Goal: Task Accomplishment & Management: Use online tool/utility

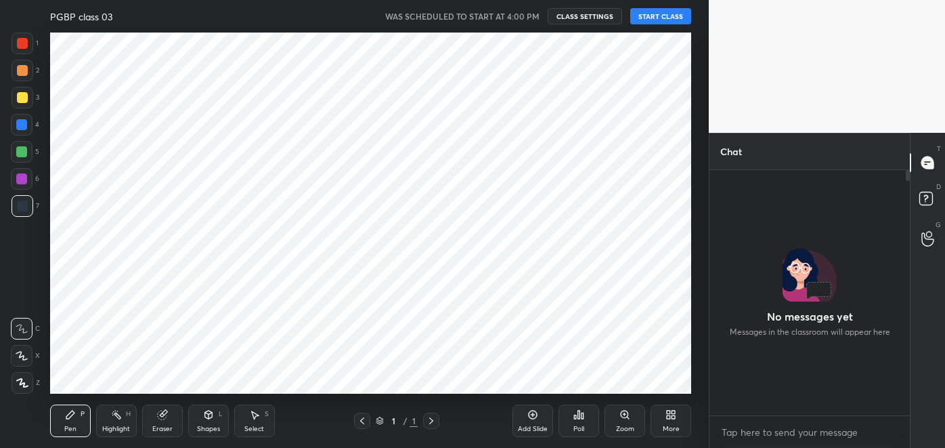
scroll to position [361, 655]
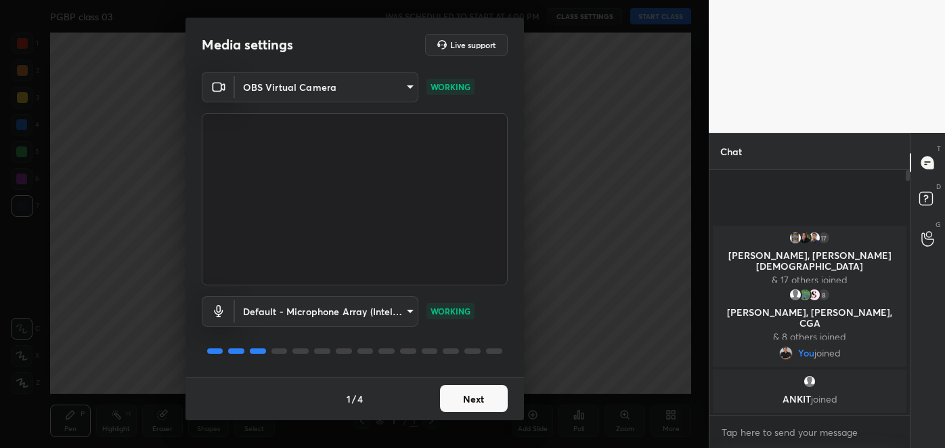
click at [471, 410] on button "Next" at bounding box center [474, 398] width 68 height 27
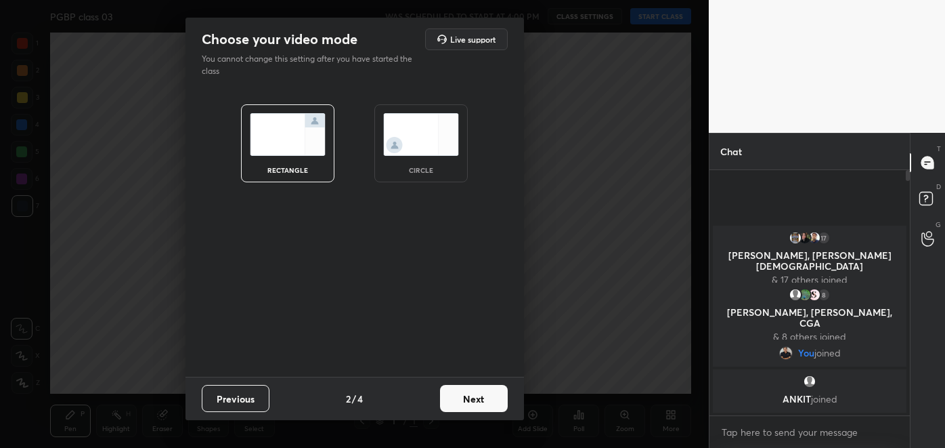
click at [484, 402] on button "Next" at bounding box center [474, 398] width 68 height 27
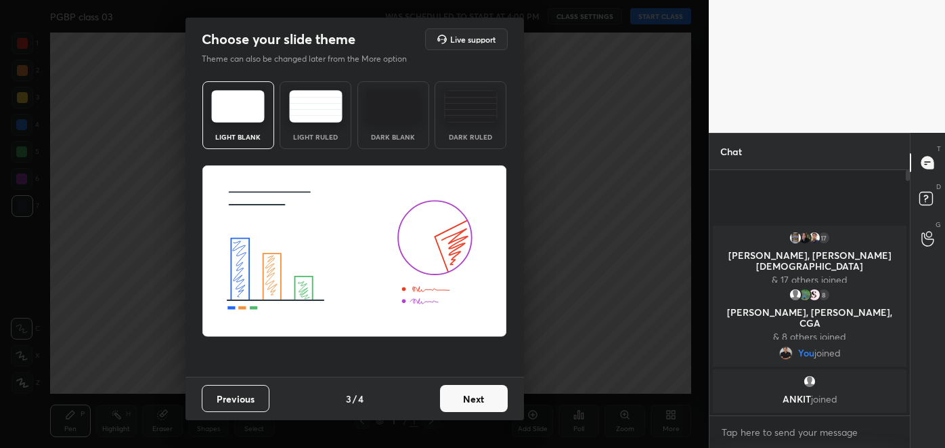
click at [490, 402] on button "Next" at bounding box center [474, 398] width 68 height 27
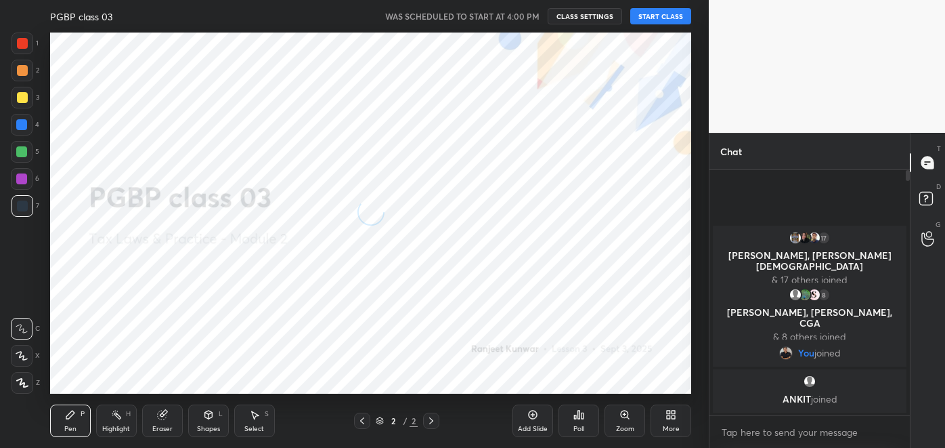
click at [660, 18] on button "START CLASS" at bounding box center [660, 16] width 61 height 16
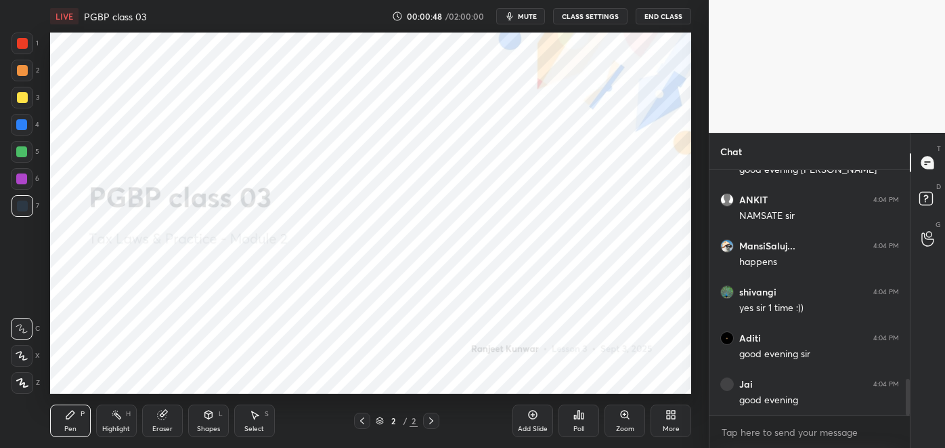
scroll to position [1434, 0]
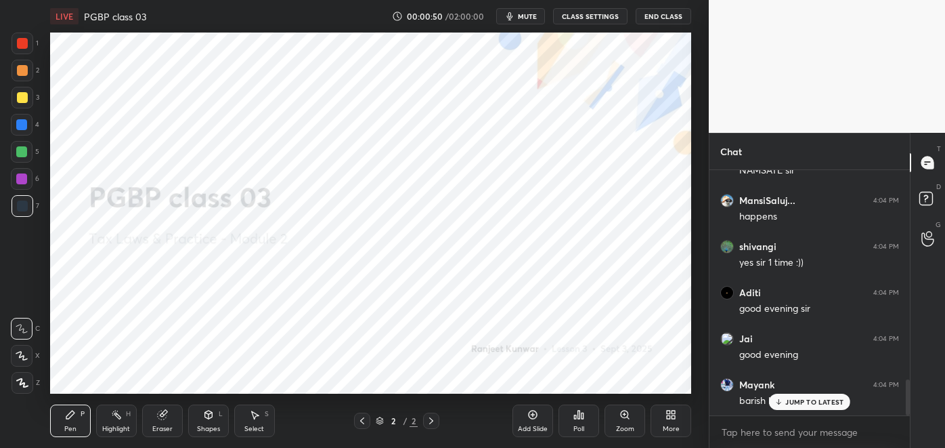
click at [807, 402] on p "JUMP TO LATEST" at bounding box center [815, 402] width 58 height 8
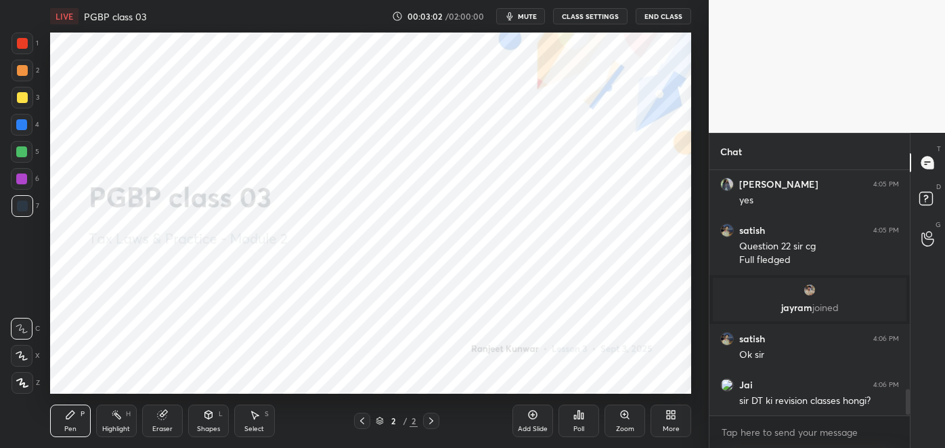
scroll to position [2049, 0]
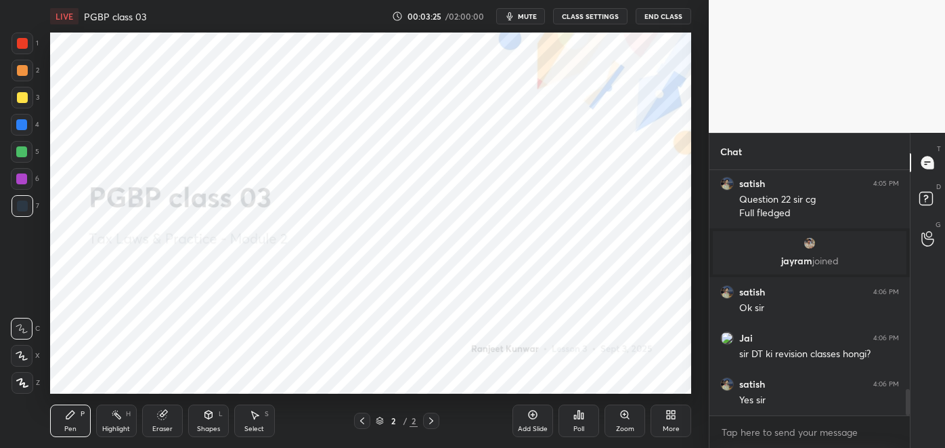
click at [668, 416] on icon at bounding box center [668, 416] width 3 height 3
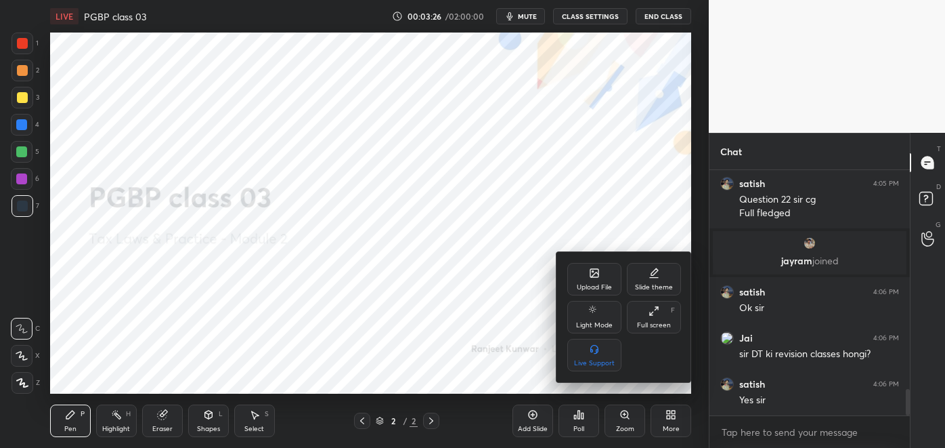
click at [594, 284] on div "Upload File" at bounding box center [594, 287] width 35 height 7
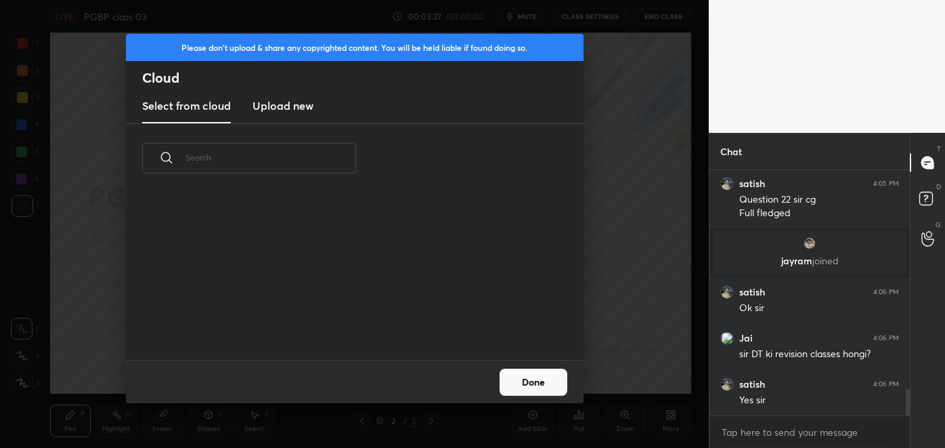
scroll to position [167, 435]
click at [526, 382] on button "Done" at bounding box center [534, 381] width 68 height 27
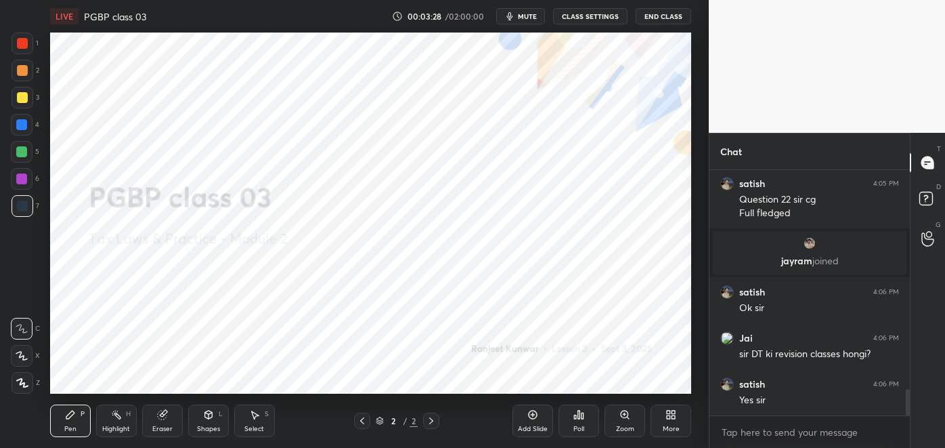
click at [667, 418] on icon at bounding box center [668, 416] width 3 height 3
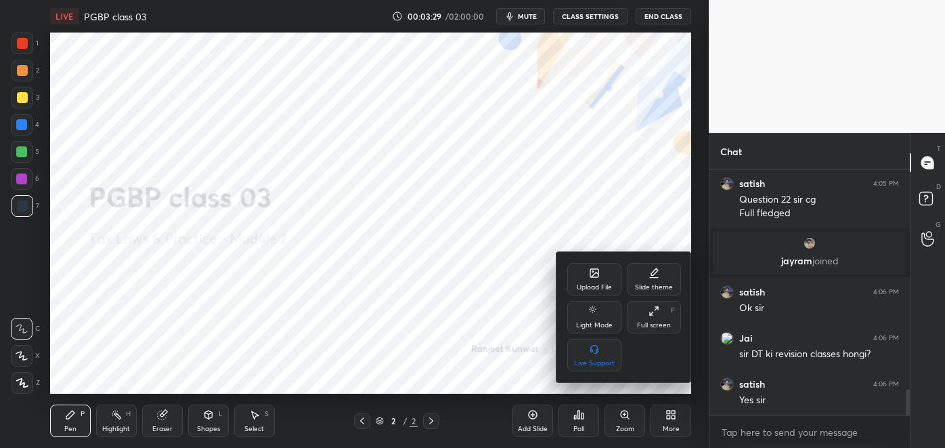
click at [596, 288] on div "Upload File" at bounding box center [594, 287] width 35 height 7
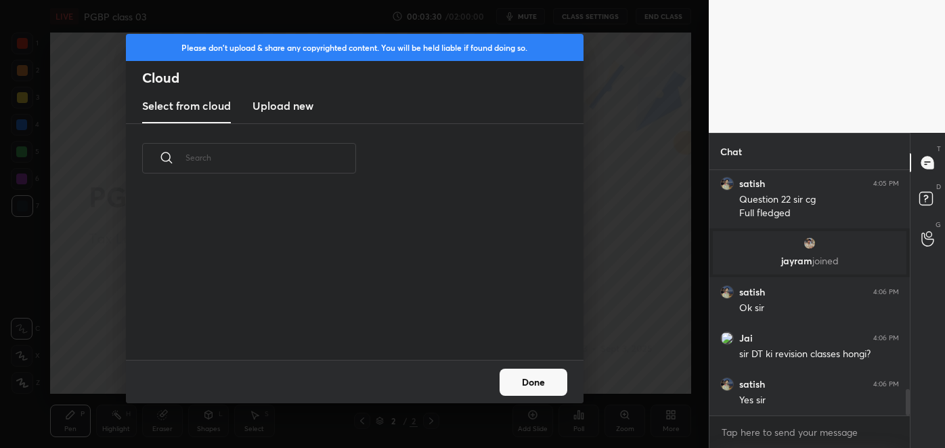
click at [287, 105] on h3 "Upload new" at bounding box center [283, 106] width 61 height 16
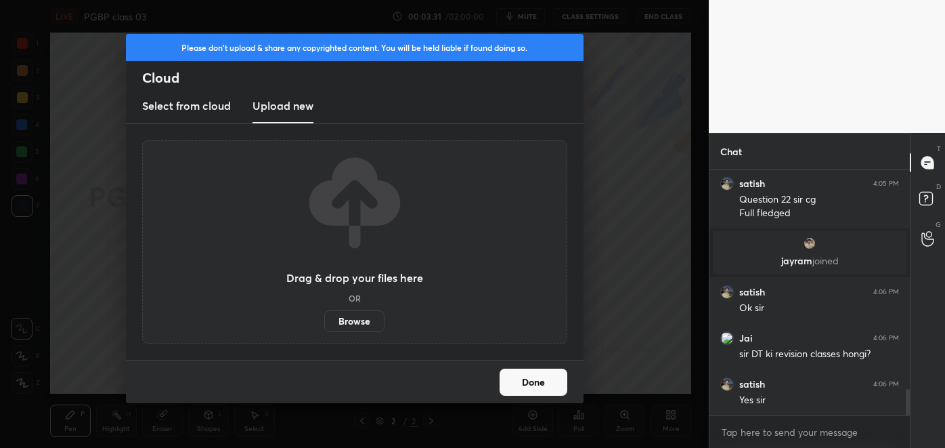
click at [360, 323] on label "Browse" at bounding box center [354, 321] width 60 height 22
click at [324, 323] on input "Browse" at bounding box center [324, 321] width 0 height 22
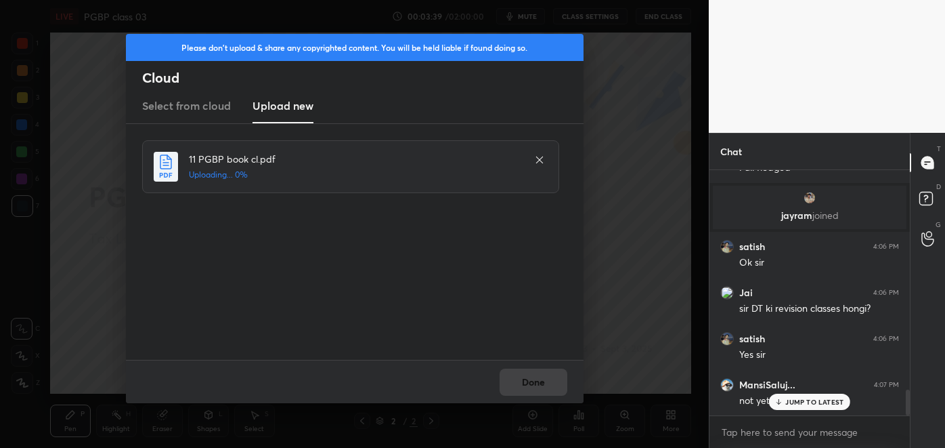
click at [805, 402] on p "JUMP TO LATEST" at bounding box center [815, 402] width 58 height 8
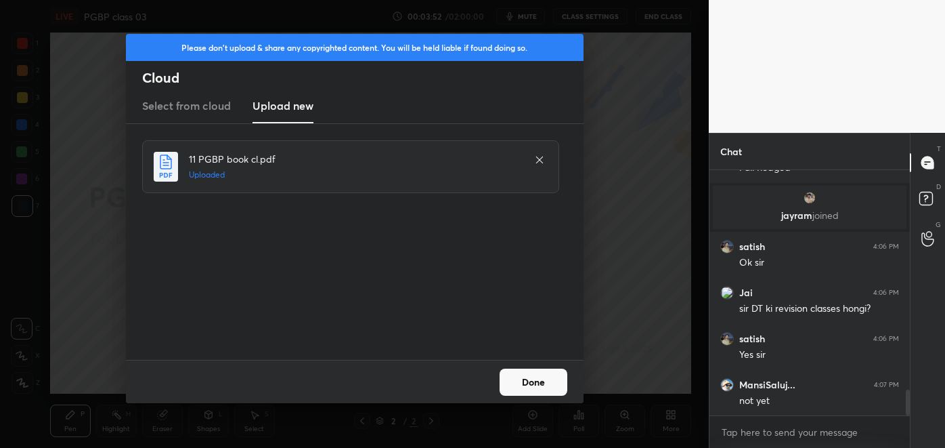
click at [542, 380] on button "Done" at bounding box center [534, 381] width 68 height 27
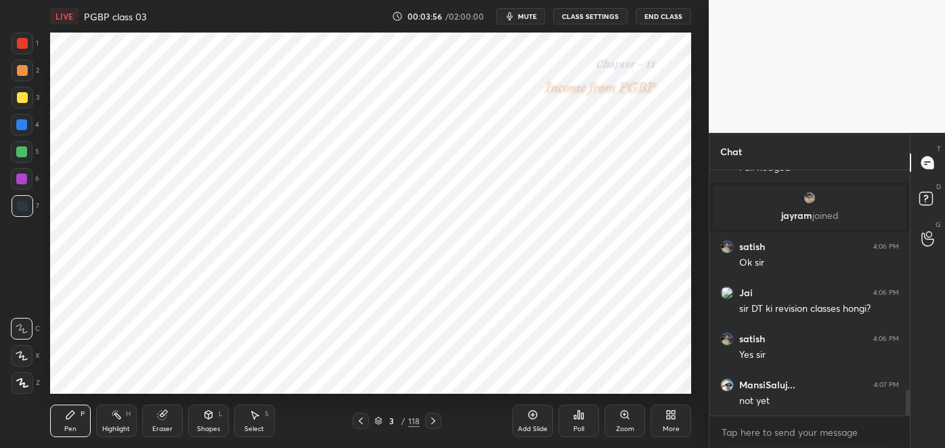
click at [433, 421] on icon at bounding box center [433, 420] width 11 height 11
click at [439, 422] on div at bounding box center [433, 420] width 16 height 16
click at [433, 421] on icon at bounding box center [433, 420] width 11 height 11
click at [438, 421] on icon at bounding box center [433, 420] width 11 height 11
click at [433, 421] on icon at bounding box center [433, 420] width 11 height 11
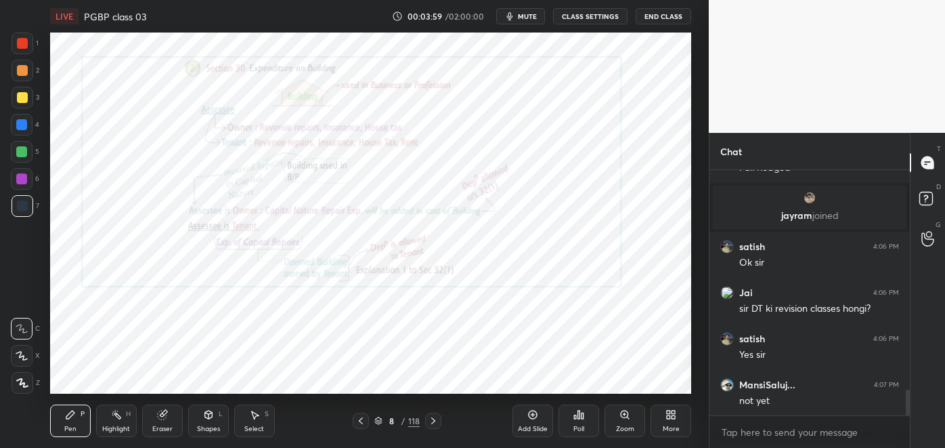
click at [433, 421] on icon at bounding box center [433, 420] width 11 height 11
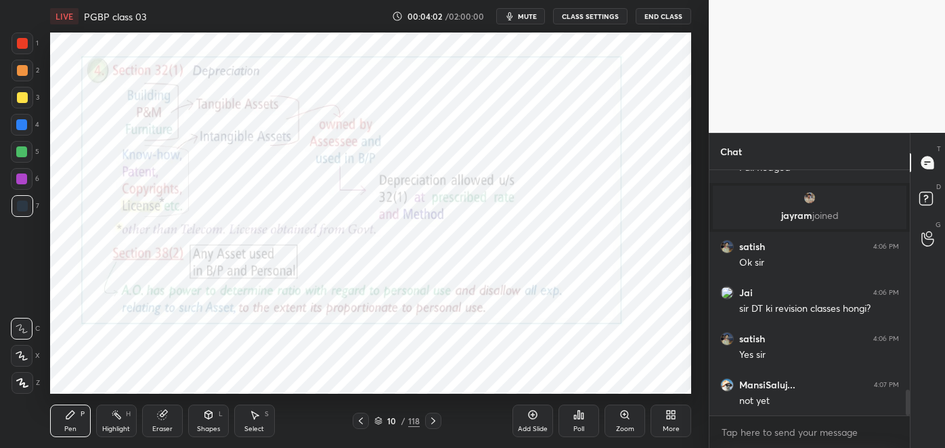
click at [433, 421] on icon at bounding box center [433, 420] width 11 height 11
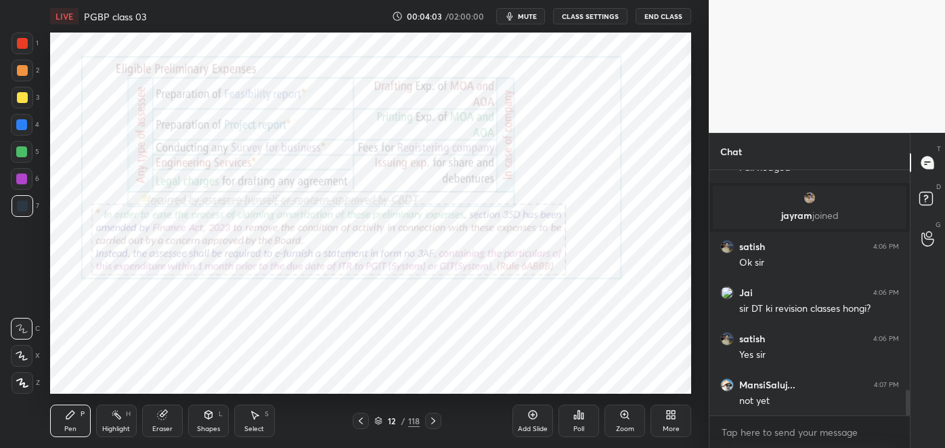
click at [433, 421] on icon at bounding box center [433, 420] width 11 height 11
click at [435, 422] on icon at bounding box center [433, 420] width 11 height 11
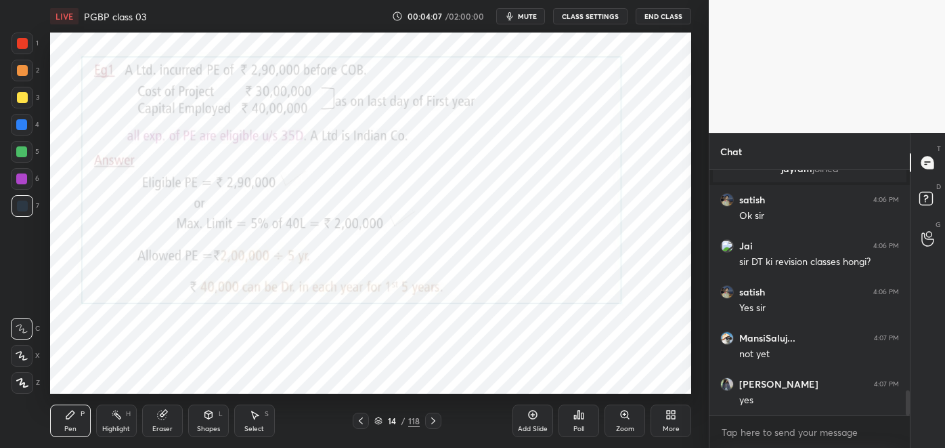
click at [434, 420] on icon at bounding box center [433, 420] width 4 height 7
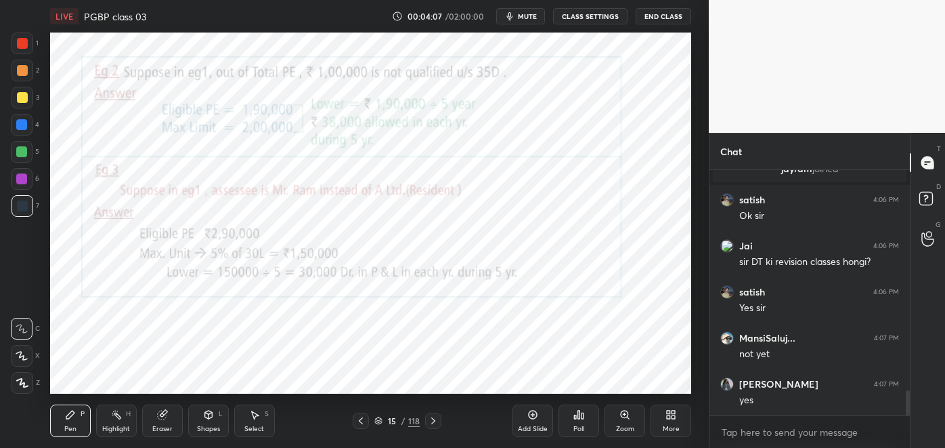
click at [433, 421] on icon at bounding box center [433, 420] width 11 height 11
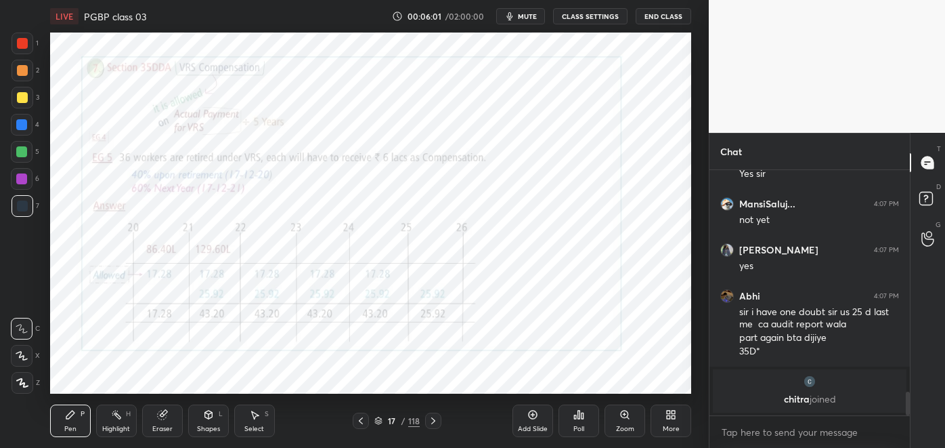
scroll to position [1849, 0]
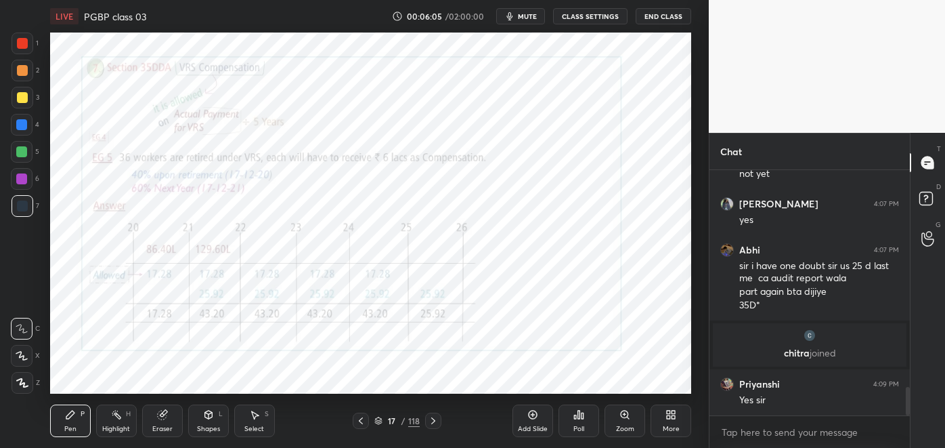
click at [362, 421] on icon at bounding box center [361, 420] width 11 height 11
click at [360, 422] on icon at bounding box center [361, 420] width 11 height 11
click at [361, 420] on icon at bounding box center [361, 420] width 11 height 11
click at [361, 421] on icon at bounding box center [361, 420] width 11 height 11
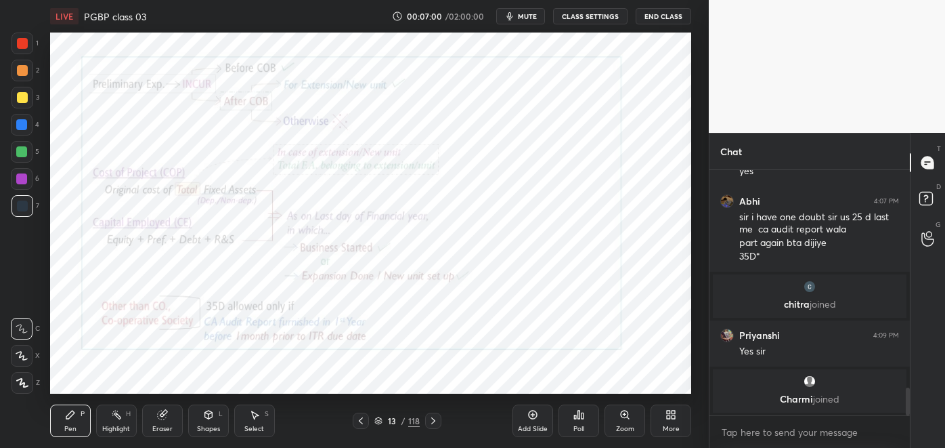
click at [441, 417] on div at bounding box center [433, 420] width 16 height 16
click at [433, 421] on icon at bounding box center [433, 420] width 11 height 11
click at [433, 420] on icon at bounding box center [433, 420] width 11 height 11
click at [441, 418] on div at bounding box center [433, 420] width 16 height 16
click at [363, 421] on icon at bounding box center [361, 420] width 11 height 11
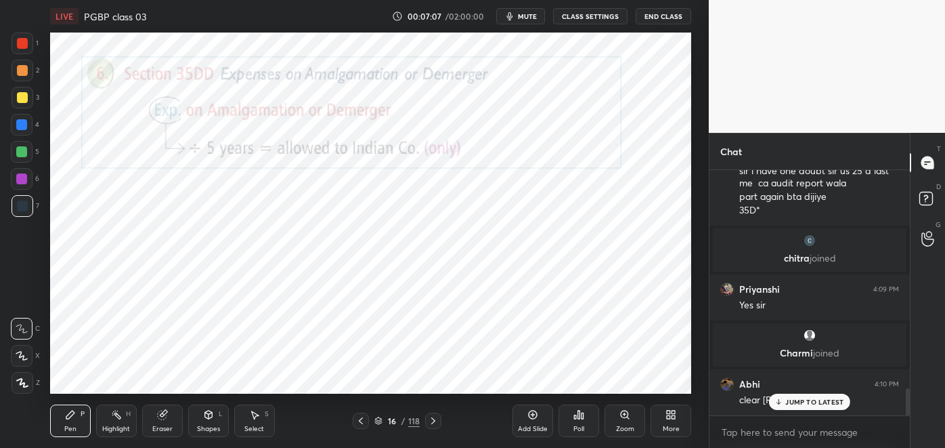
scroll to position [1965, 0]
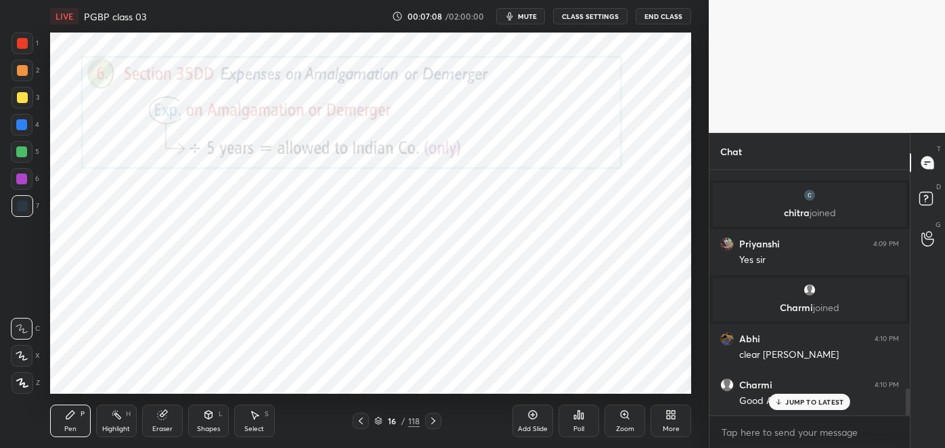
click at [439, 424] on div at bounding box center [433, 420] width 16 height 16
click at [802, 404] on p "JUMP TO LATEST" at bounding box center [815, 402] width 58 height 8
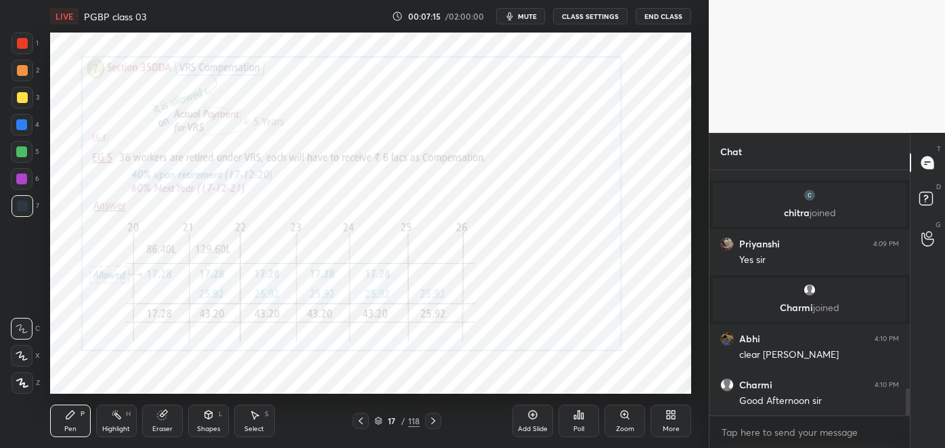
scroll to position [1979, 0]
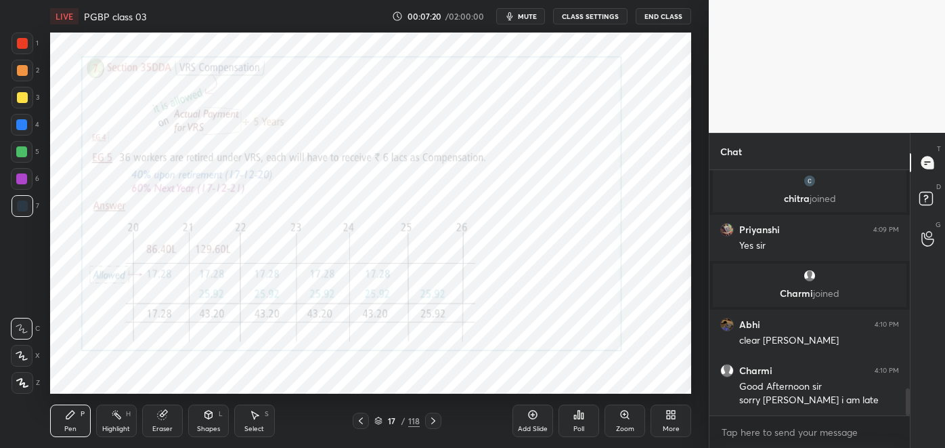
click at [433, 420] on icon at bounding box center [433, 420] width 11 height 11
click at [357, 415] on icon at bounding box center [361, 420] width 11 height 11
click at [532, 415] on icon at bounding box center [533, 414] width 11 height 11
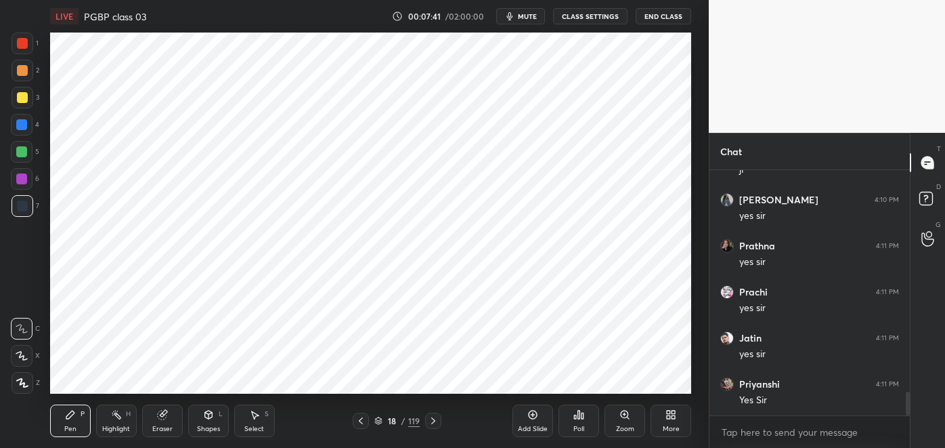
scroll to position [2313, 0]
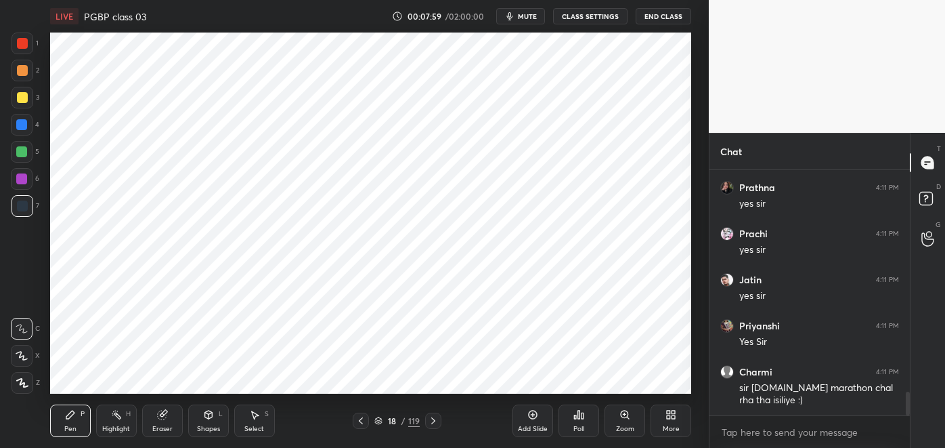
click at [161, 420] on div "Eraser" at bounding box center [162, 420] width 41 height 33
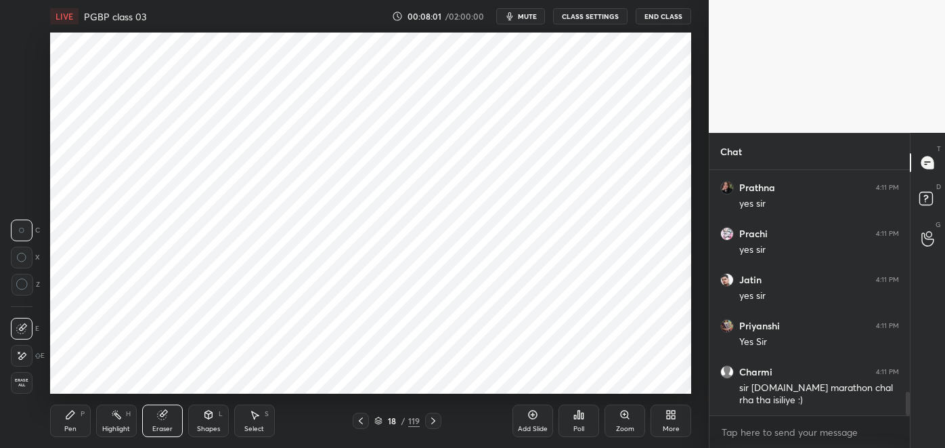
click at [23, 355] on icon at bounding box center [21, 356] width 11 height 12
click at [77, 421] on div "Pen P" at bounding box center [70, 420] width 41 height 33
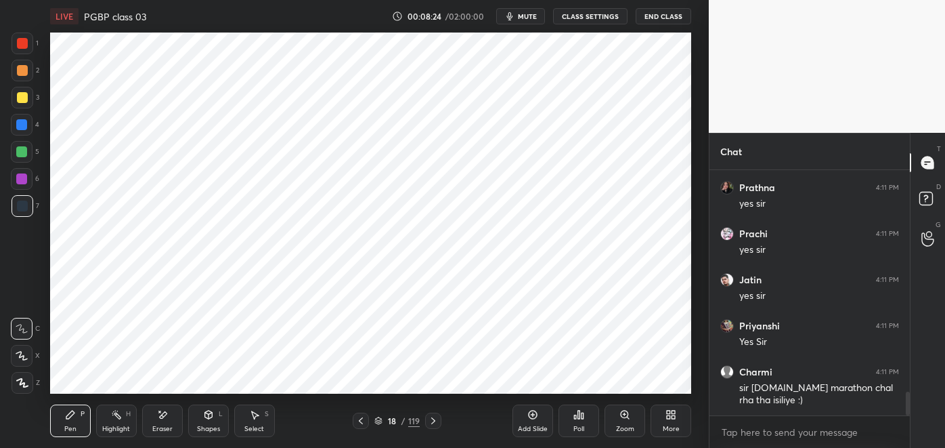
click at [21, 182] on div at bounding box center [21, 178] width 11 height 11
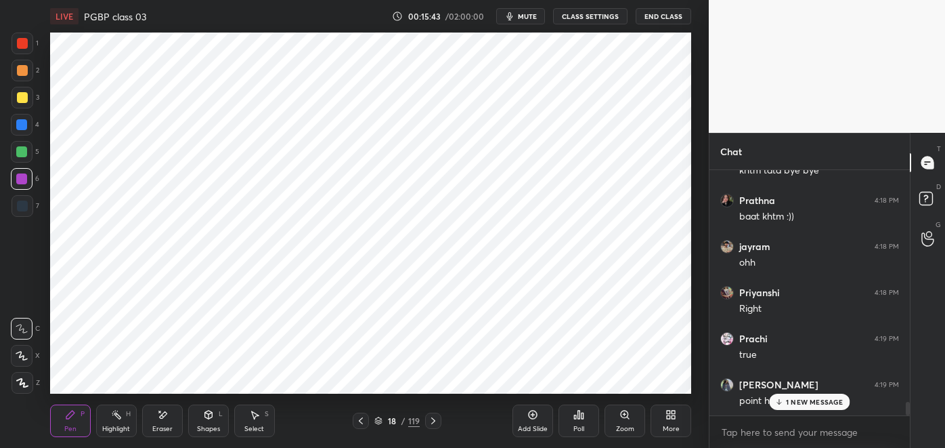
scroll to position [4157, 0]
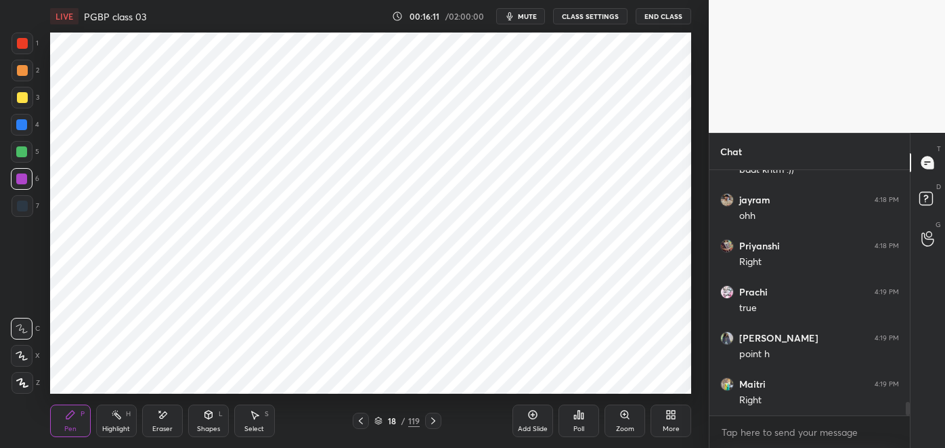
click at [18, 151] on div at bounding box center [21, 151] width 11 height 11
click at [532, 412] on icon at bounding box center [533, 414] width 11 height 11
click at [164, 419] on icon at bounding box center [162, 415] width 11 height 12
click at [78, 416] on div "Pen P" at bounding box center [70, 420] width 41 height 33
click at [22, 186] on div at bounding box center [22, 179] width 22 height 22
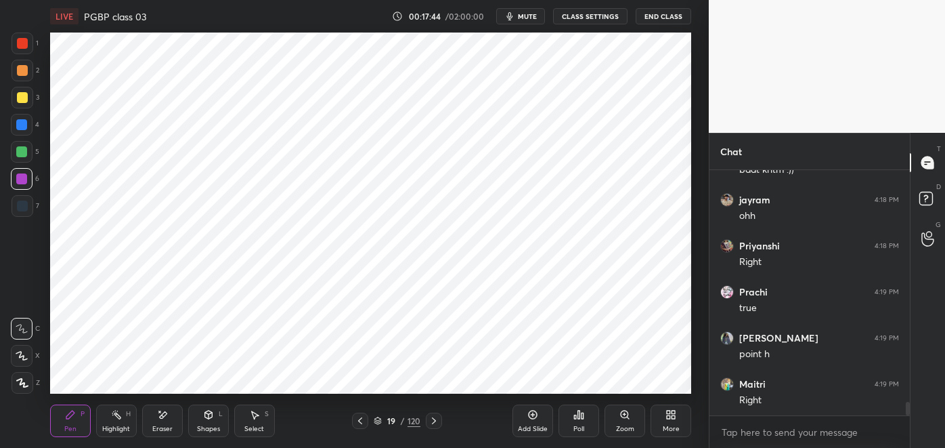
click at [27, 208] on div at bounding box center [23, 206] width 22 height 22
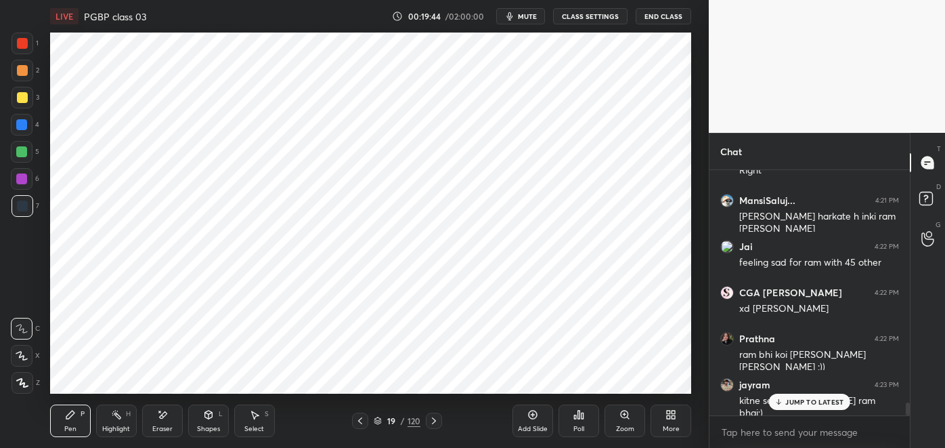
scroll to position [4433, 0]
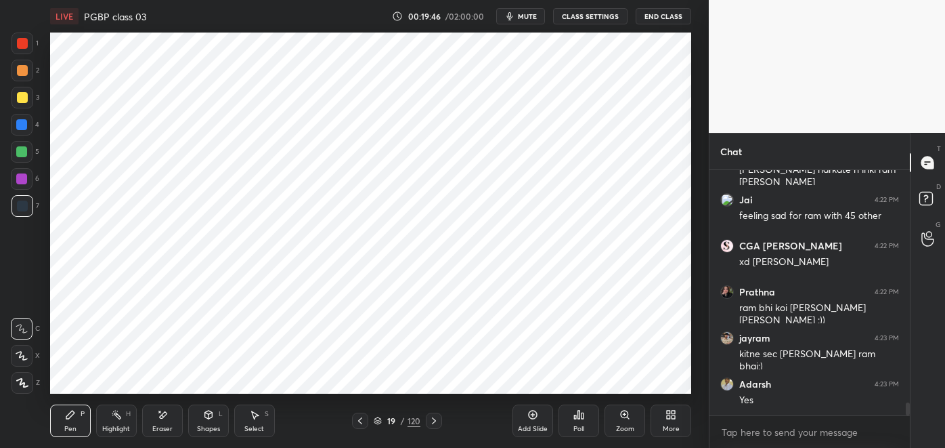
click at [117, 421] on div "Highlight H" at bounding box center [116, 420] width 41 height 33
click at [70, 423] on div "Pen P" at bounding box center [70, 420] width 41 height 33
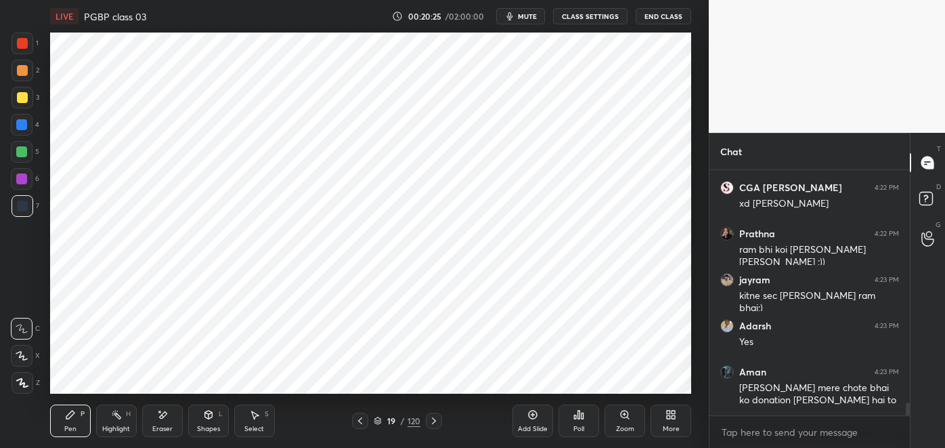
click at [120, 422] on div "Highlight H" at bounding box center [116, 420] width 41 height 33
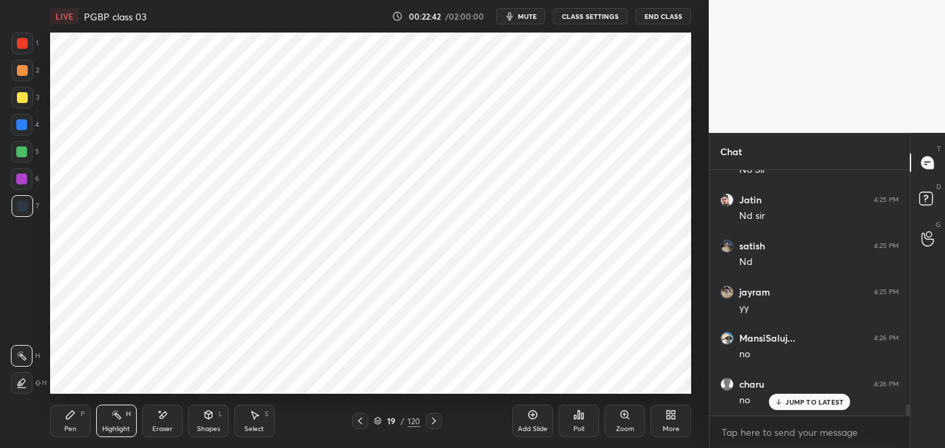
scroll to position [5458, 0]
click at [435, 421] on icon at bounding box center [434, 420] width 11 height 11
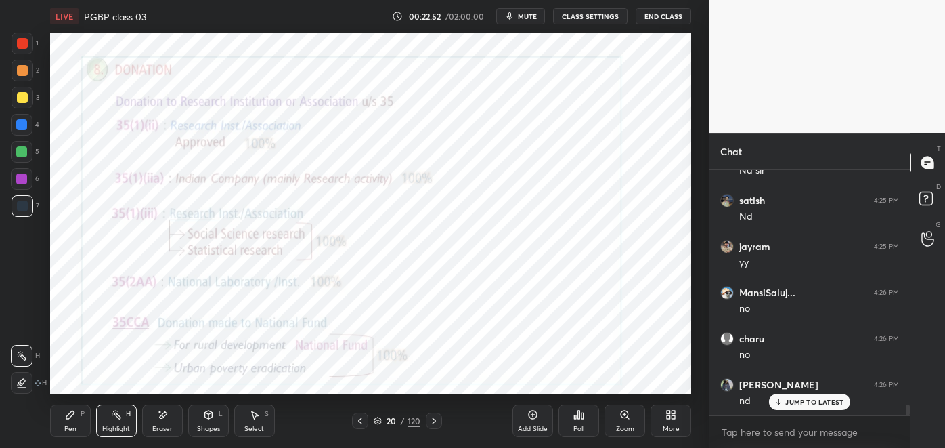
click at [24, 43] on div at bounding box center [22, 43] width 11 height 11
click at [74, 419] on icon at bounding box center [70, 414] width 11 height 11
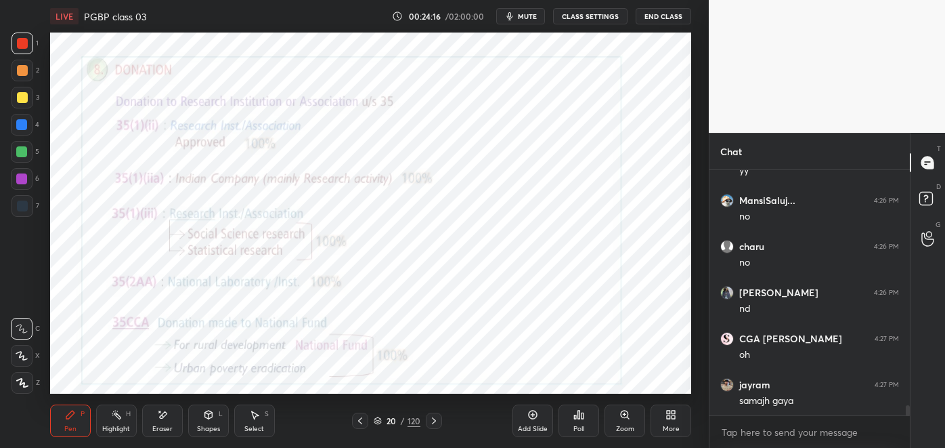
scroll to position [5597, 0]
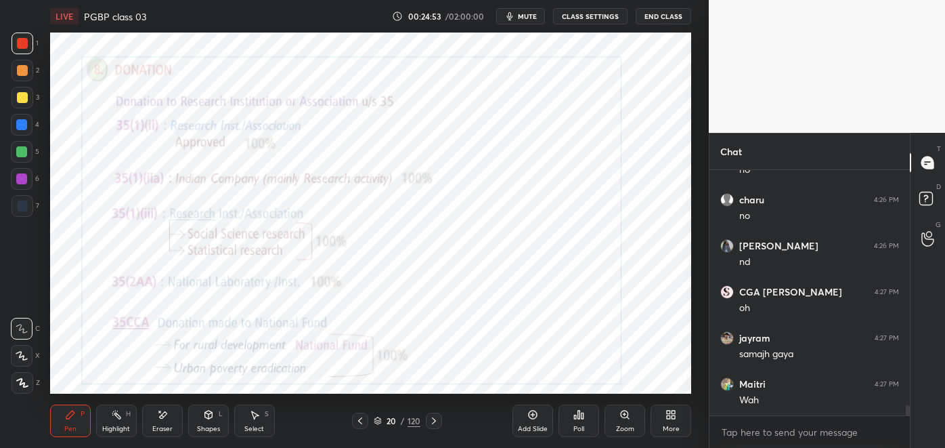
click at [112, 420] on div "Highlight H" at bounding box center [116, 420] width 41 height 33
click at [166, 422] on div "Eraser" at bounding box center [162, 420] width 41 height 33
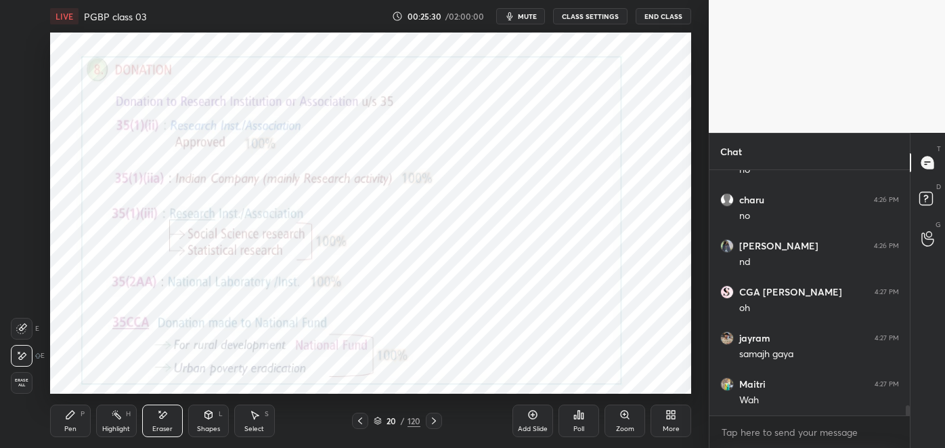
click at [74, 423] on div "Pen P" at bounding box center [70, 420] width 41 height 33
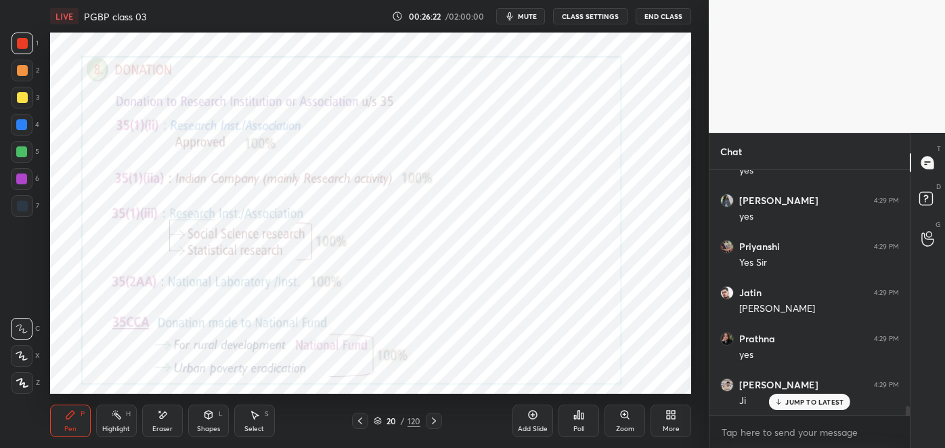
scroll to position [5965, 0]
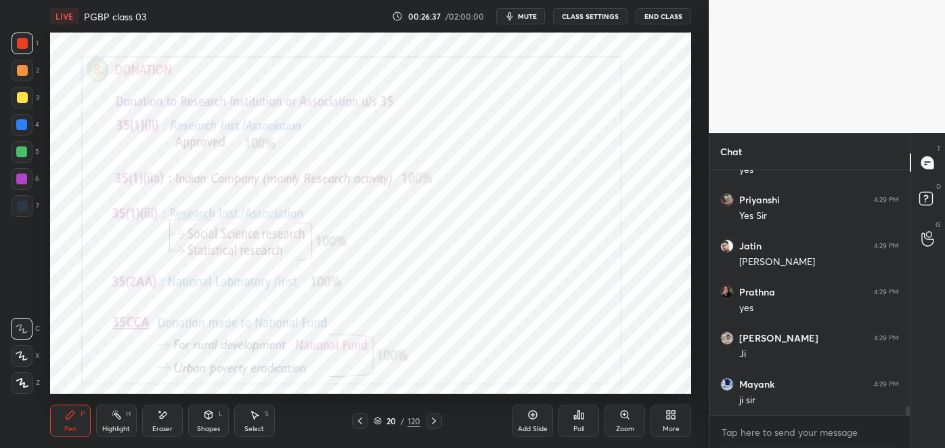
click at [429, 425] on icon at bounding box center [434, 420] width 11 height 11
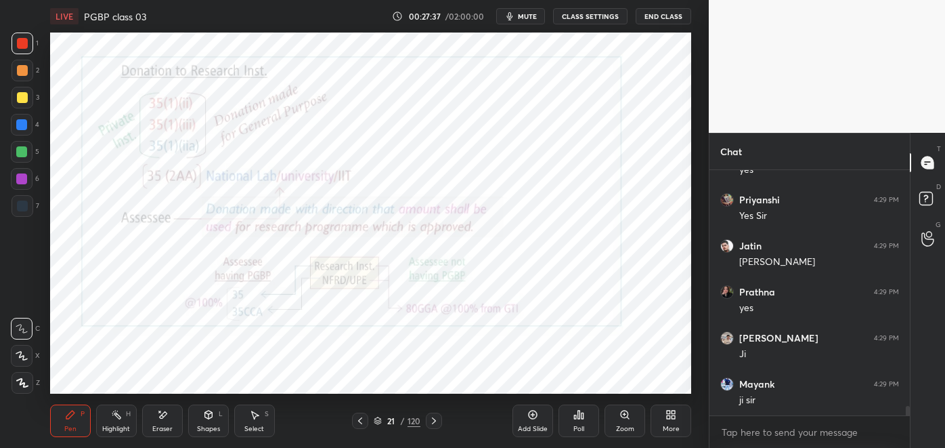
click at [361, 421] on icon at bounding box center [360, 420] width 11 height 11
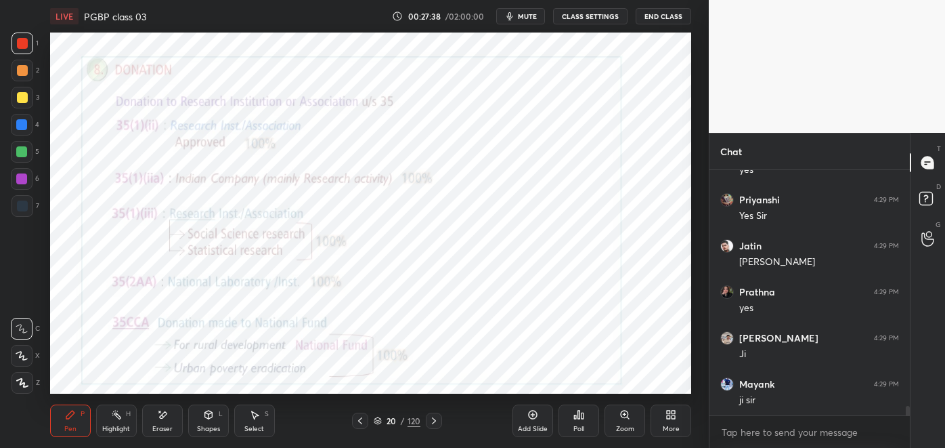
click at [359, 420] on icon at bounding box center [360, 420] width 4 height 7
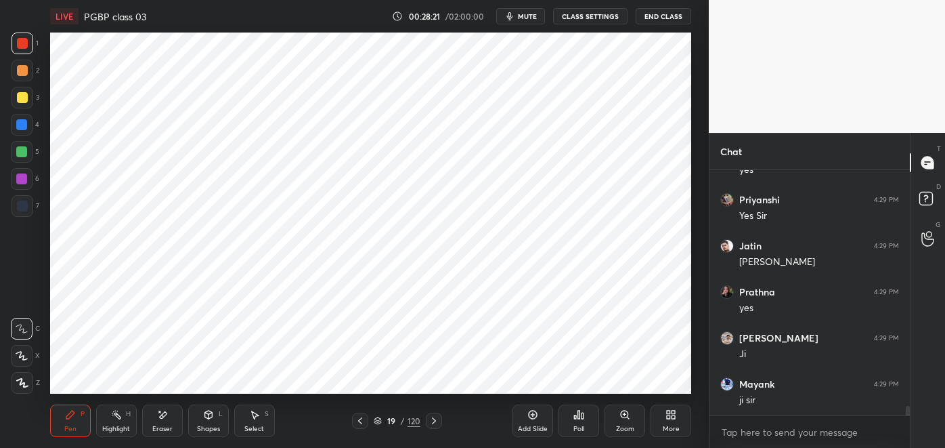
click at [27, 205] on div at bounding box center [22, 205] width 11 height 11
click at [117, 421] on div "Highlight H" at bounding box center [116, 420] width 41 height 33
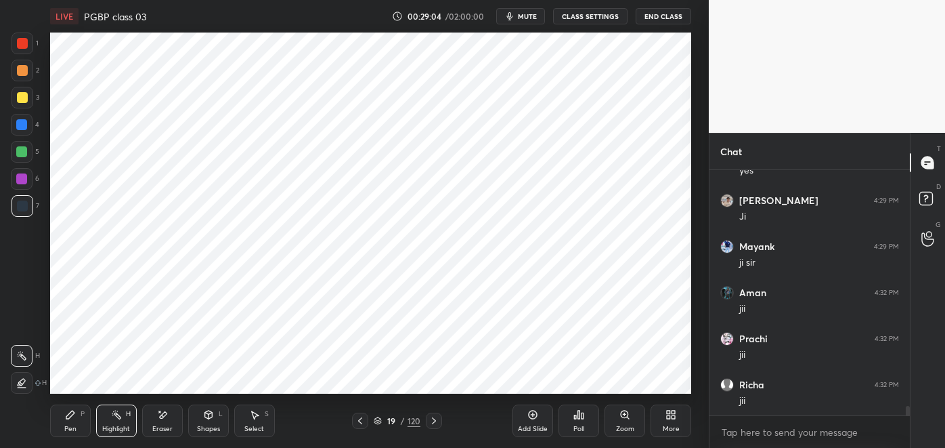
scroll to position [6149, 0]
click at [72, 426] on div "Pen" at bounding box center [70, 428] width 12 height 7
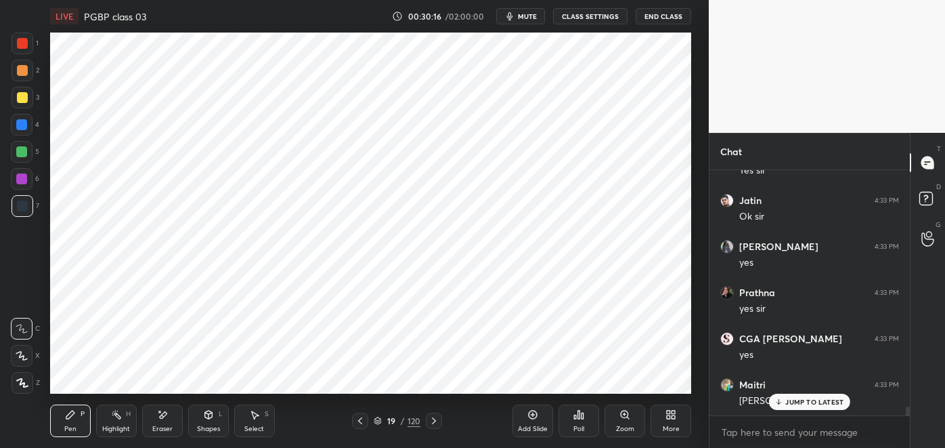
scroll to position [6794, 0]
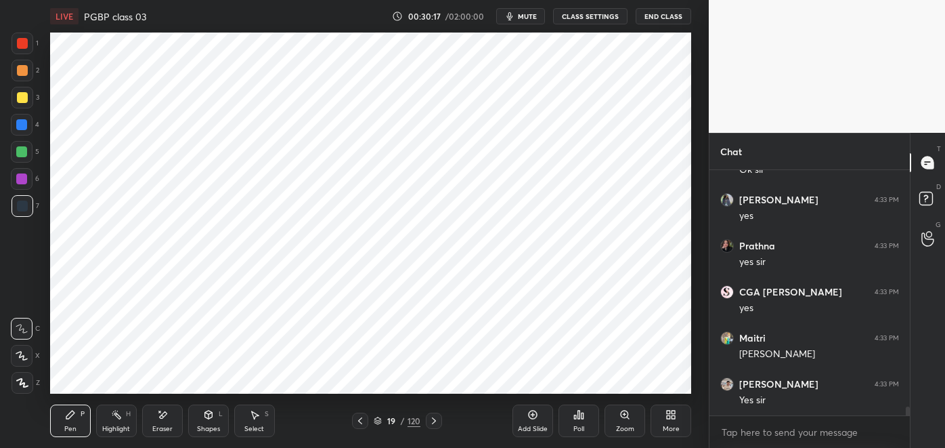
click at [433, 421] on icon at bounding box center [434, 420] width 11 height 11
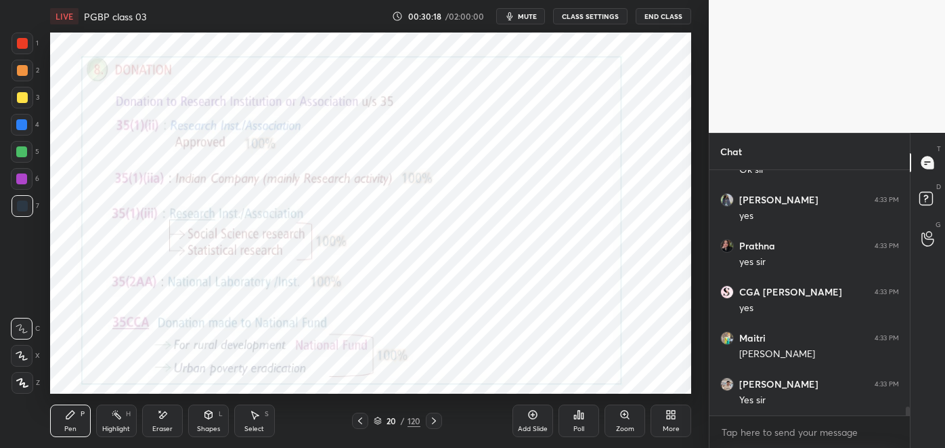
click at [435, 419] on icon at bounding box center [434, 420] width 11 height 11
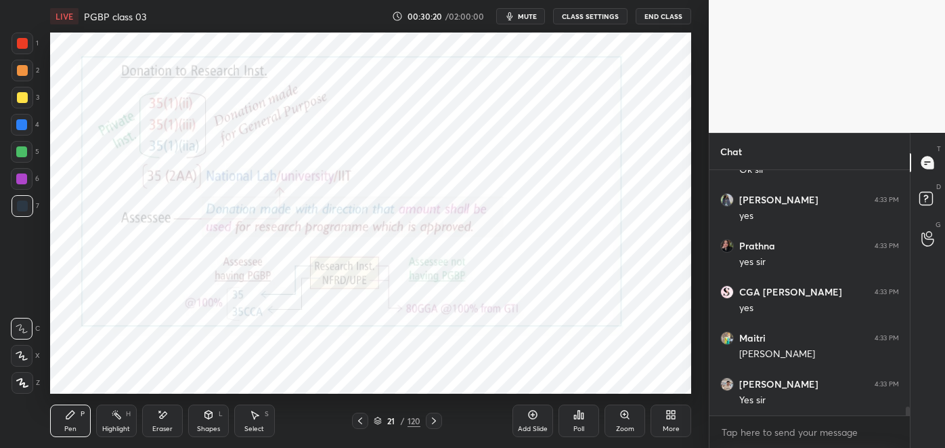
click at [119, 423] on div "Highlight H" at bounding box center [116, 420] width 41 height 33
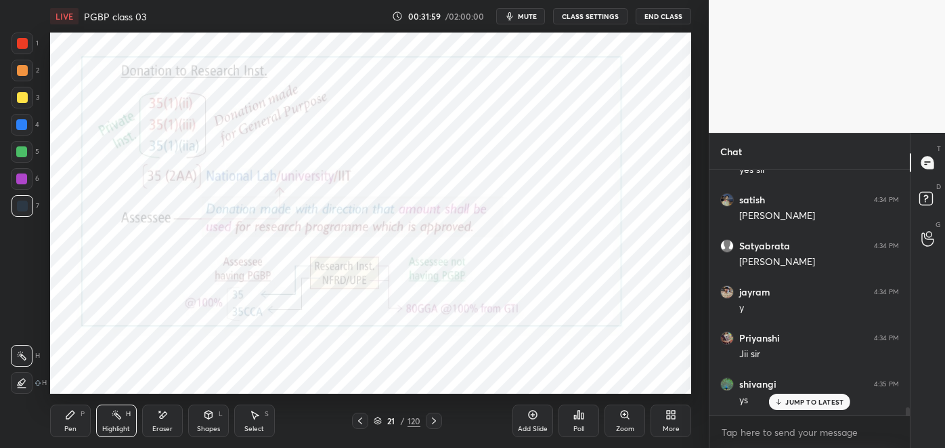
scroll to position [7392, 0]
click at [367, 422] on div at bounding box center [360, 420] width 16 height 16
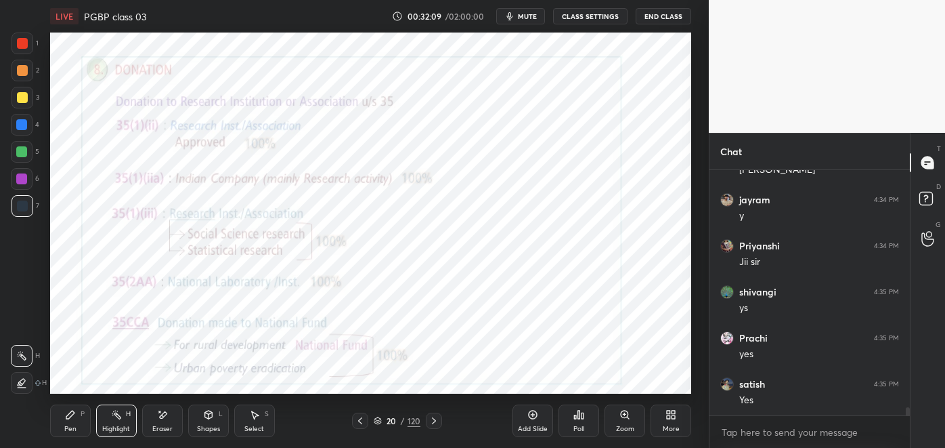
scroll to position [7484, 0]
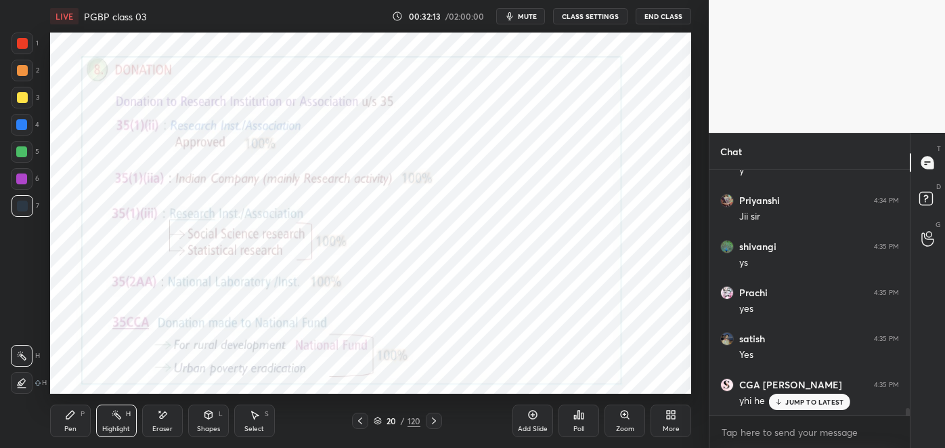
click at [78, 417] on div "Pen P" at bounding box center [70, 420] width 41 height 33
click at [25, 127] on div at bounding box center [21, 124] width 11 height 11
click at [170, 418] on div "Eraser" at bounding box center [162, 420] width 41 height 33
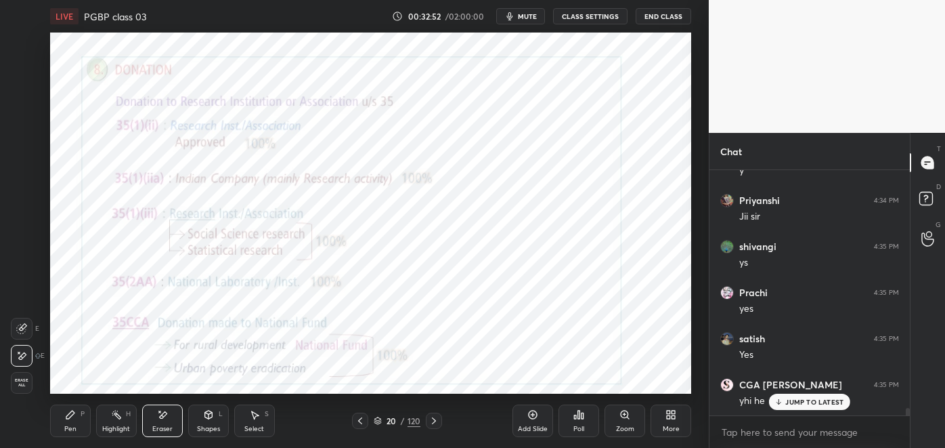
click at [72, 426] on div "Pen" at bounding box center [70, 428] width 12 height 7
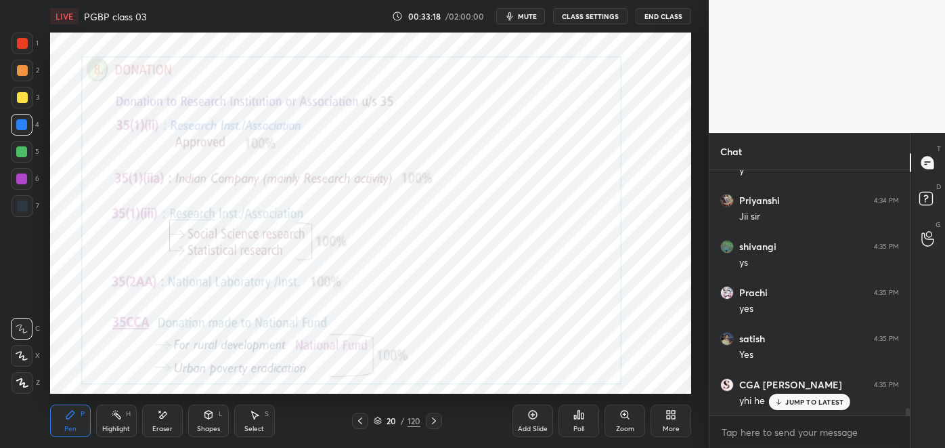
click at [19, 45] on div at bounding box center [22, 43] width 11 height 11
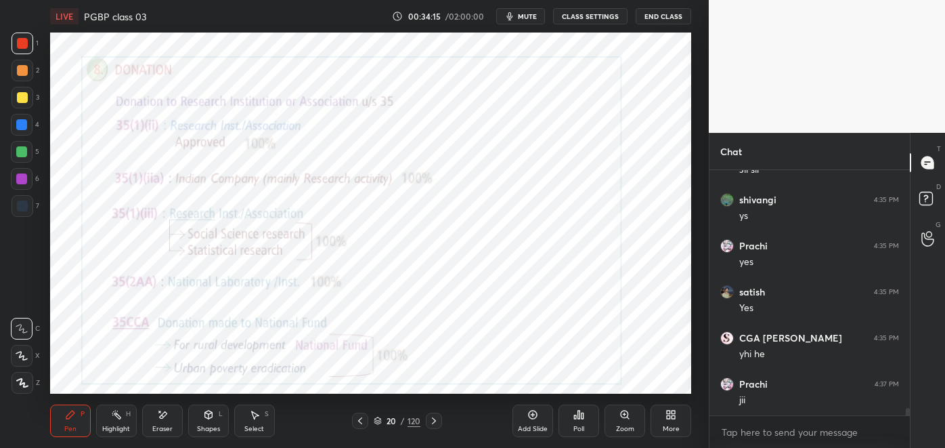
scroll to position [7576, 0]
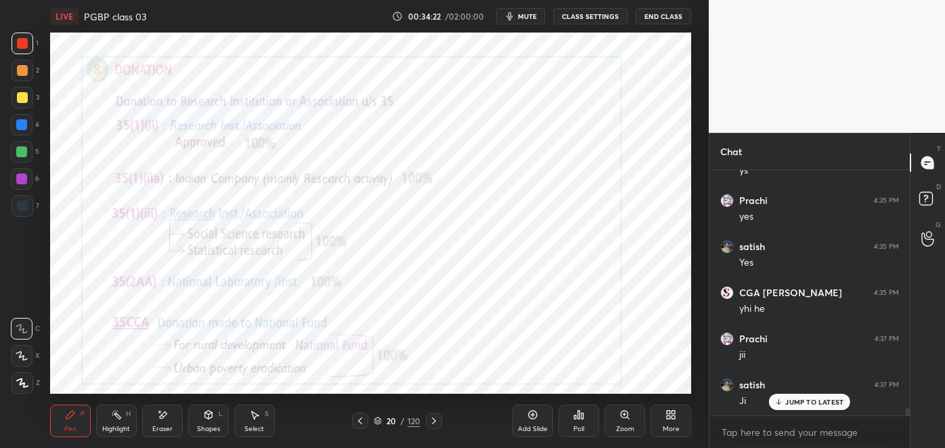
click at [440, 422] on div at bounding box center [434, 420] width 16 height 16
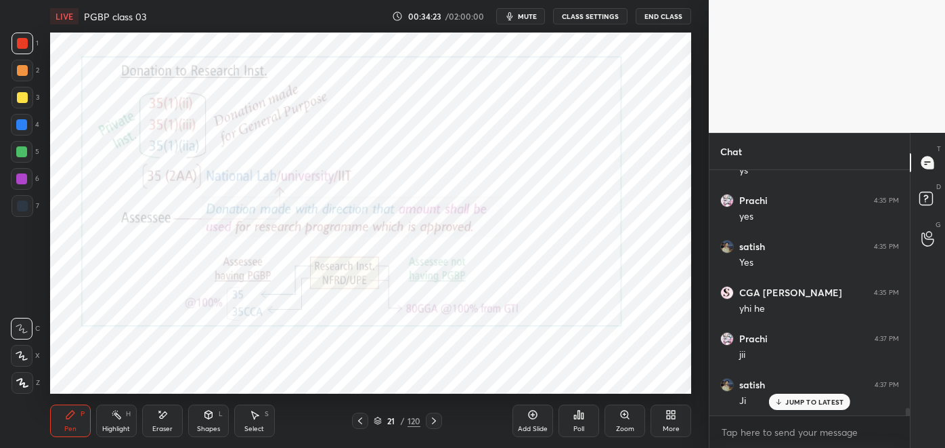
click at [354, 421] on div at bounding box center [360, 420] width 16 height 16
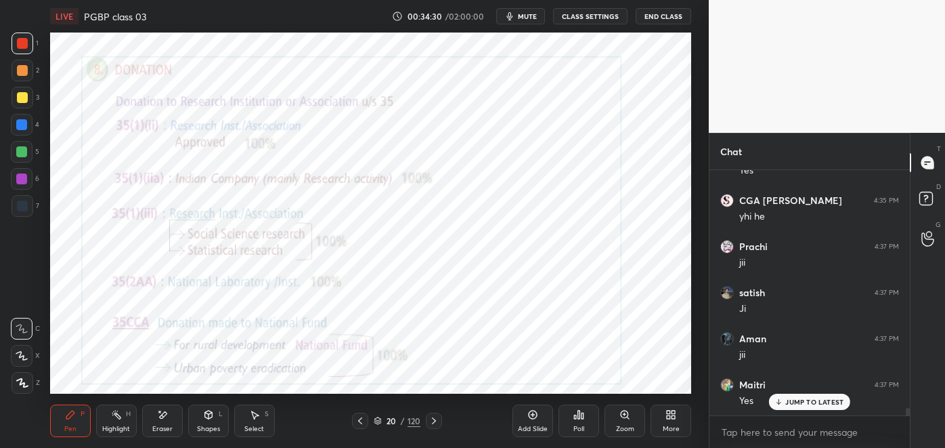
scroll to position [7760, 0]
click at [429, 420] on icon at bounding box center [434, 420] width 11 height 11
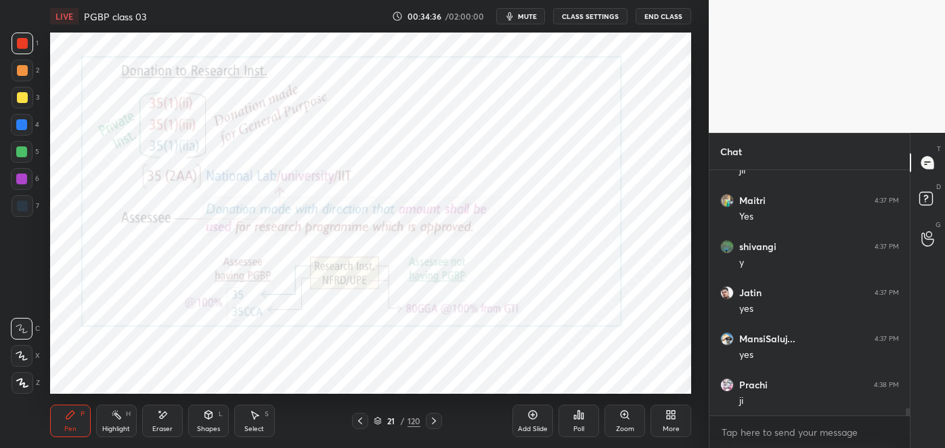
scroll to position [7899, 0]
click at [115, 419] on icon at bounding box center [116, 414] width 11 height 11
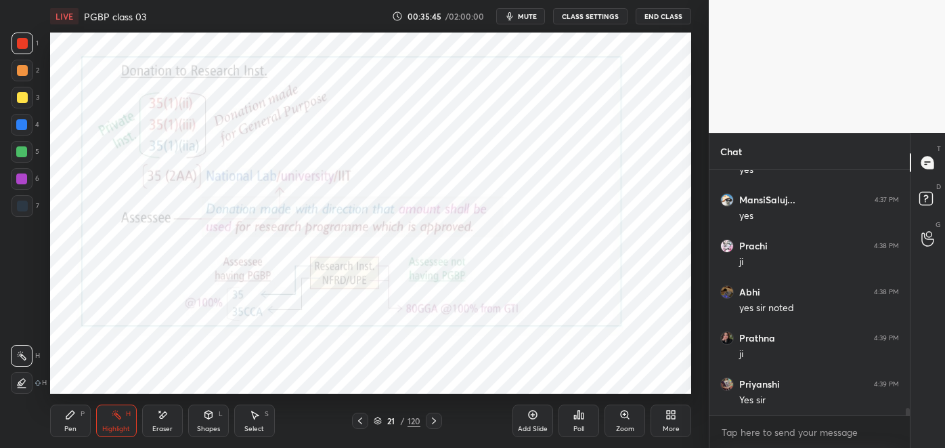
scroll to position [8037, 0]
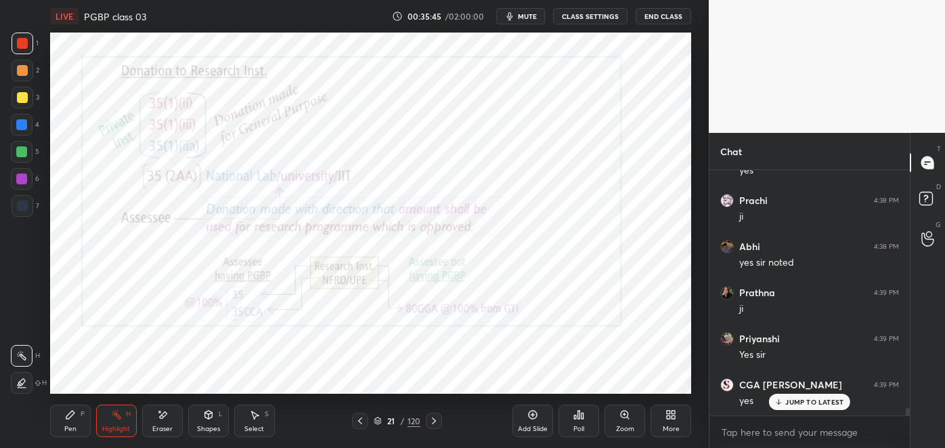
click at [435, 421] on icon at bounding box center [434, 420] width 4 height 7
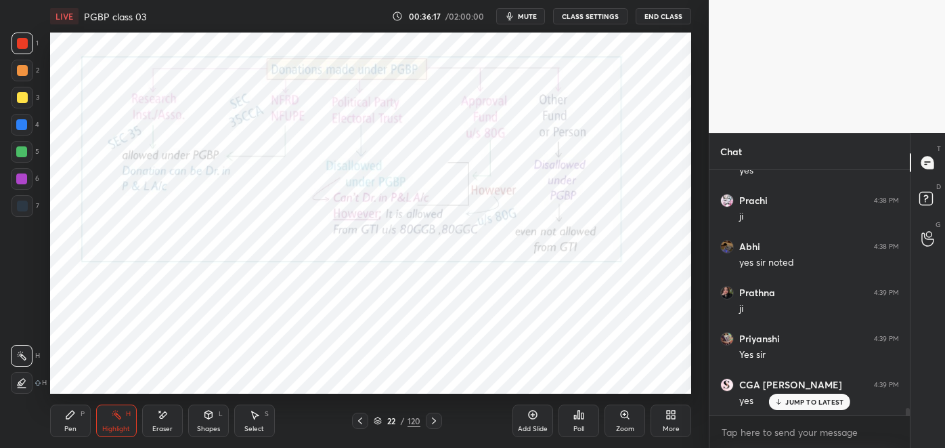
click at [22, 383] on icon at bounding box center [21, 383] width 3 height 3
click at [23, 152] on div at bounding box center [21, 151] width 11 height 11
click at [22, 125] on div at bounding box center [21, 124] width 11 height 11
click at [26, 209] on div at bounding box center [22, 205] width 11 height 11
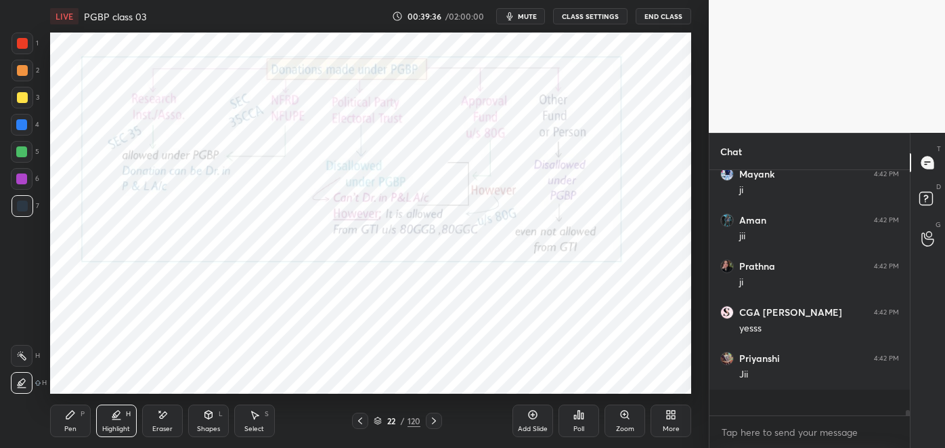
scroll to position [9478, 0]
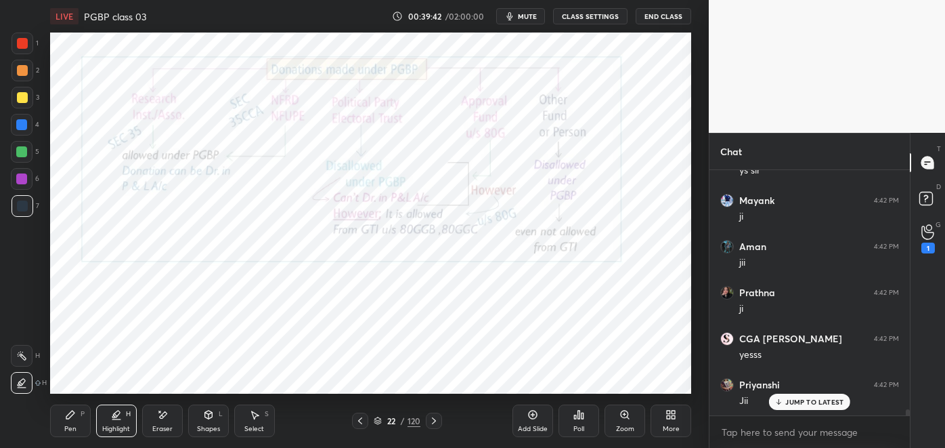
click at [937, 247] on div "1" at bounding box center [928, 238] width 27 height 24
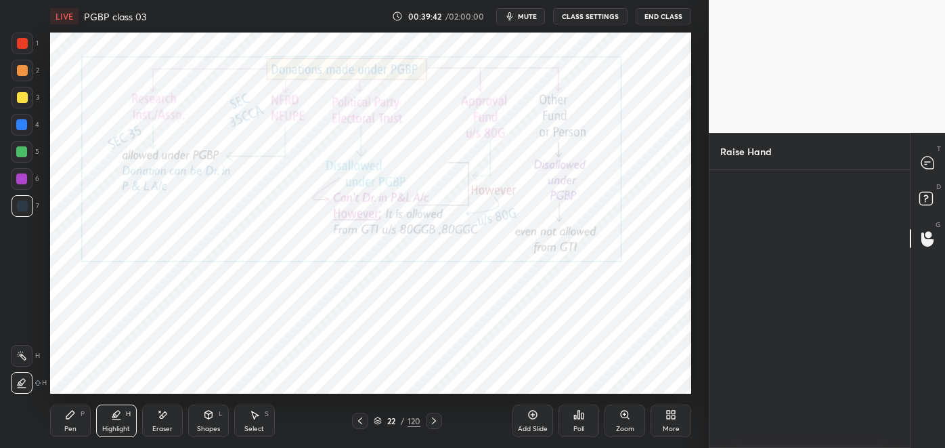
scroll to position [4, 3]
click at [756, 256] on div "Abhi" at bounding box center [750, 235] width 59 height 79
click at [753, 268] on button "INVITE" at bounding box center [750, 264] width 47 height 18
click at [930, 163] on icon at bounding box center [928, 162] width 12 height 12
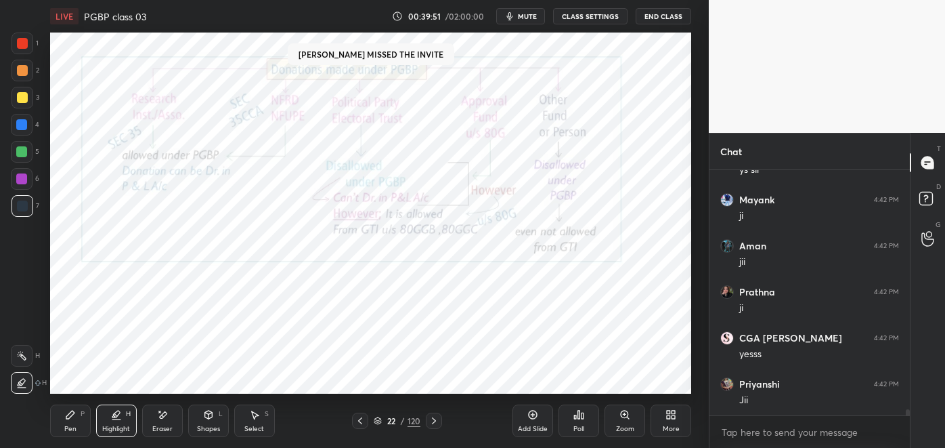
scroll to position [9682, 0]
click at [922, 249] on div "2" at bounding box center [929, 247] width 14 height 11
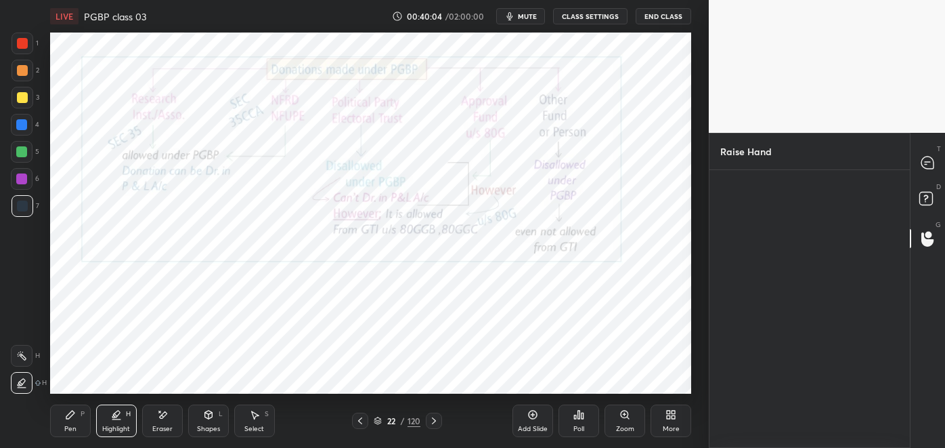
scroll to position [4, 3]
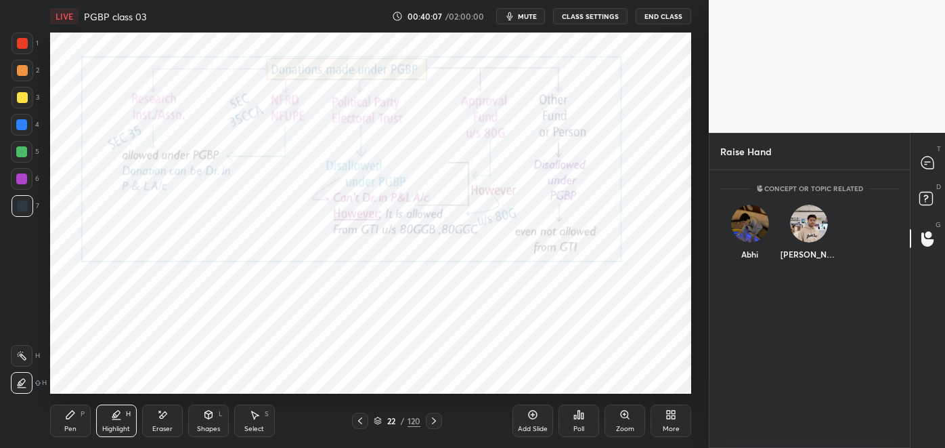
click at [754, 252] on div "Abhi" at bounding box center [750, 235] width 59 height 79
click at [756, 263] on button "INVITE" at bounding box center [750, 264] width 47 height 18
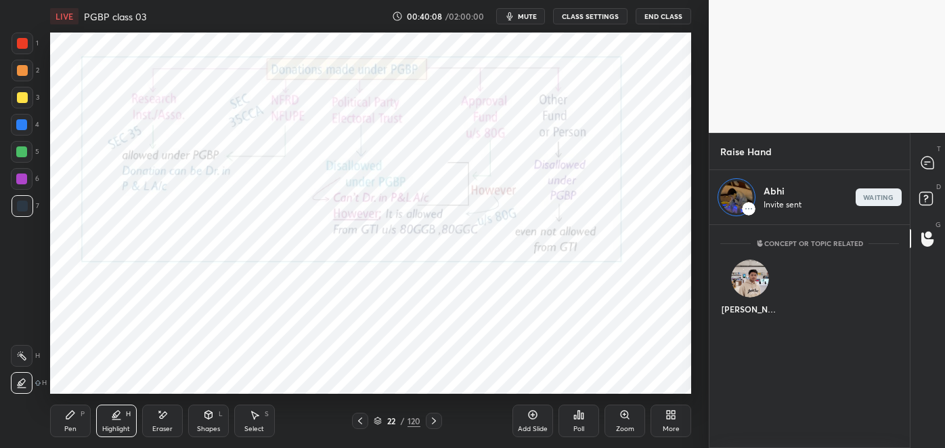
scroll to position [5, 3]
click at [930, 165] on icon at bounding box center [928, 162] width 12 height 12
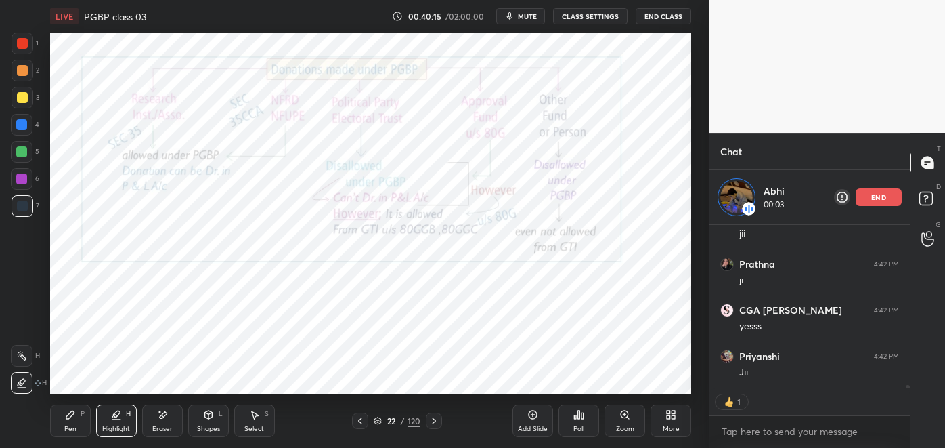
scroll to position [4, 3]
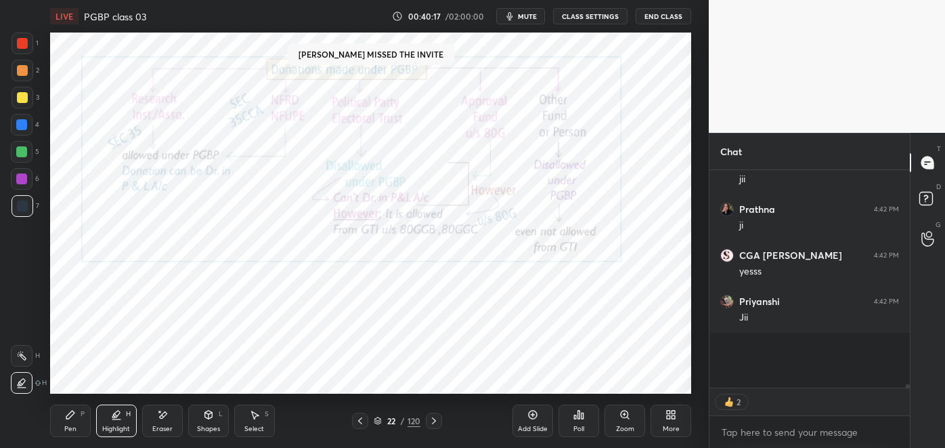
click at [934, 234] on icon at bounding box center [928, 239] width 13 height 16
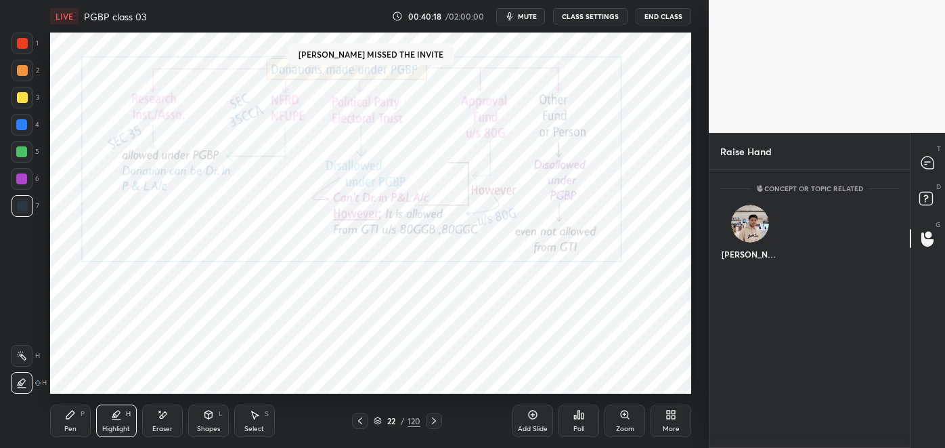
click at [749, 258] on div "[PERSON_NAME]" at bounding box center [750, 235] width 59 height 79
click at [749, 265] on button "INVITE" at bounding box center [750, 264] width 47 height 18
click at [933, 163] on icon at bounding box center [928, 162] width 12 height 12
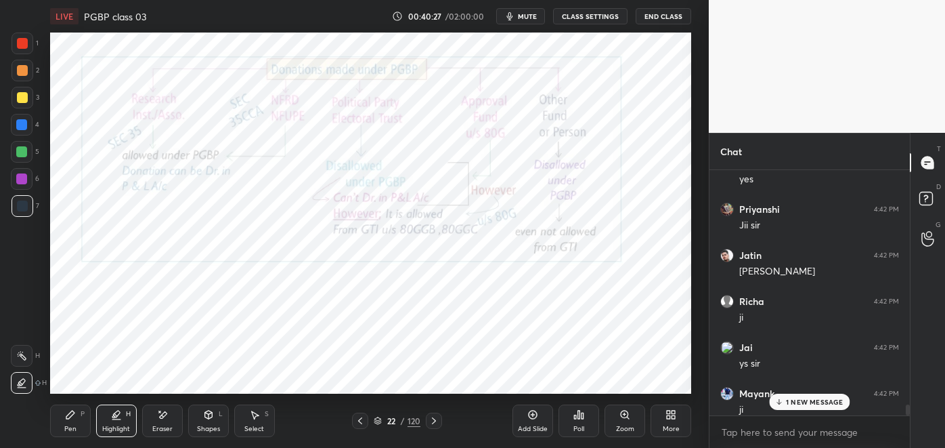
click at [935, 162] on div at bounding box center [928, 162] width 27 height 24
click at [934, 169] on icon at bounding box center [928, 163] width 14 height 14
click at [927, 163] on icon at bounding box center [928, 162] width 12 height 12
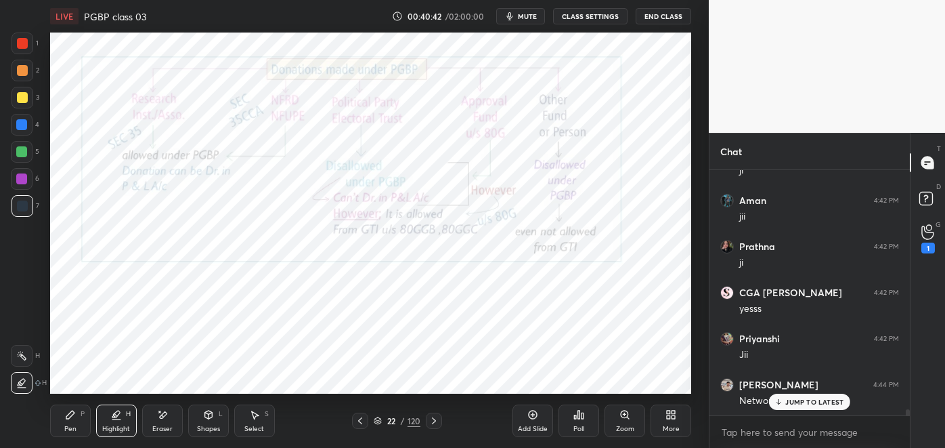
click at [930, 251] on div "1" at bounding box center [929, 247] width 14 height 11
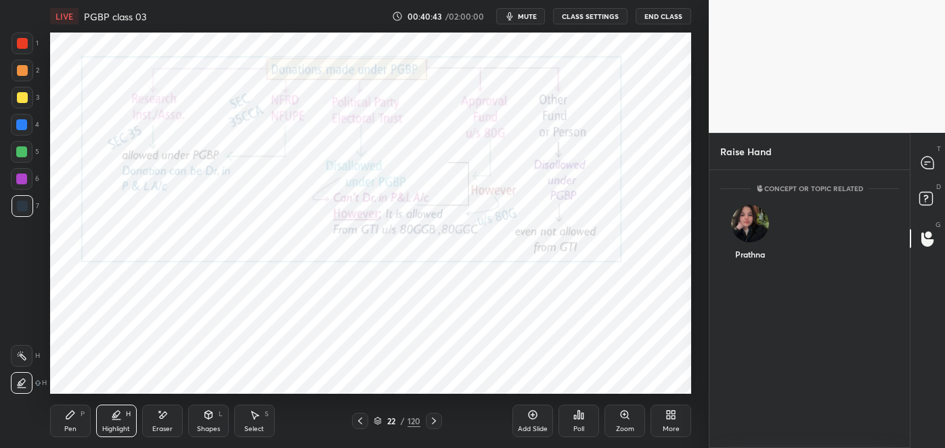
click at [765, 251] on div "Prathna" at bounding box center [750, 235] width 59 height 79
click at [755, 263] on button "INVITE" at bounding box center [750, 264] width 47 height 18
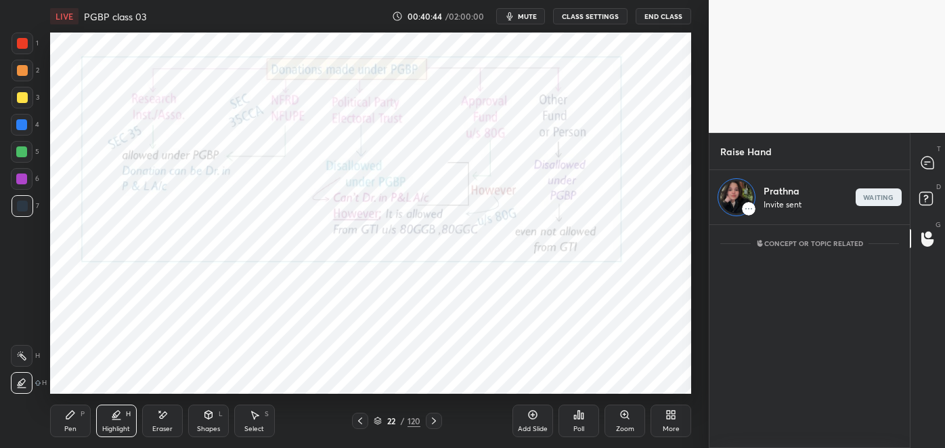
scroll to position [219, 196]
click at [926, 169] on icon at bounding box center [928, 163] width 14 height 14
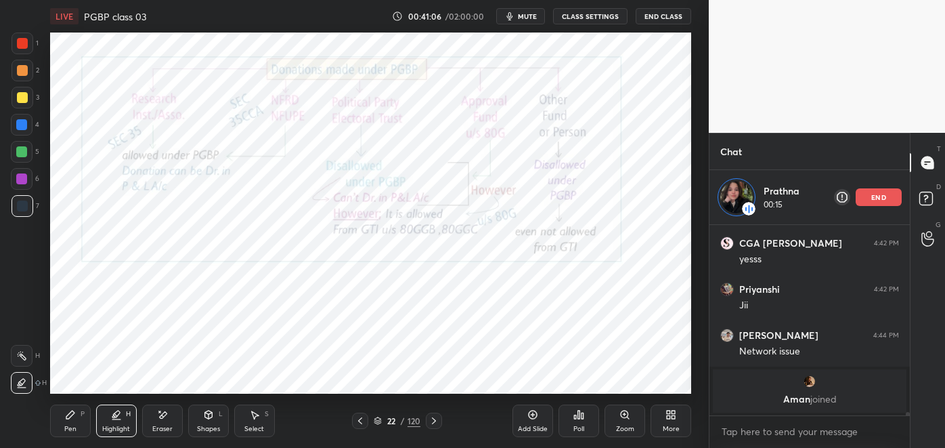
click at [926, 164] on icon at bounding box center [926, 164] width 2 height 0
click at [66, 425] on div "Pen" at bounding box center [70, 428] width 12 height 7
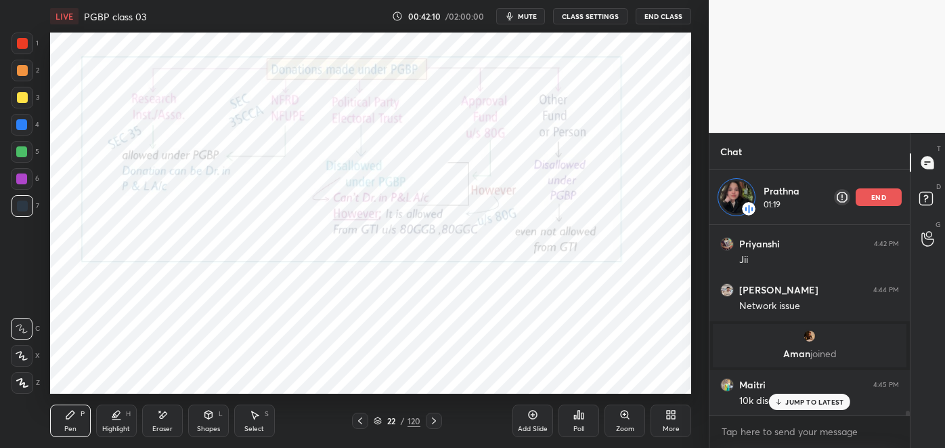
scroll to position [7774, 0]
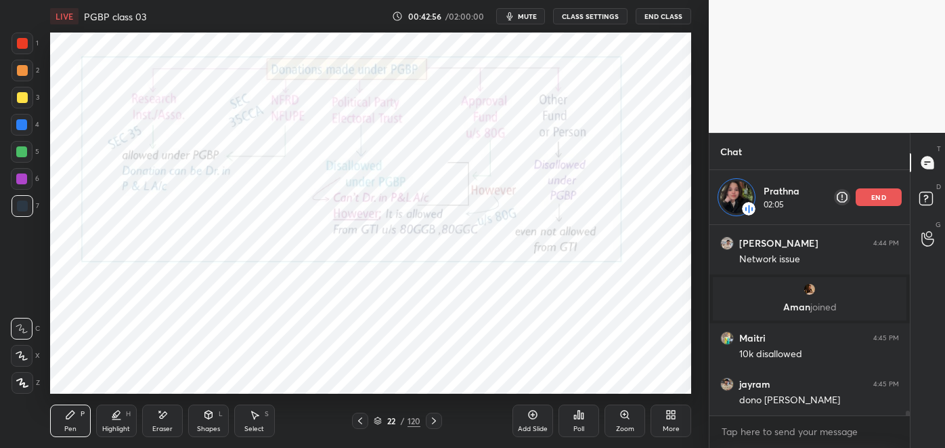
click at [360, 421] on icon at bounding box center [360, 420] width 11 height 11
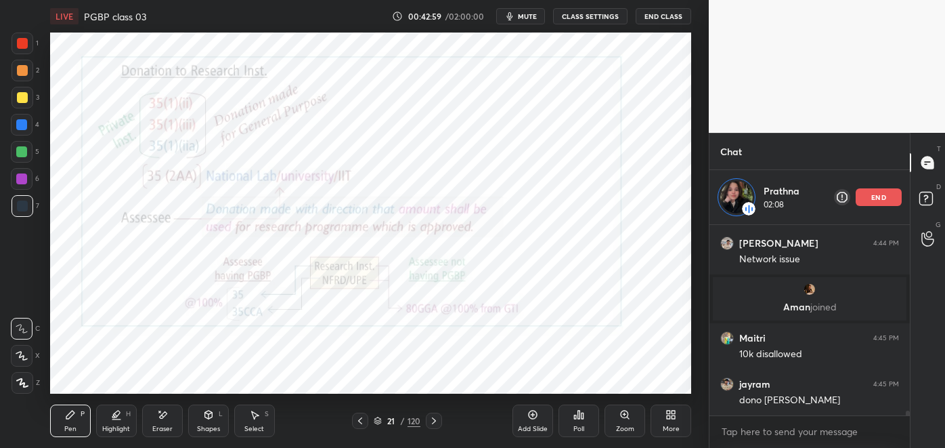
click at [116, 427] on div "Highlight" at bounding box center [116, 428] width 28 height 7
click at [19, 354] on icon at bounding box center [21, 355] width 11 height 11
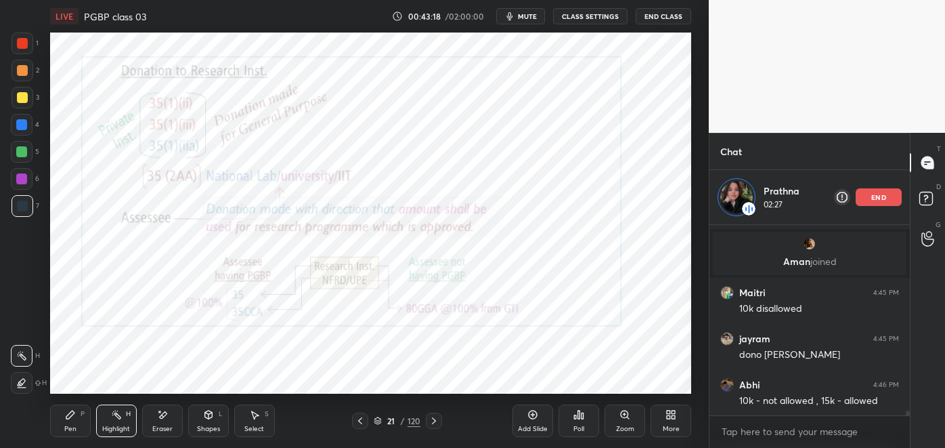
click at [431, 422] on icon at bounding box center [434, 420] width 11 height 11
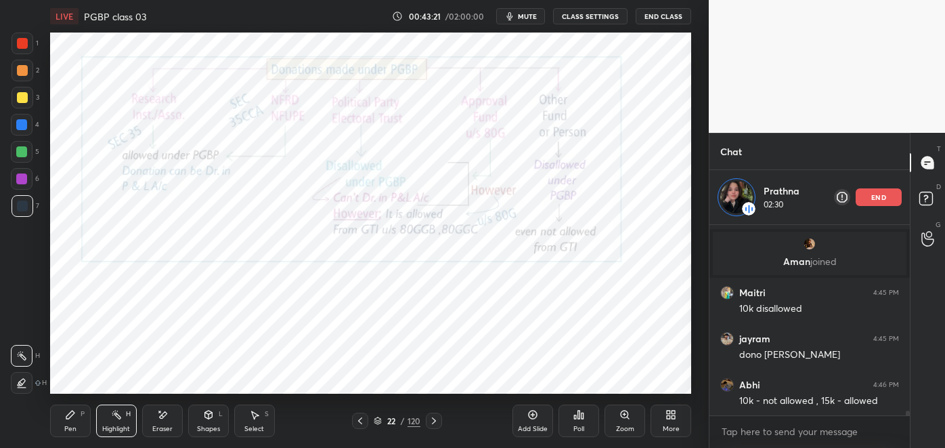
click at [26, 177] on div at bounding box center [21, 178] width 11 height 11
click at [19, 136] on div "4" at bounding box center [25, 127] width 28 height 27
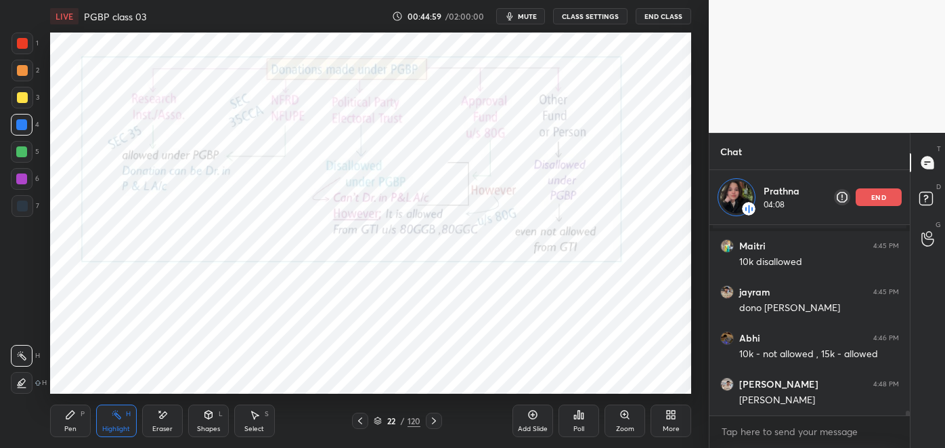
click at [876, 198] on p "end" at bounding box center [879, 197] width 15 height 7
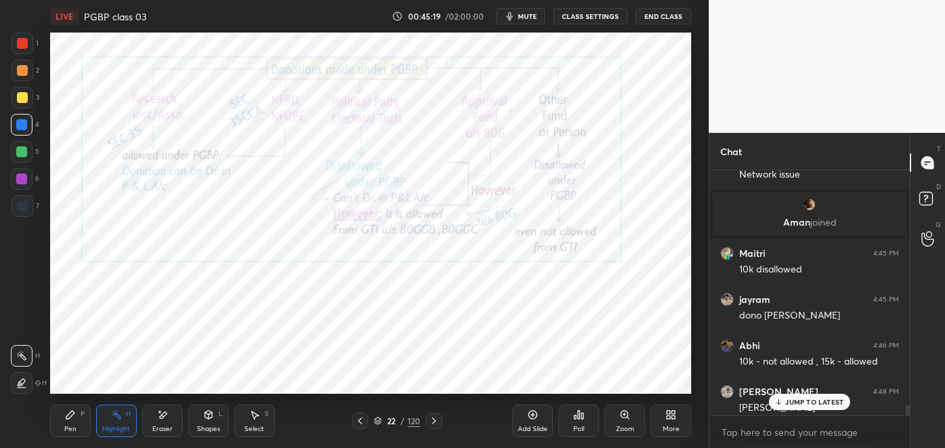
scroll to position [7823, 0]
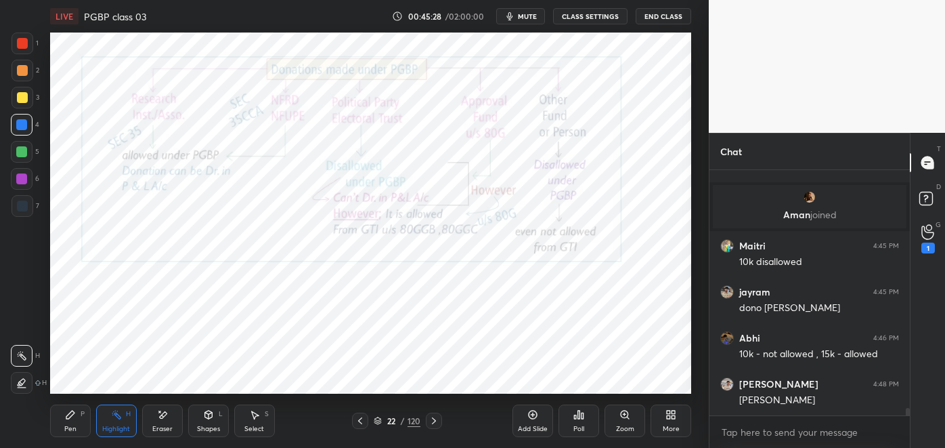
click at [922, 245] on div "1" at bounding box center [929, 247] width 14 height 11
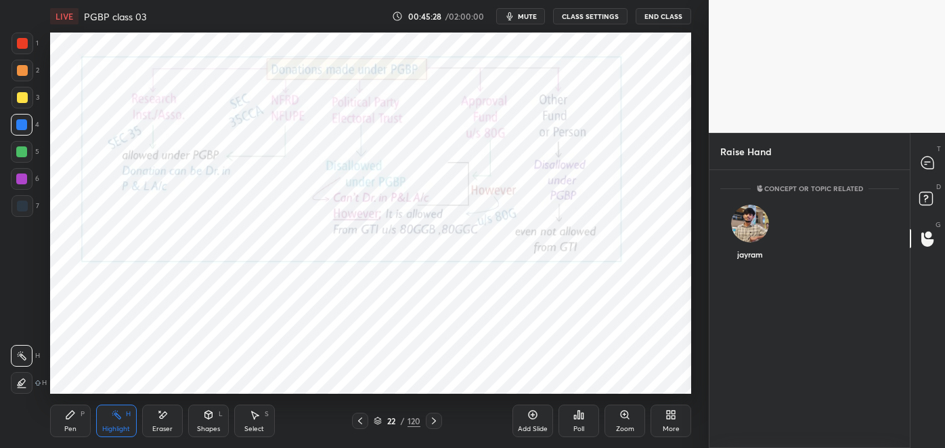
scroll to position [4, 3]
click at [752, 256] on div "jayram" at bounding box center [750, 235] width 59 height 79
click at [754, 267] on button "INVITE" at bounding box center [750, 264] width 47 height 18
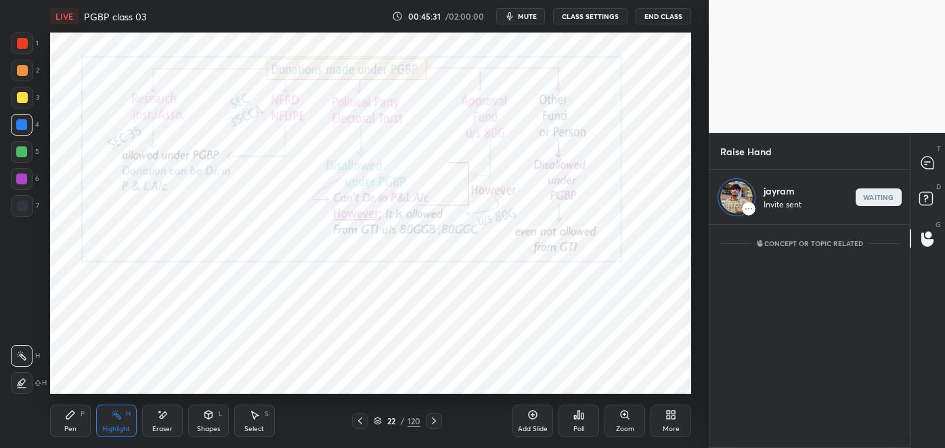
click at [924, 160] on icon at bounding box center [928, 162] width 12 height 12
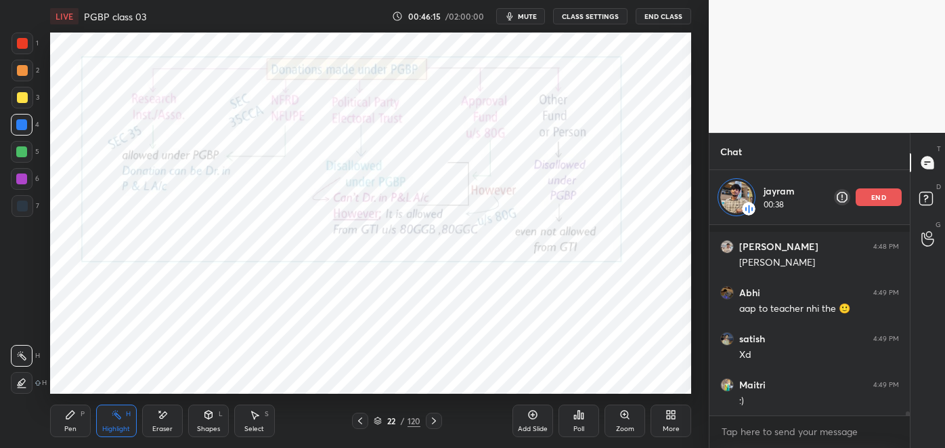
scroll to position [8278, 0]
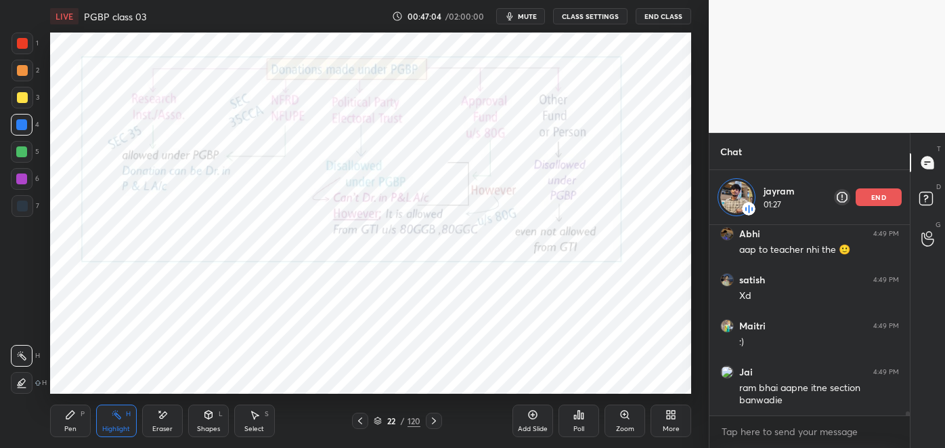
click at [60, 419] on div "Pen P" at bounding box center [70, 420] width 41 height 33
click at [118, 420] on icon at bounding box center [116, 414] width 11 height 11
click at [360, 423] on icon at bounding box center [360, 420] width 11 height 11
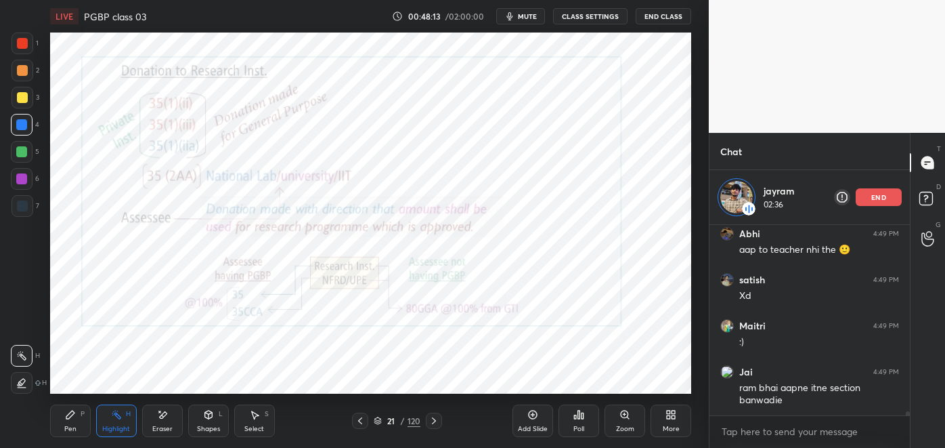
click at [359, 421] on icon at bounding box center [360, 420] width 11 height 11
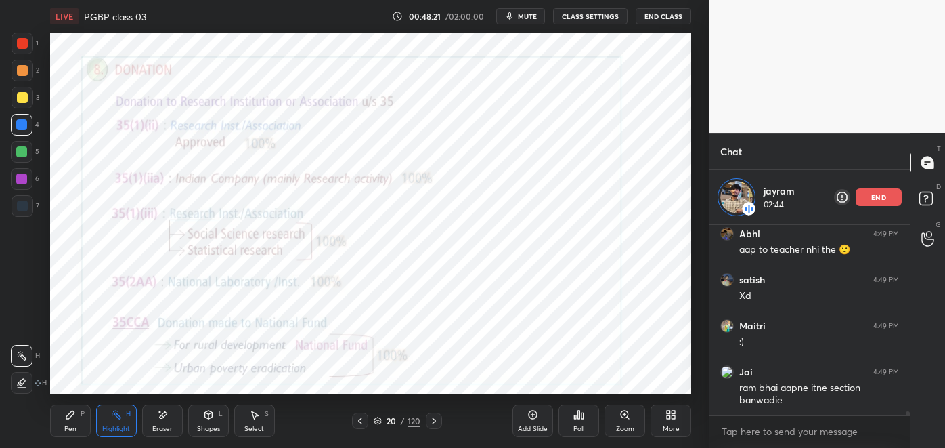
click at [434, 417] on icon at bounding box center [434, 420] width 11 height 11
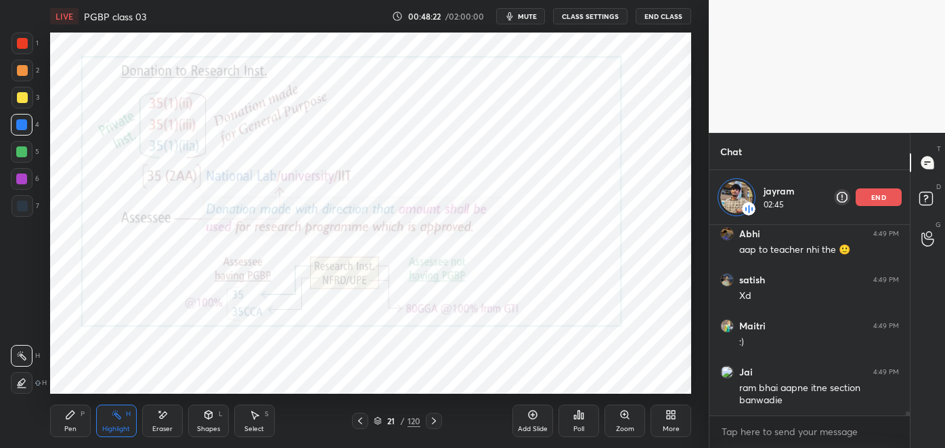
click at [433, 421] on icon at bounding box center [434, 420] width 11 height 11
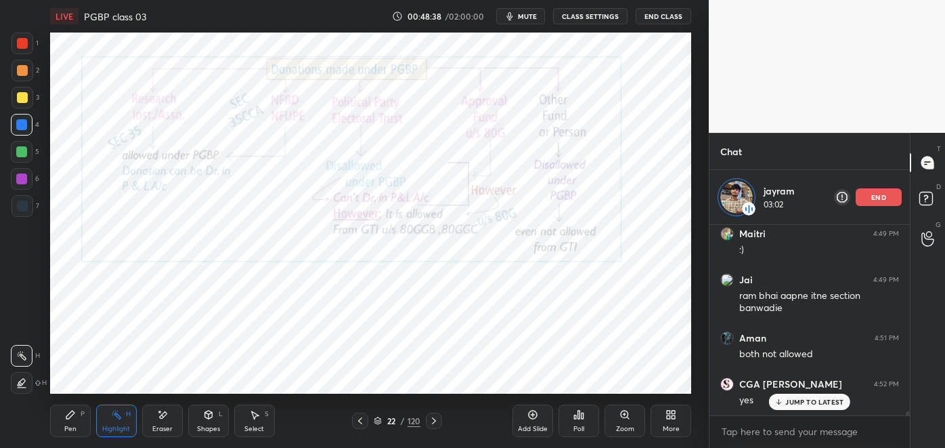
scroll to position [8415, 0]
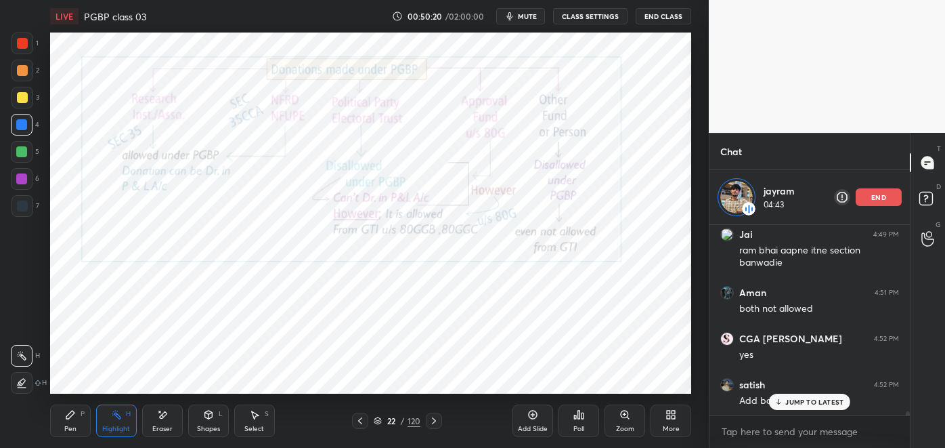
click at [882, 198] on p "end" at bounding box center [879, 197] width 15 height 7
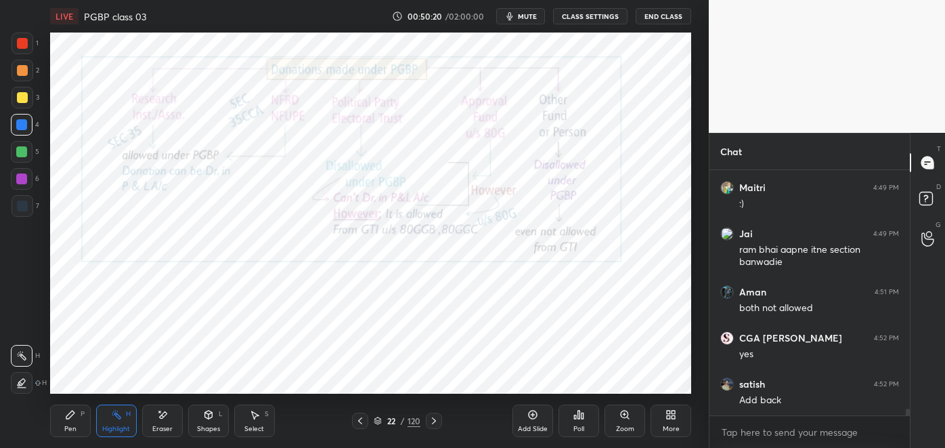
scroll to position [8361, 0]
click at [926, 164] on icon at bounding box center [926, 164] width 2 height 0
click at [79, 425] on div "Pen P" at bounding box center [70, 420] width 41 height 33
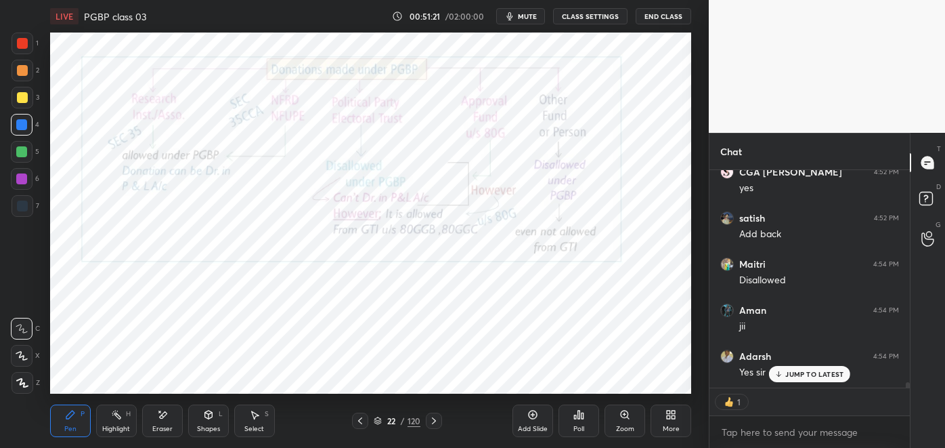
scroll to position [8572, 0]
click at [429, 425] on icon at bounding box center [434, 420] width 11 height 11
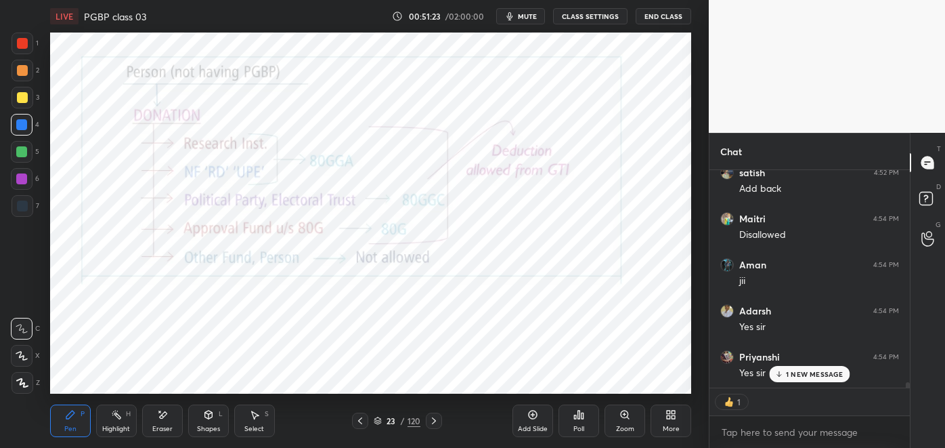
scroll to position [8619, 0]
click at [119, 421] on div "Highlight H" at bounding box center [116, 420] width 41 height 33
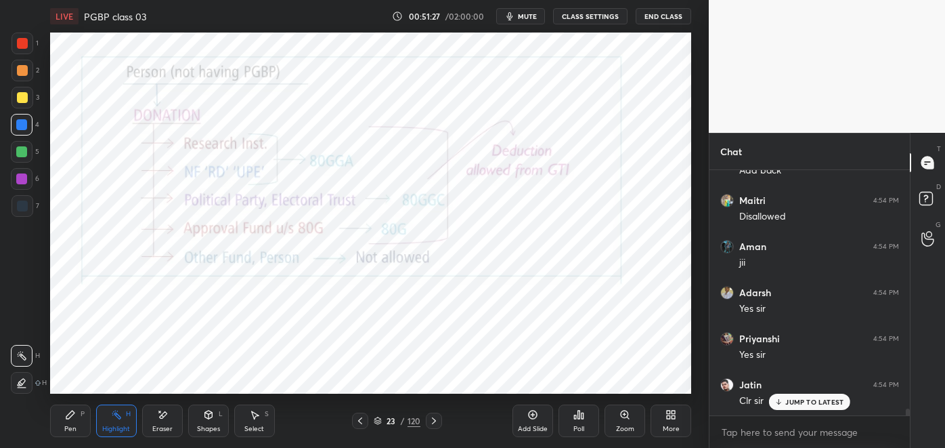
scroll to position [8591, 0]
click at [66, 423] on div "Pen P" at bounding box center [70, 420] width 41 height 33
click at [433, 421] on icon at bounding box center [434, 420] width 11 height 11
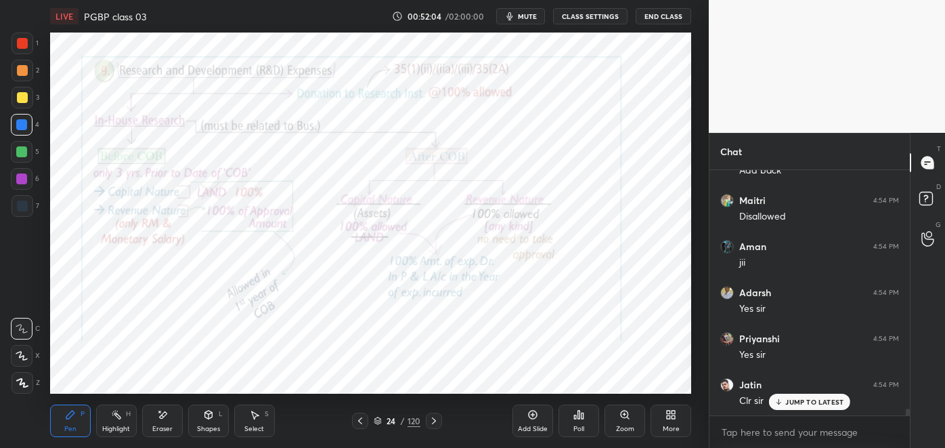
click at [360, 421] on icon at bounding box center [360, 420] width 11 height 11
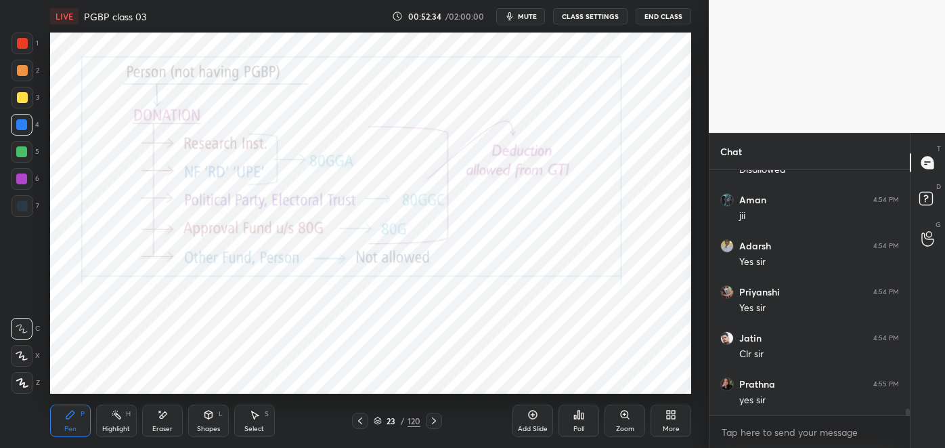
scroll to position [8683, 0]
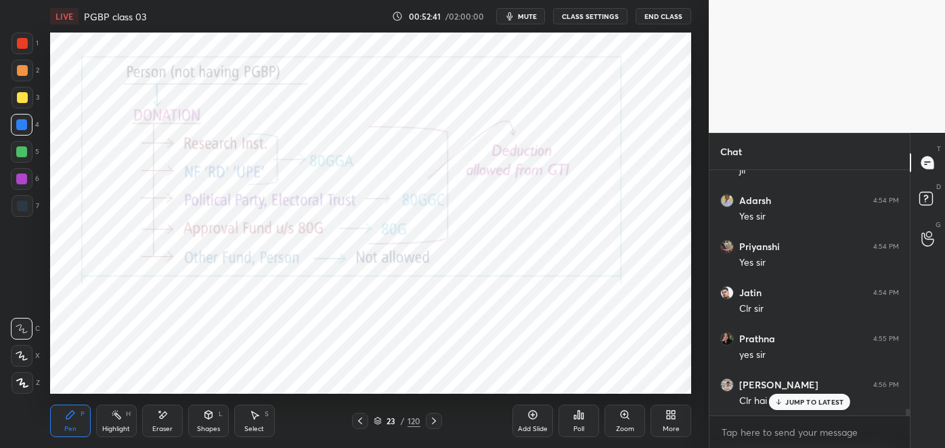
click at [532, 416] on icon at bounding box center [533, 414] width 4 height 4
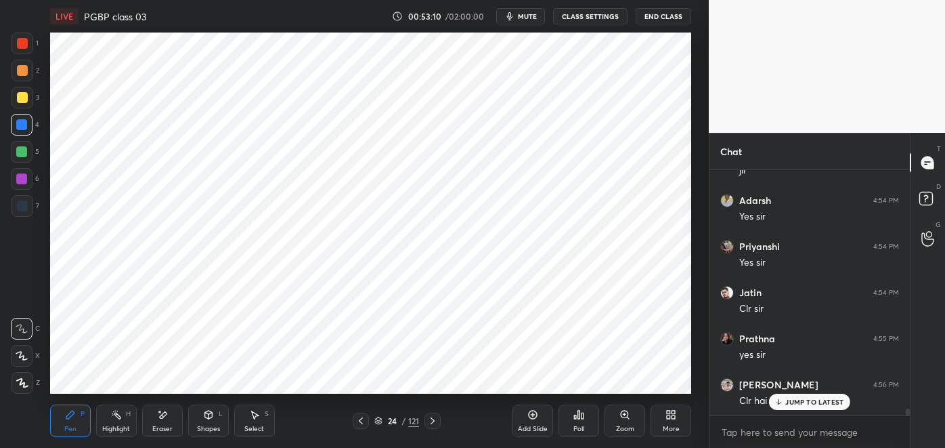
click at [23, 154] on div at bounding box center [21, 151] width 11 height 11
click at [25, 205] on div at bounding box center [22, 205] width 11 height 11
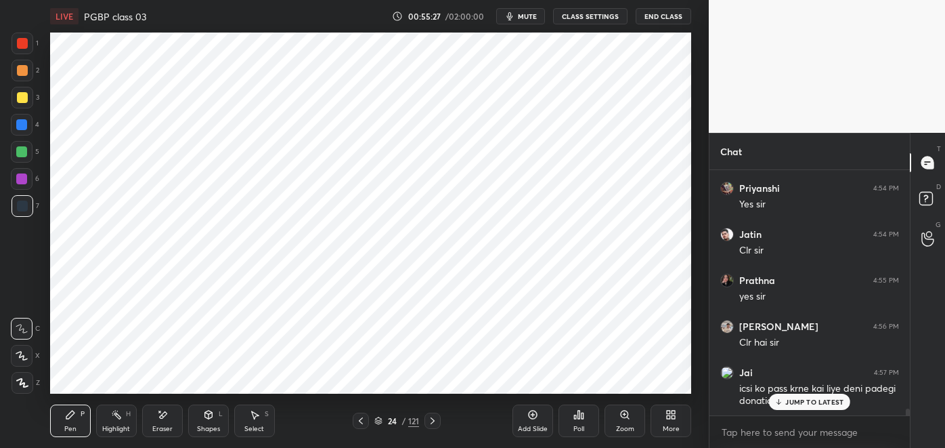
click at [800, 399] on p "JUMP TO LATEST" at bounding box center [815, 402] width 58 height 8
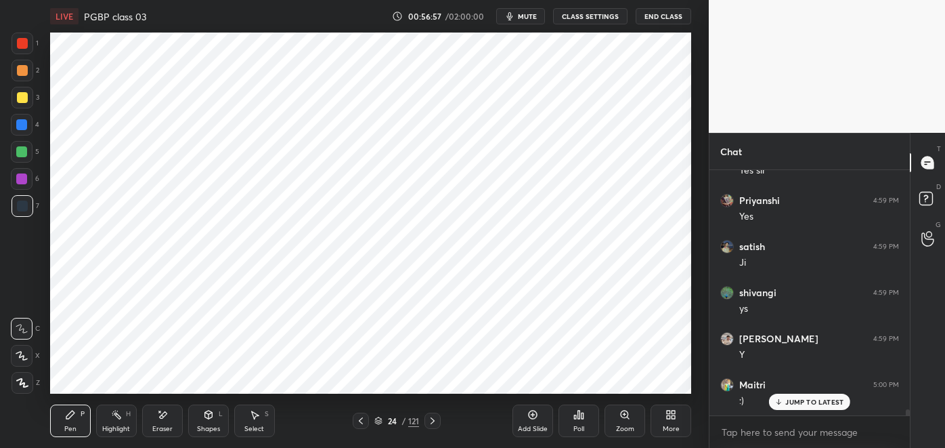
scroll to position [9340, 0]
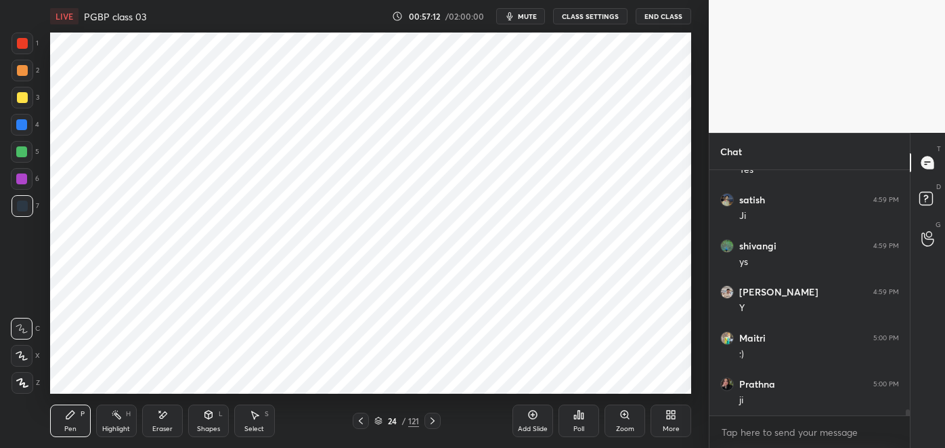
click at [115, 410] on circle at bounding box center [114, 410] width 1 height 1
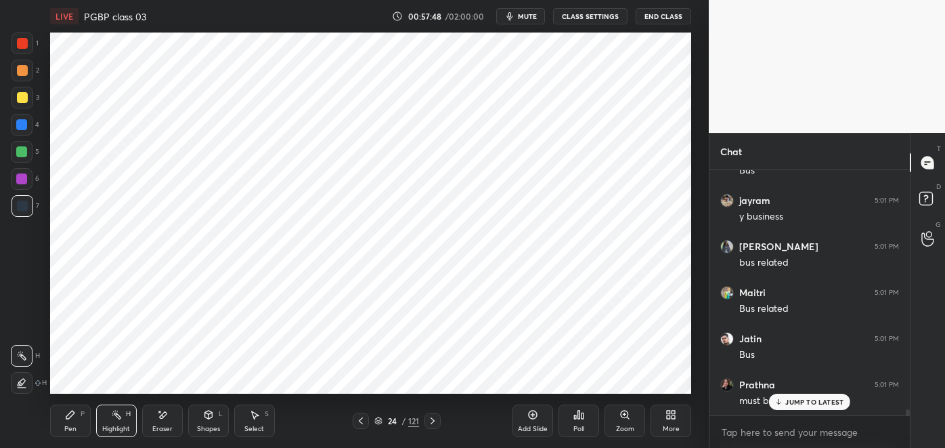
scroll to position [9721, 0]
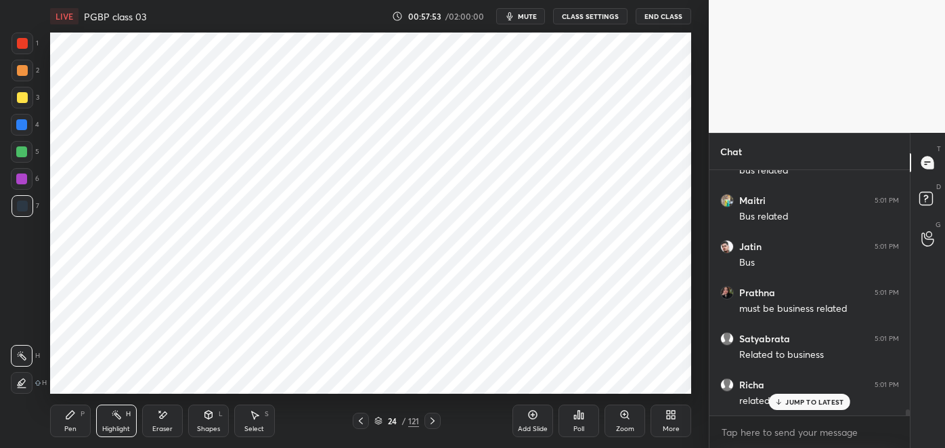
click at [527, 414] on div "Add Slide" at bounding box center [533, 420] width 41 height 33
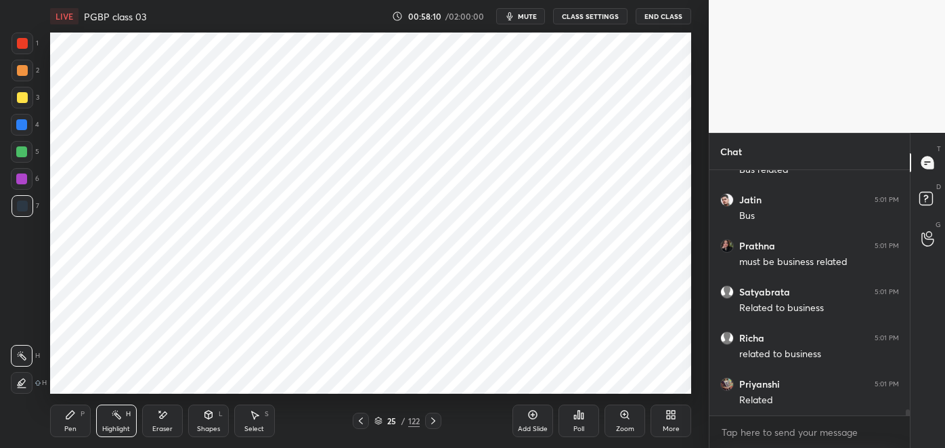
click at [64, 420] on div "Pen P" at bounding box center [70, 420] width 41 height 33
click at [24, 74] on div at bounding box center [22, 70] width 11 height 11
click at [118, 420] on icon at bounding box center [116, 414] width 11 height 11
click at [23, 383] on icon at bounding box center [21, 382] width 7 height 7
click at [74, 419] on icon at bounding box center [70, 414] width 11 height 11
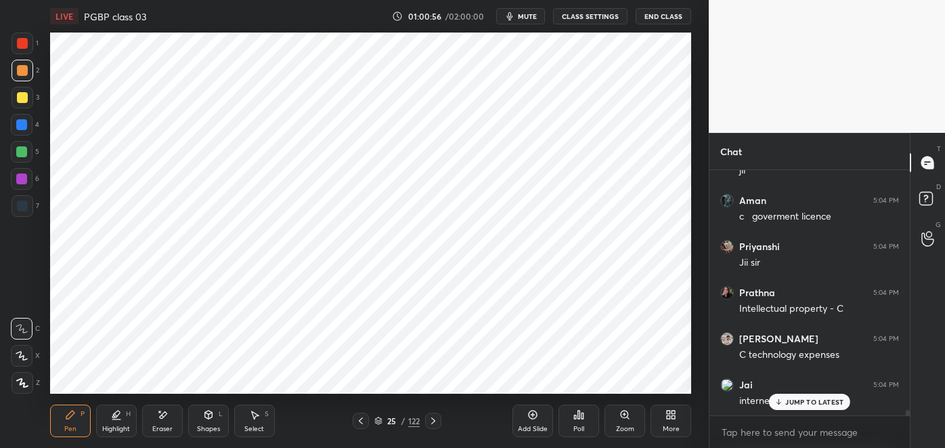
scroll to position [11150, 0]
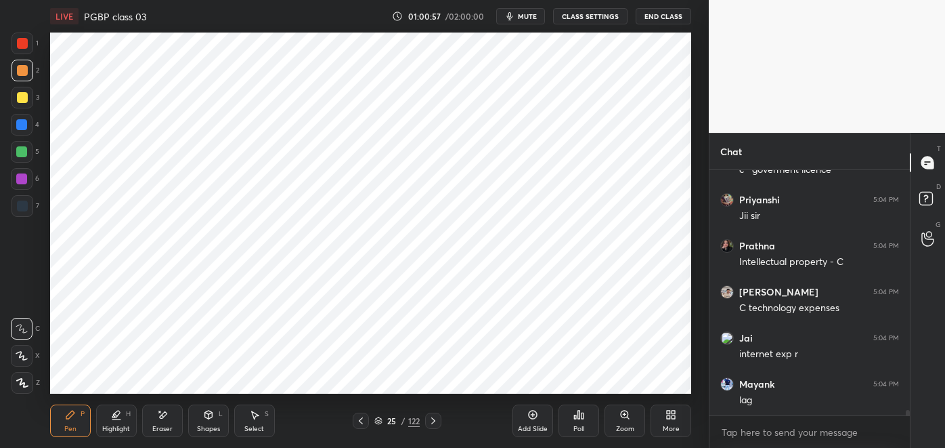
click at [26, 184] on div at bounding box center [21, 178] width 11 height 11
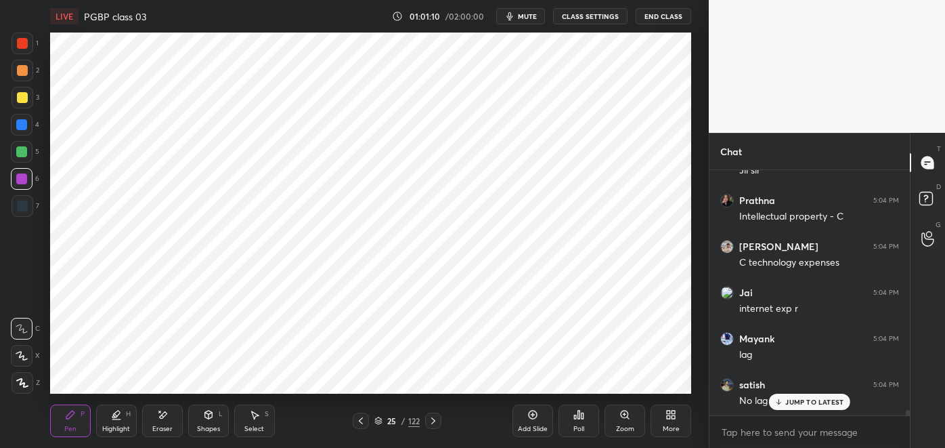
click at [159, 423] on div "Eraser" at bounding box center [162, 420] width 41 height 33
click at [70, 413] on icon at bounding box center [70, 414] width 8 height 8
click at [23, 209] on div at bounding box center [22, 205] width 11 height 11
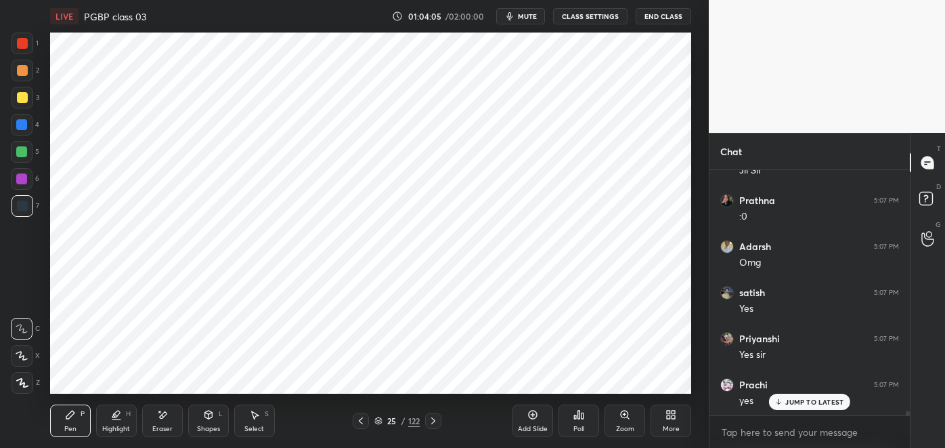
scroll to position [11748, 0]
click at [358, 406] on div "Pen P Highlight H Eraser Shapes L Select S 25 / 122 Add Slide Poll Zoom More" at bounding box center [371, 420] width 642 height 54
click at [360, 421] on icon at bounding box center [361, 420] width 11 height 11
click at [433, 425] on icon at bounding box center [433, 420] width 11 height 11
click at [531, 413] on icon at bounding box center [533, 414] width 11 height 11
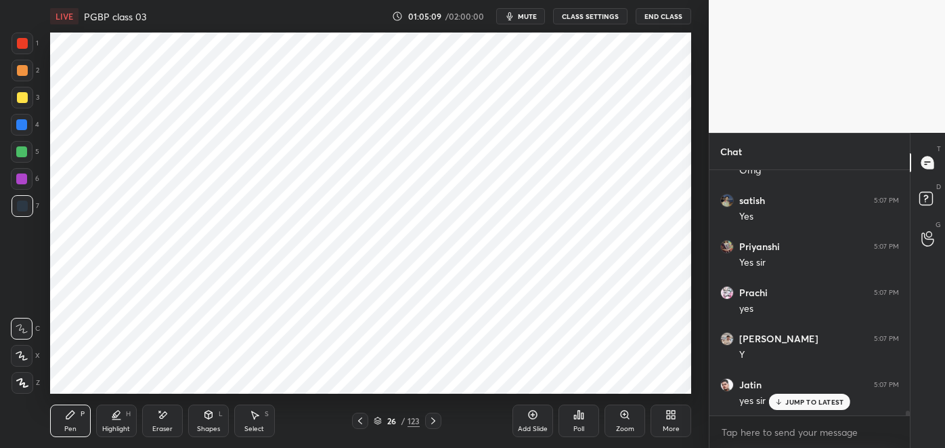
click at [23, 156] on div at bounding box center [21, 151] width 11 height 11
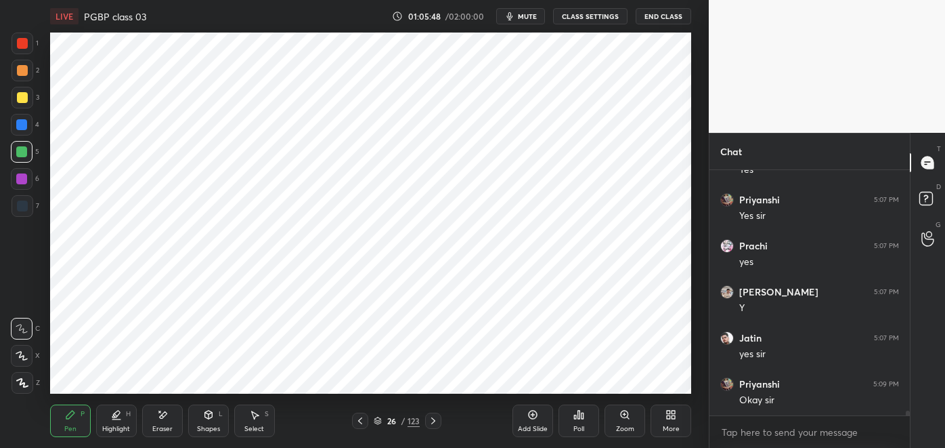
click at [27, 204] on div at bounding box center [23, 206] width 22 height 22
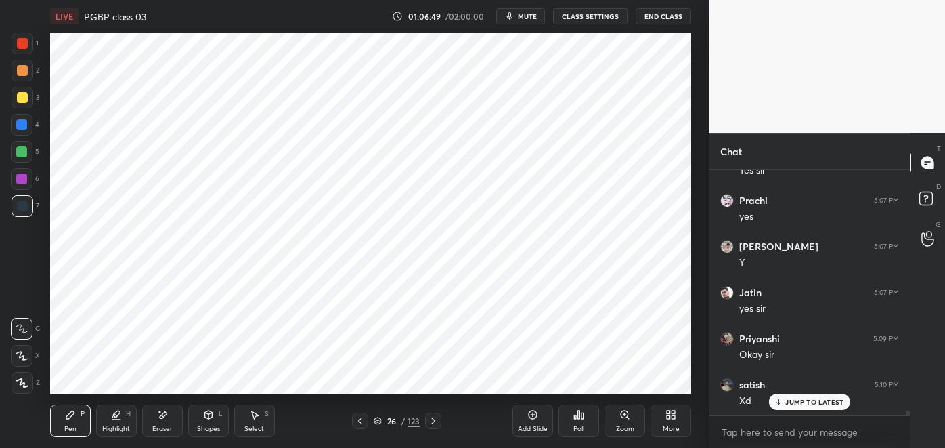
click at [22, 181] on div at bounding box center [21, 178] width 11 height 11
click at [117, 421] on div "Highlight H" at bounding box center [116, 420] width 41 height 33
click at [22, 151] on div at bounding box center [21, 151] width 11 height 11
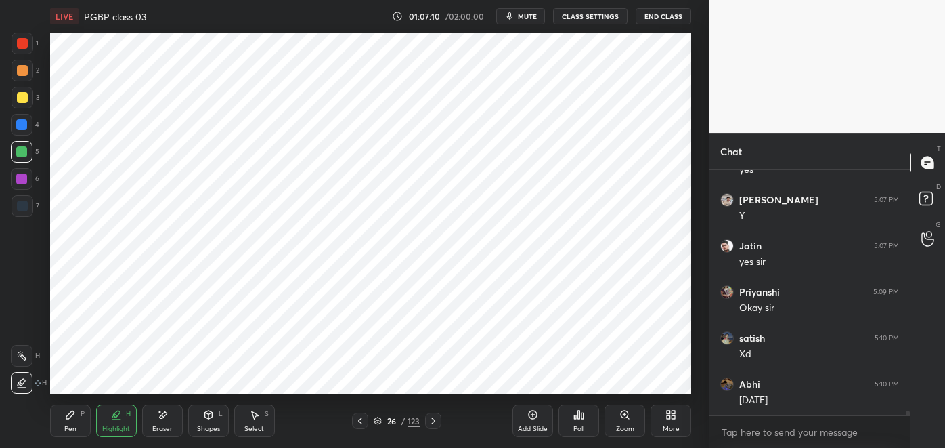
click at [72, 423] on div "Pen P" at bounding box center [70, 420] width 41 height 33
click at [114, 427] on div "Highlight" at bounding box center [116, 428] width 28 height 7
click at [25, 354] on icon at bounding box center [21, 355] width 11 height 11
click at [28, 124] on div at bounding box center [22, 125] width 22 height 22
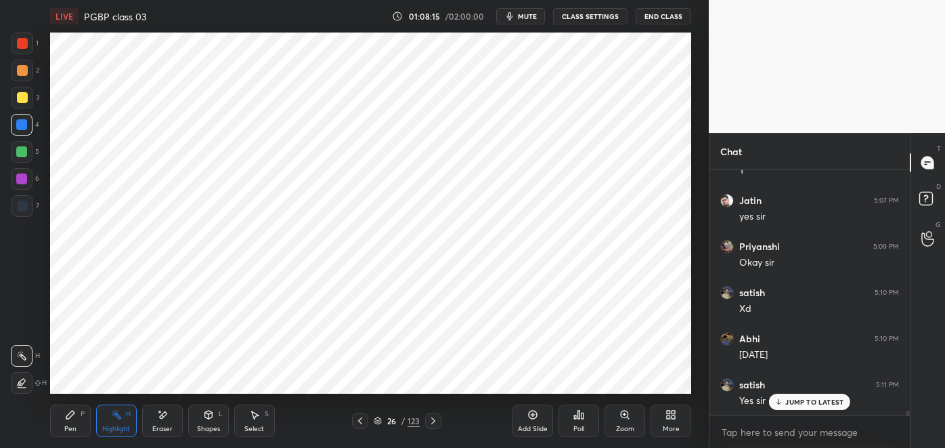
click at [68, 422] on div "Pen P" at bounding box center [70, 420] width 41 height 33
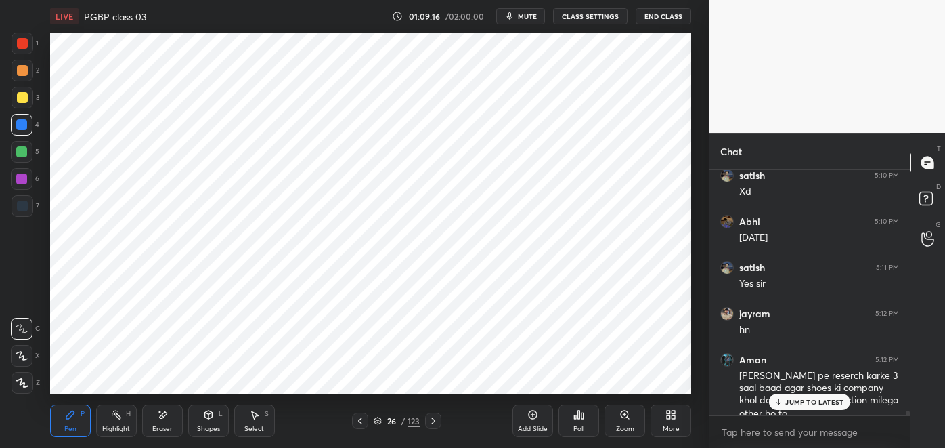
scroll to position [12062, 0]
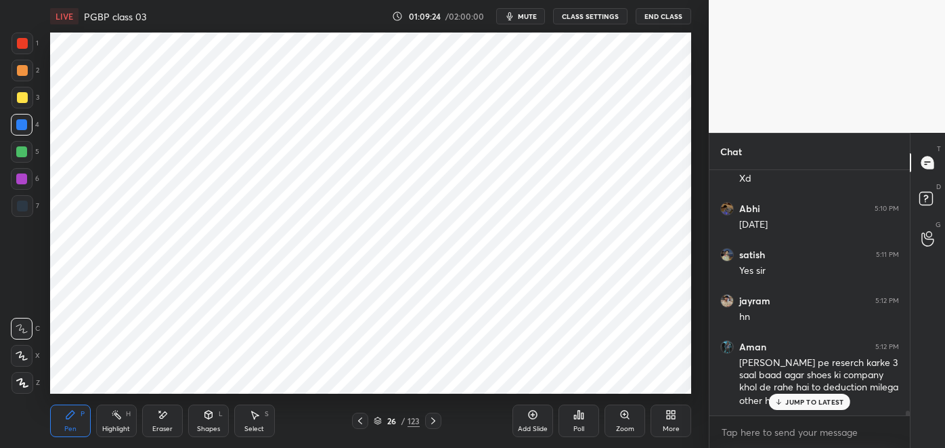
click at [791, 406] on div "JUMP TO LATEST" at bounding box center [809, 401] width 81 height 16
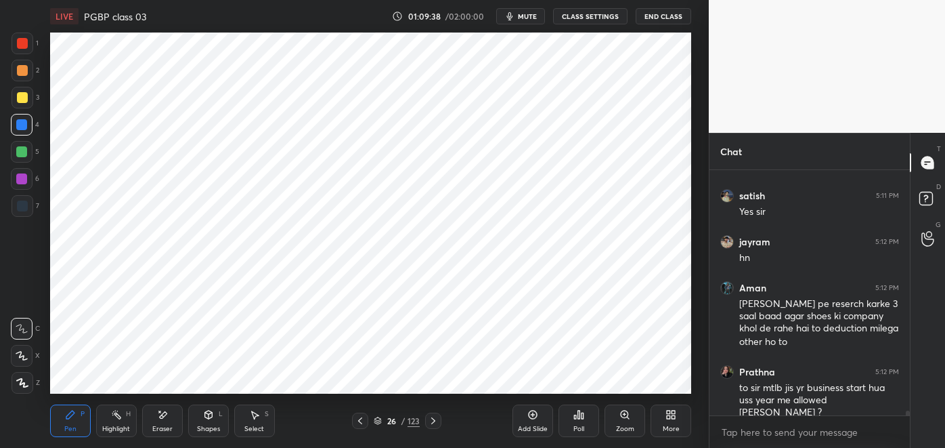
click at [121, 419] on icon at bounding box center [116, 414] width 11 height 11
click at [161, 422] on div "Eraser" at bounding box center [162, 420] width 41 height 33
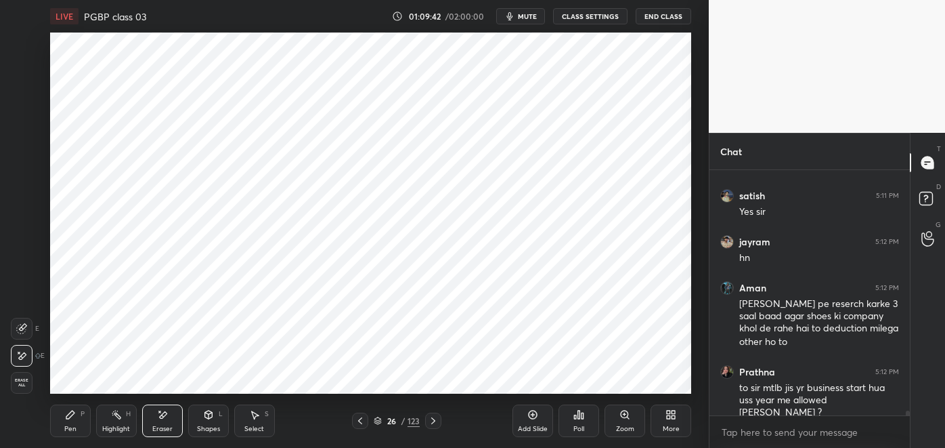
click at [80, 422] on div "Pen P" at bounding box center [70, 420] width 41 height 33
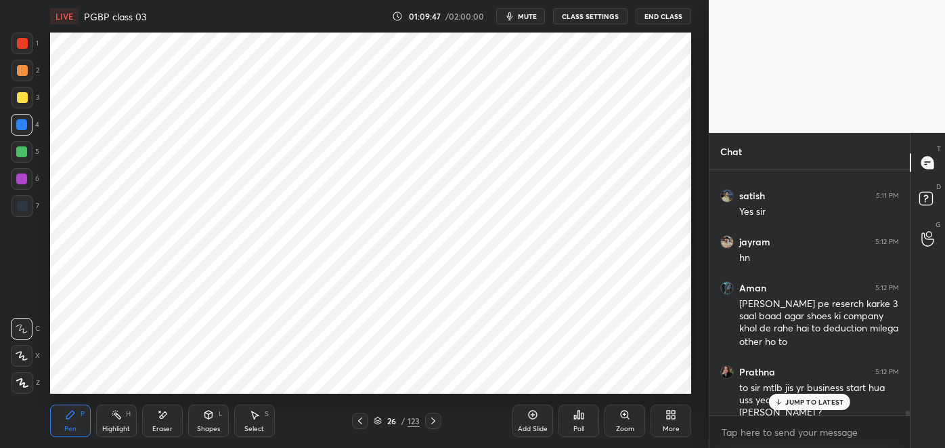
scroll to position [12166, 0]
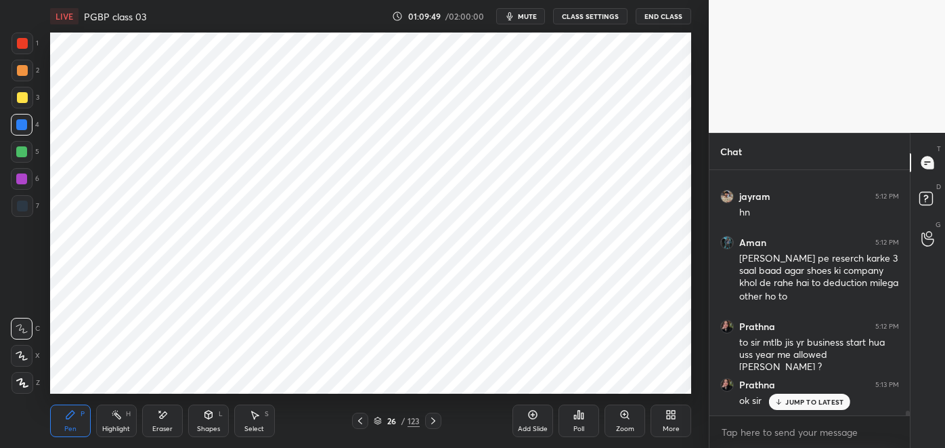
click at [158, 425] on div "Eraser" at bounding box center [162, 428] width 20 height 7
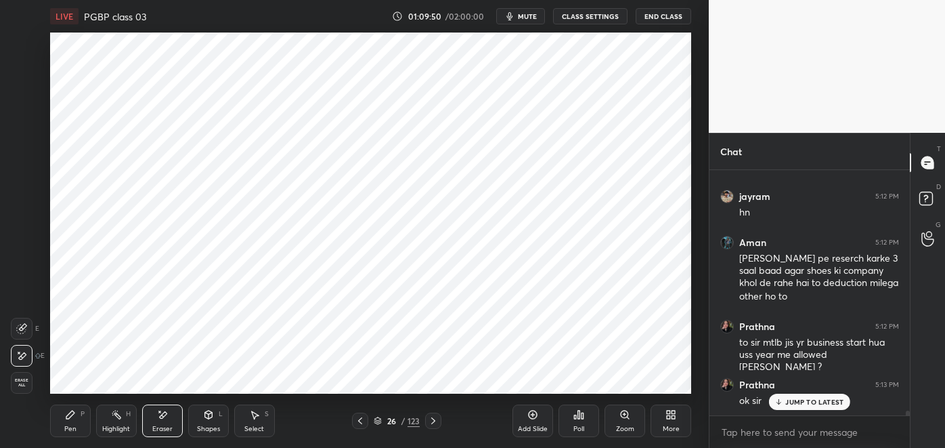
click at [112, 420] on div "Highlight H" at bounding box center [116, 420] width 41 height 33
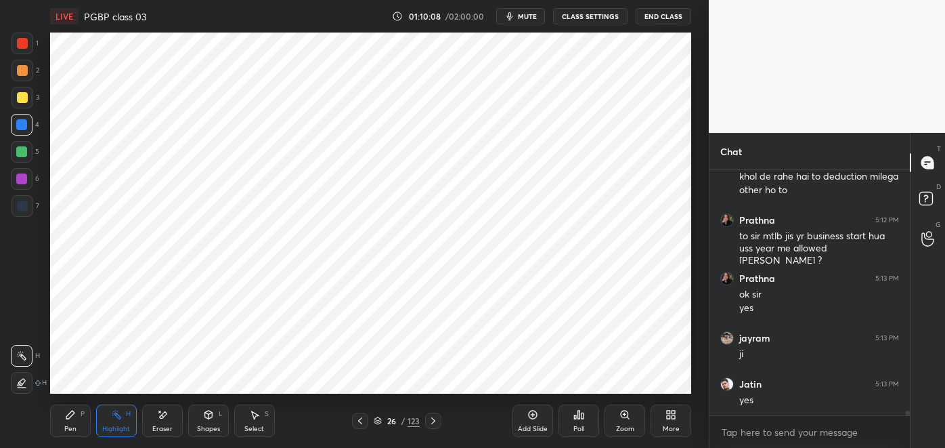
scroll to position [12318, 0]
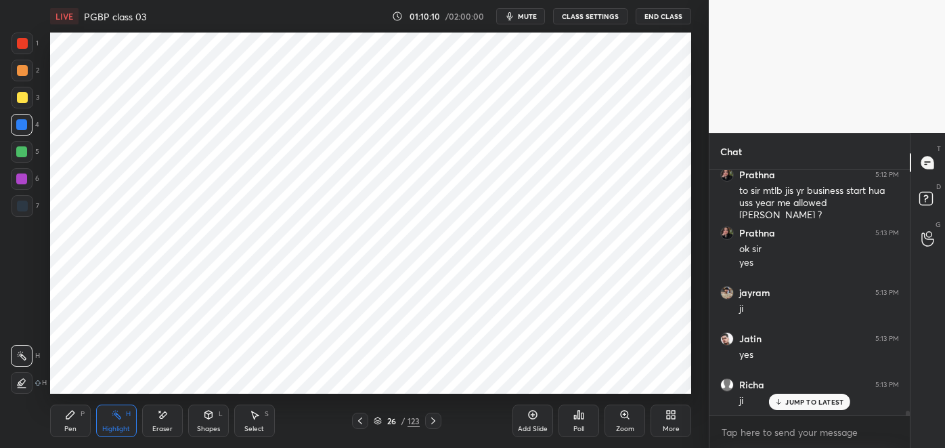
click at [72, 419] on icon at bounding box center [70, 414] width 11 height 11
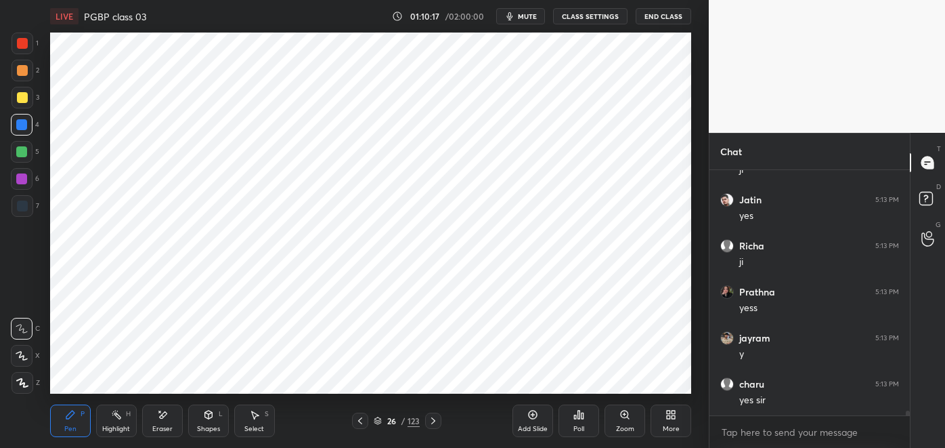
scroll to position [12502, 0]
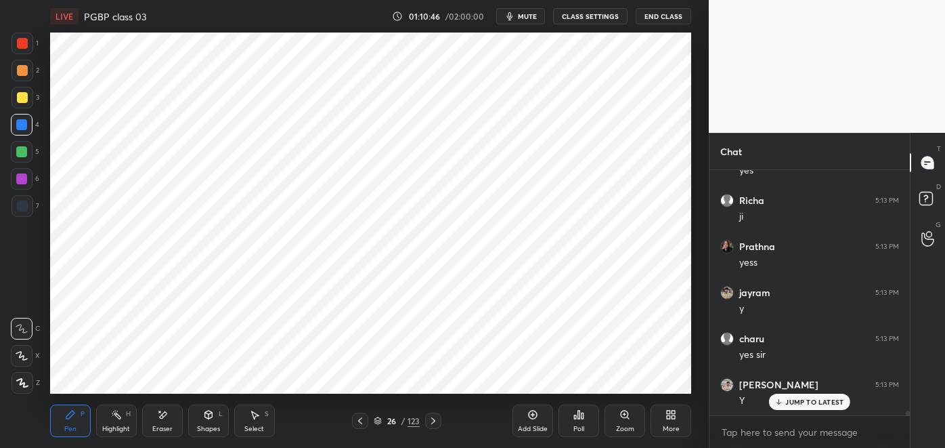
click at [25, 211] on div at bounding box center [23, 206] width 22 height 22
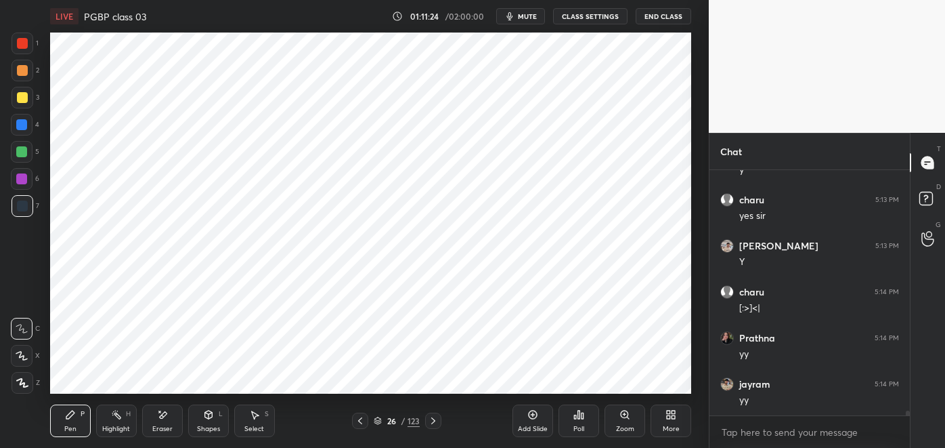
scroll to position [12686, 0]
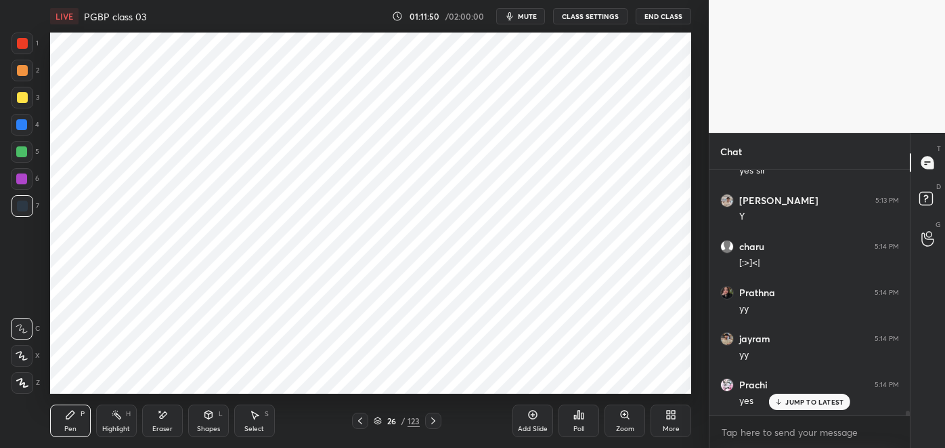
click at [121, 422] on div "Highlight H" at bounding box center [116, 420] width 41 height 33
click at [74, 423] on div "Pen P" at bounding box center [70, 420] width 41 height 33
click at [115, 423] on div "Highlight H" at bounding box center [116, 420] width 41 height 33
click at [74, 416] on icon at bounding box center [70, 414] width 11 height 11
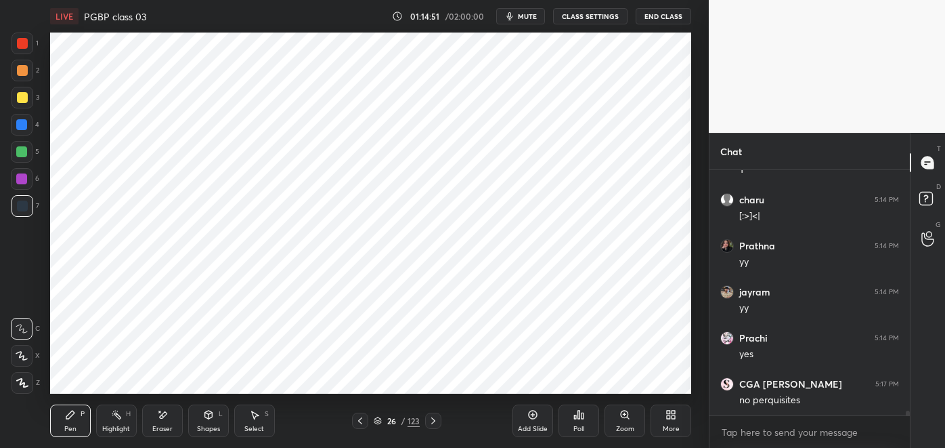
click at [435, 422] on icon at bounding box center [433, 420] width 11 height 11
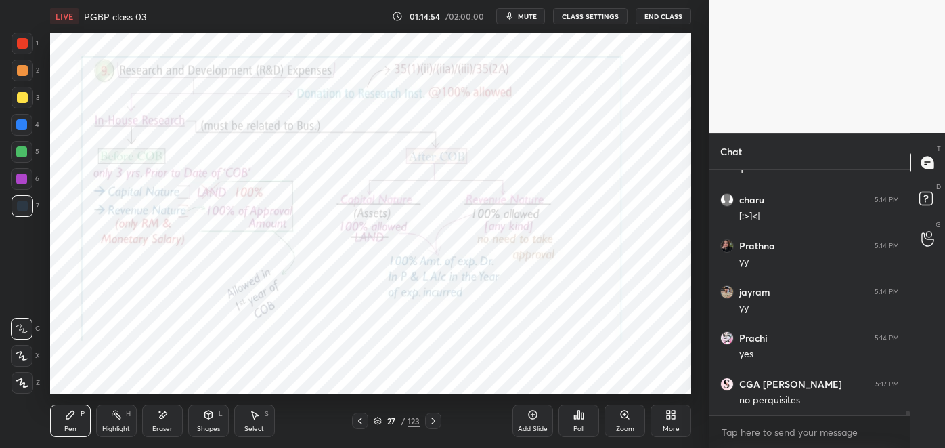
click at [121, 422] on div "Highlight H" at bounding box center [116, 420] width 41 height 33
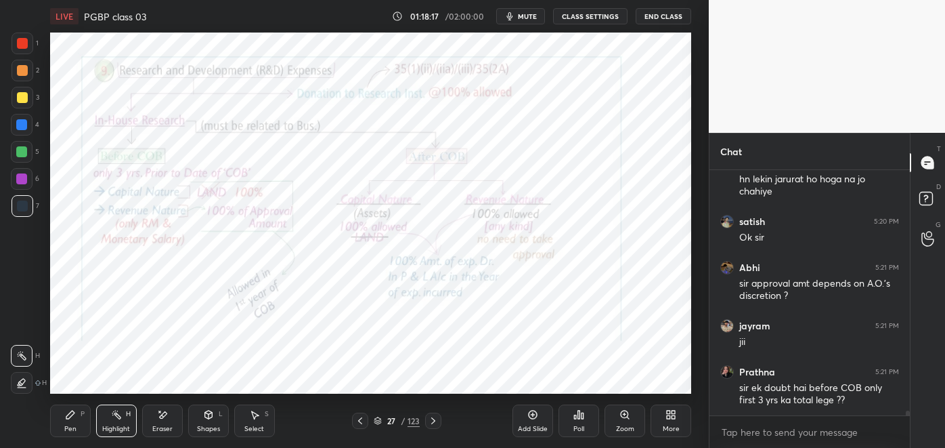
scroll to position [13210, 0]
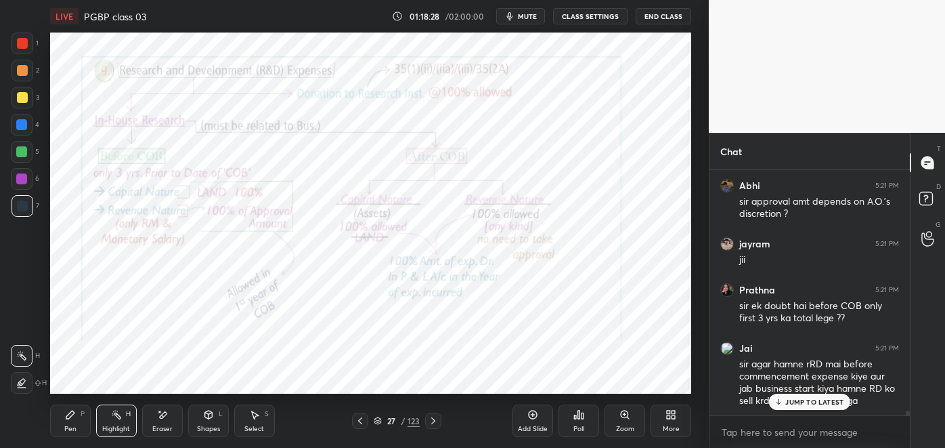
click at [803, 404] on p "JUMP TO LATEST" at bounding box center [815, 402] width 58 height 8
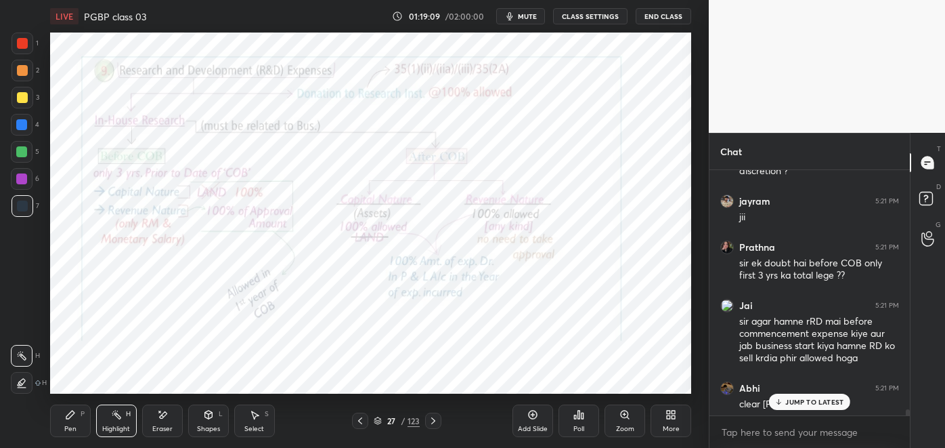
scroll to position [13249, 0]
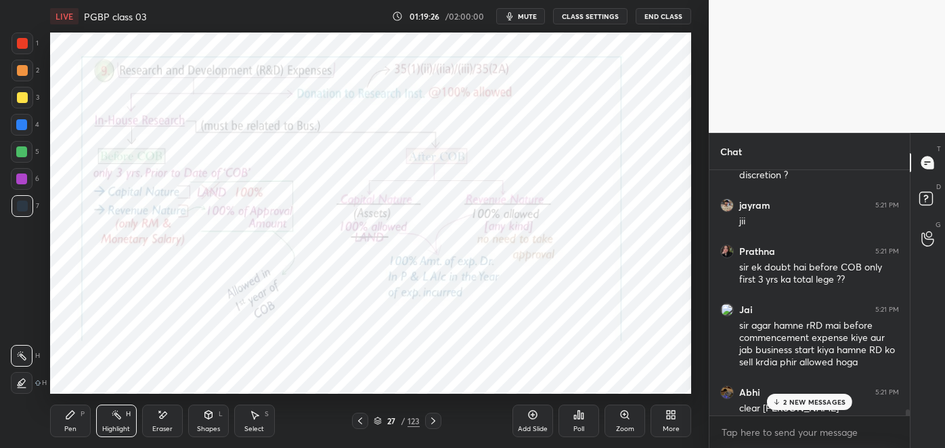
click at [435, 423] on icon at bounding box center [433, 420] width 11 height 11
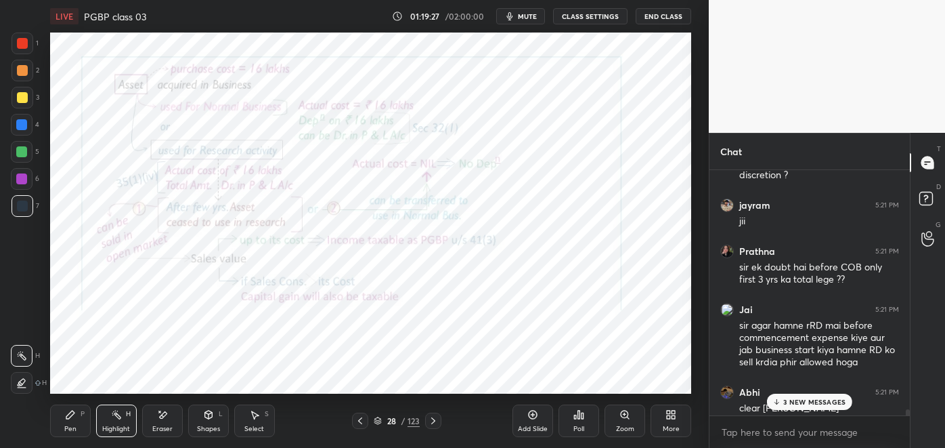
click at [359, 419] on icon at bounding box center [360, 420] width 11 height 11
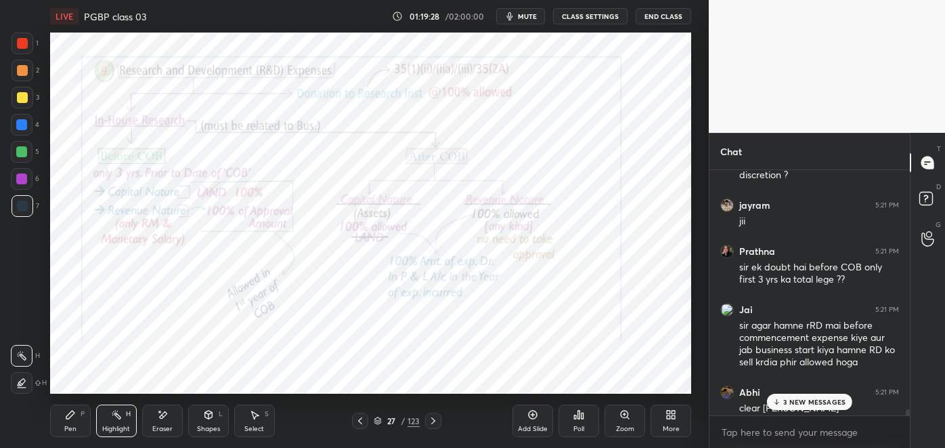
click at [363, 415] on icon at bounding box center [360, 420] width 11 height 11
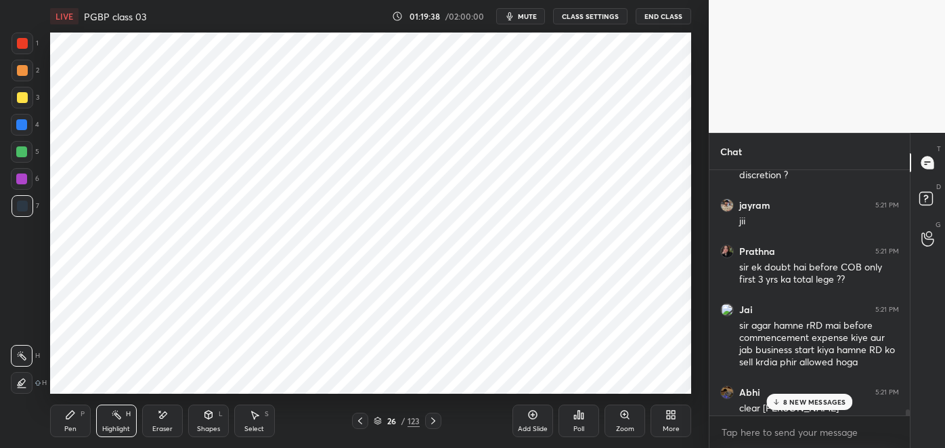
click at [794, 406] on div "8 NEW MESSAGES" at bounding box center [810, 401] width 86 height 16
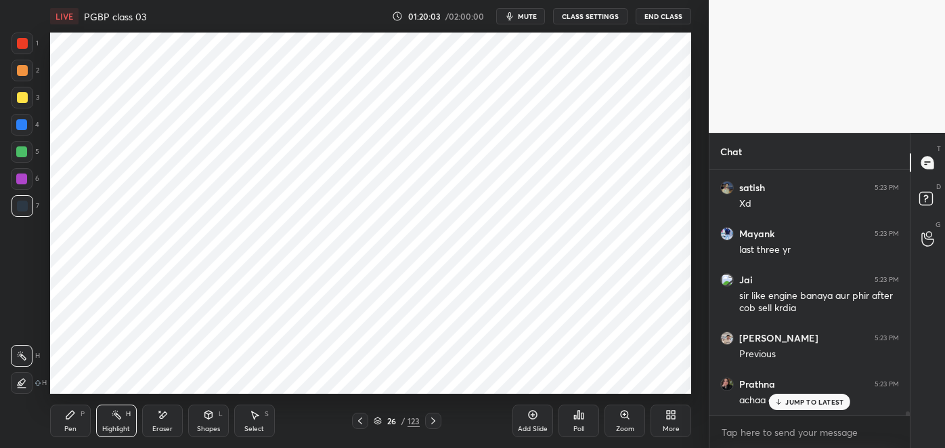
scroll to position [13893, 0]
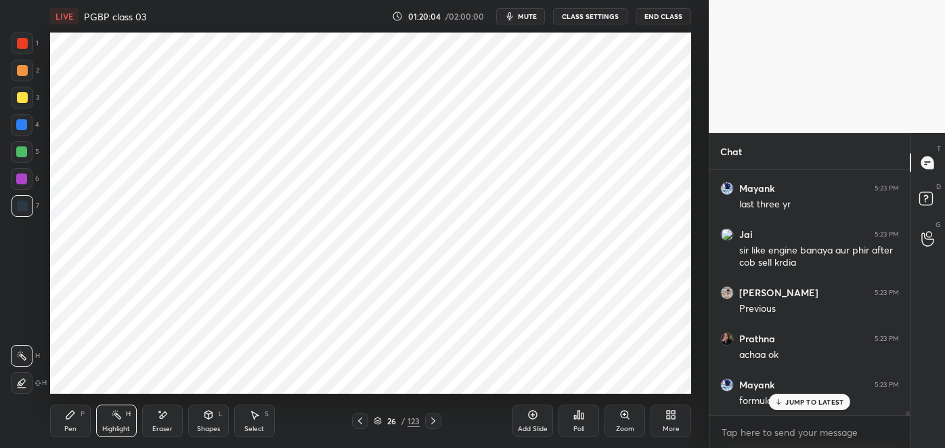
click at [814, 402] on p "JUMP TO LATEST" at bounding box center [815, 402] width 58 height 8
click at [77, 421] on div "Pen P" at bounding box center [70, 420] width 41 height 33
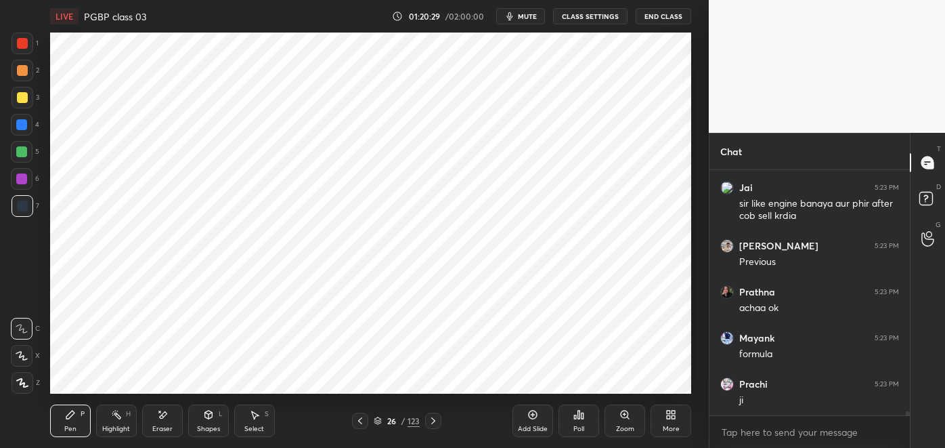
scroll to position [13985, 0]
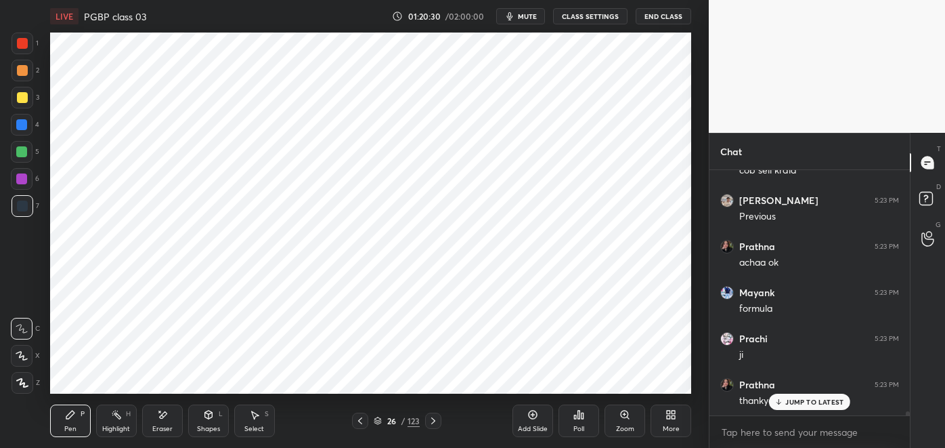
click at [526, 12] on span "mute" at bounding box center [527, 16] width 19 height 9
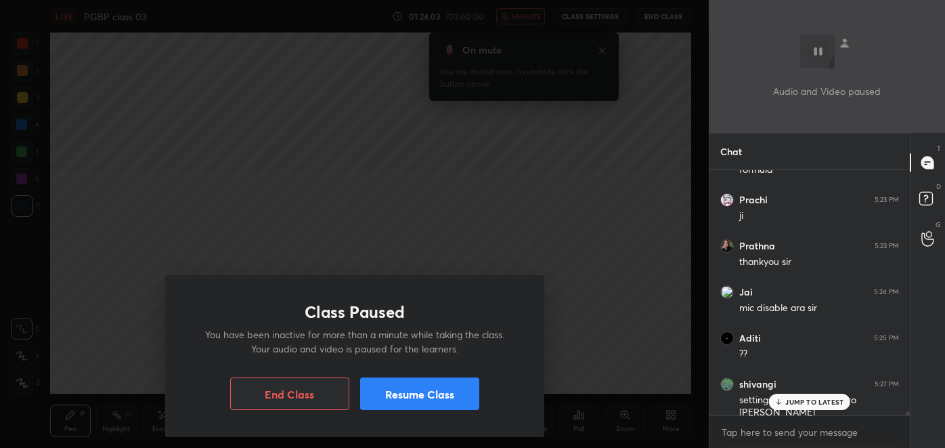
scroll to position [14137, 0]
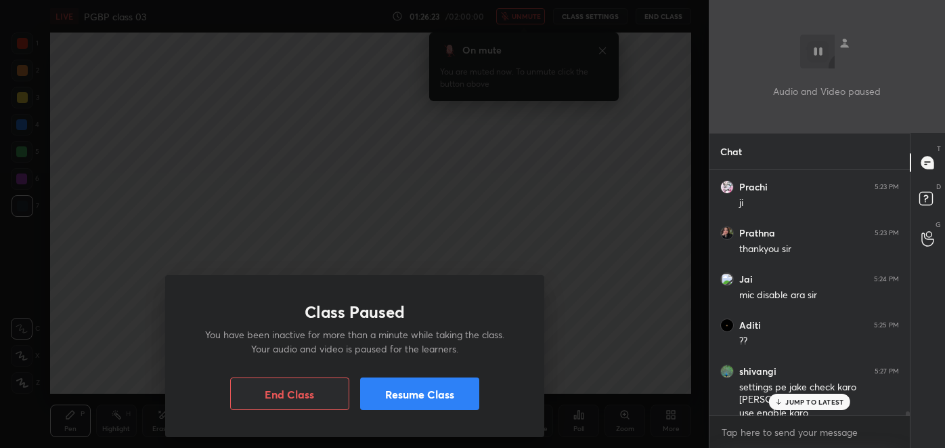
click at [444, 385] on button "Resume Class" at bounding box center [419, 393] width 119 height 33
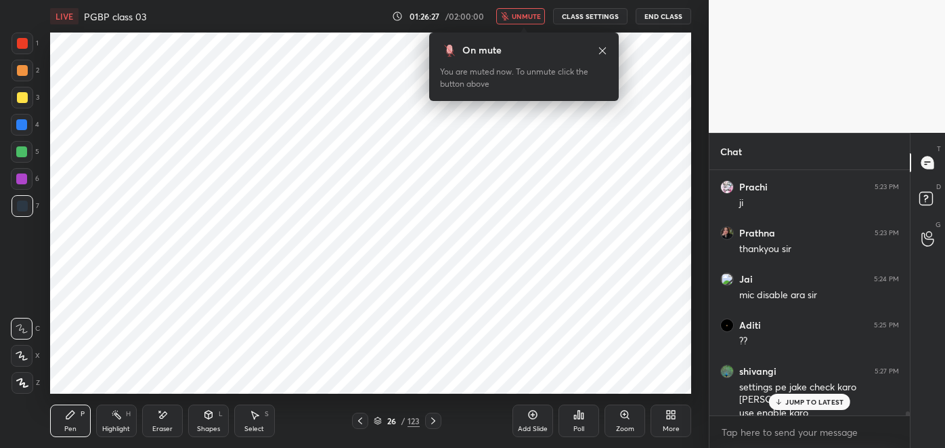
click at [532, 20] on span "unmute" at bounding box center [526, 16] width 29 height 9
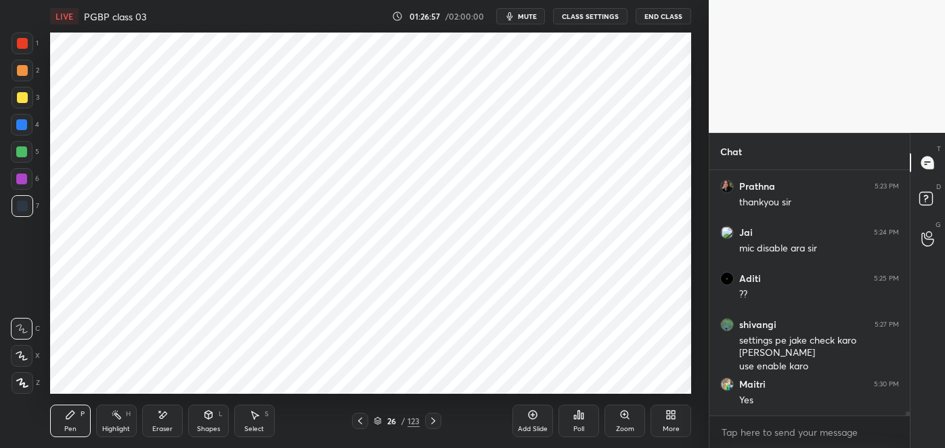
scroll to position [14229, 0]
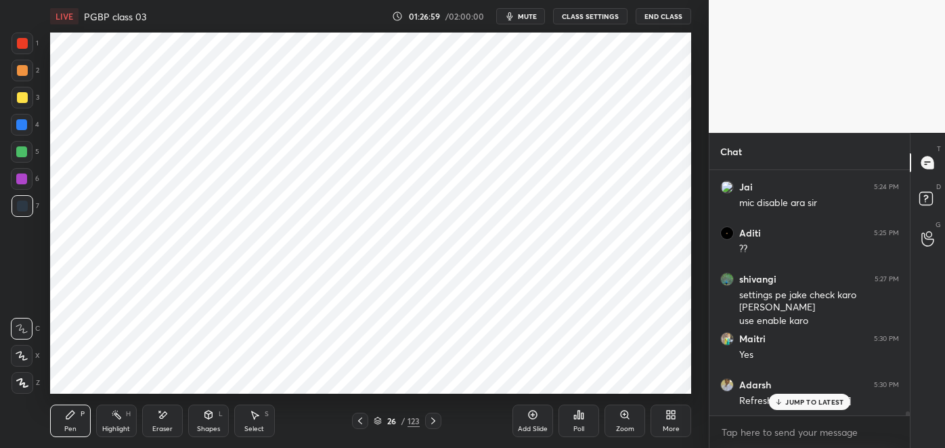
click at [806, 406] on div "JUMP TO LATEST" at bounding box center [809, 401] width 81 height 16
click at [433, 417] on icon at bounding box center [433, 420] width 11 height 11
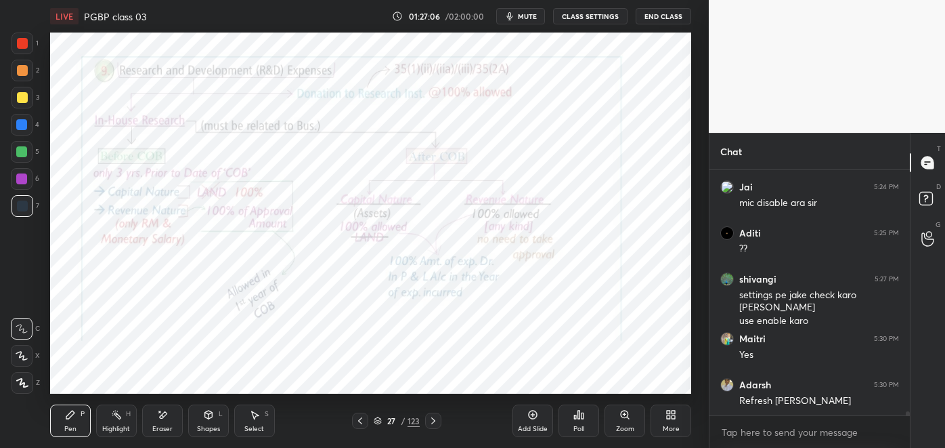
click at [361, 421] on icon at bounding box center [360, 420] width 11 height 11
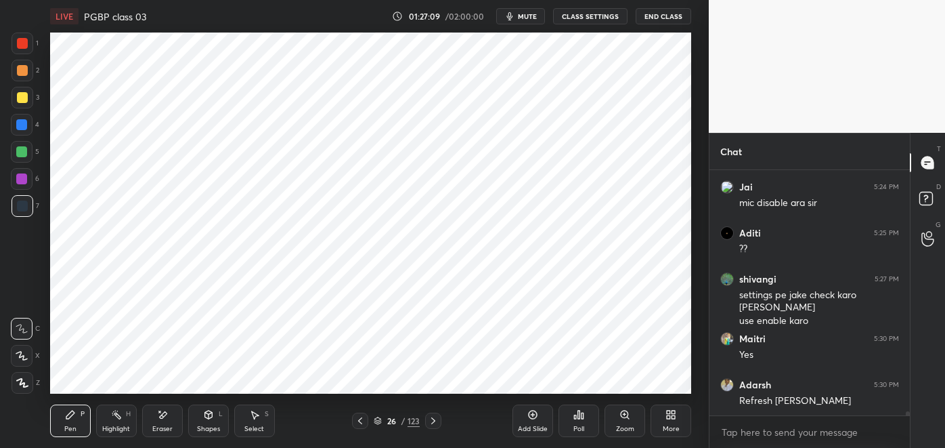
click at [528, 416] on icon at bounding box center [533, 414] width 11 height 11
click at [27, 153] on div at bounding box center [21, 151] width 11 height 11
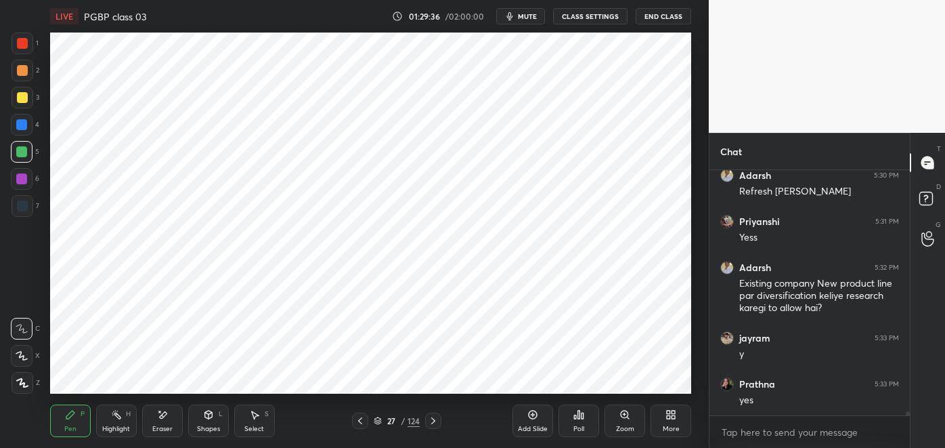
scroll to position [14484, 0]
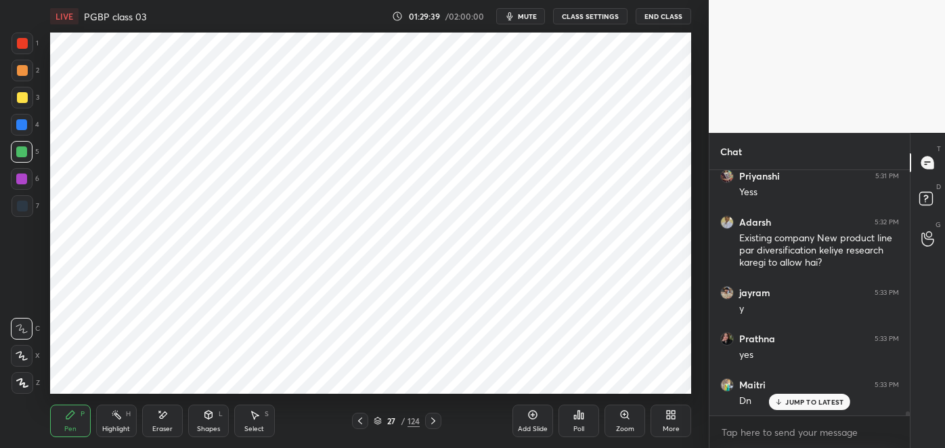
click at [535, 415] on icon at bounding box center [533, 414] width 11 height 11
click at [28, 207] on div at bounding box center [23, 206] width 22 height 22
click at [163, 422] on div "Eraser" at bounding box center [162, 420] width 41 height 33
click at [22, 324] on icon at bounding box center [21, 328] width 11 height 11
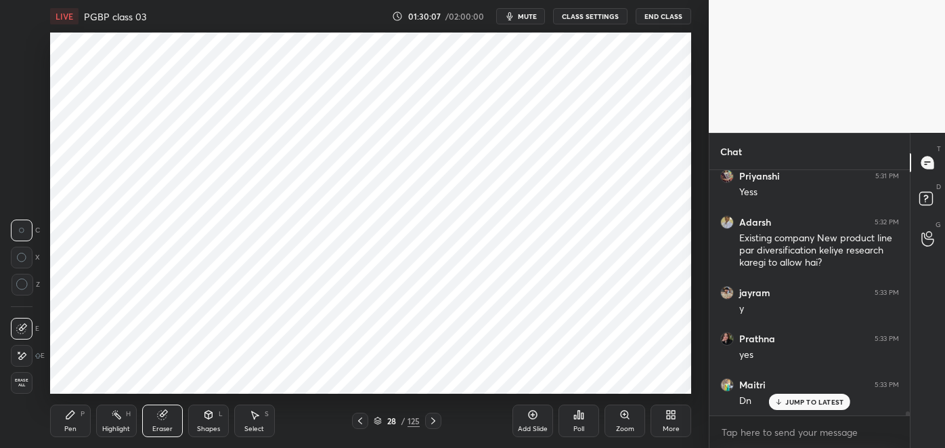
click at [209, 422] on div "Shapes L" at bounding box center [208, 420] width 41 height 33
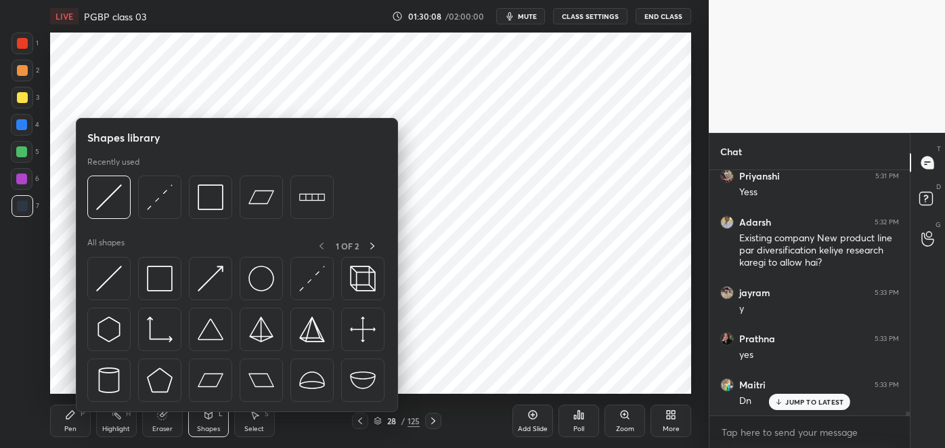
click at [215, 204] on img at bounding box center [211, 197] width 26 height 26
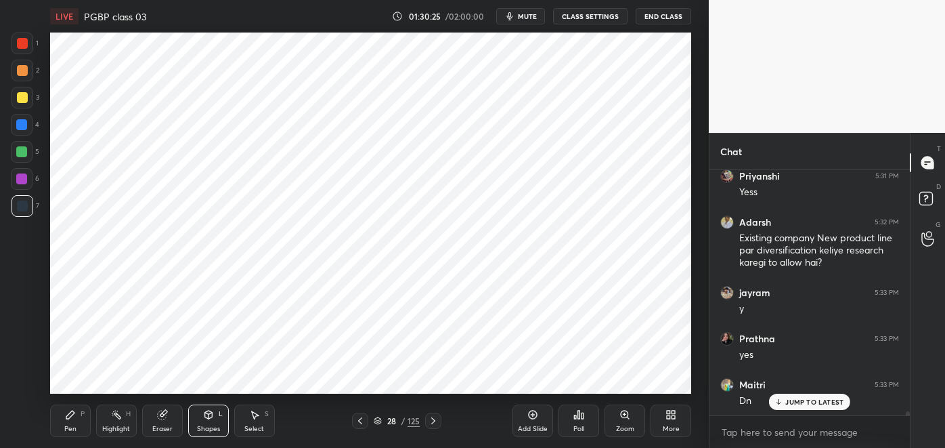
click at [74, 421] on div "Pen P" at bounding box center [70, 420] width 41 height 33
click at [155, 429] on div "Eraser" at bounding box center [162, 428] width 20 height 7
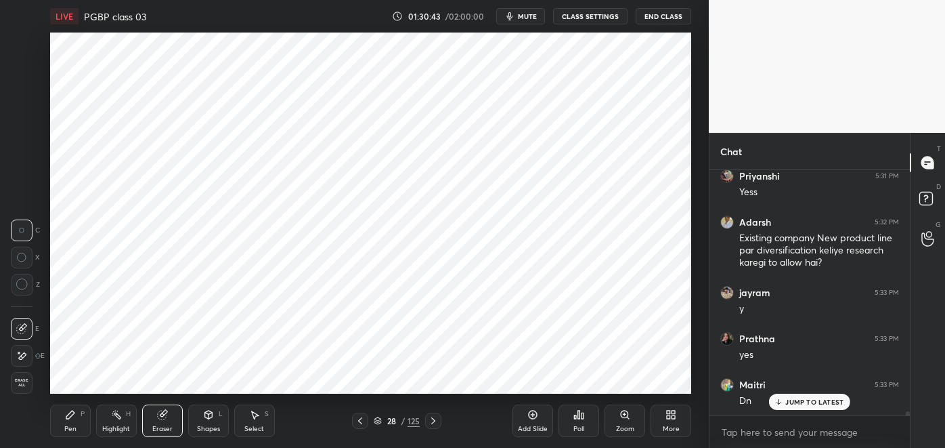
click at [70, 421] on div "Pen P" at bounding box center [70, 420] width 41 height 33
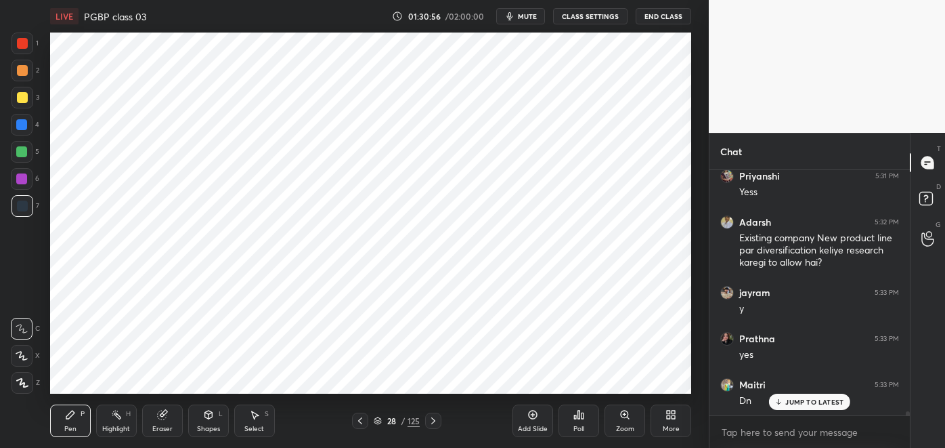
click at [207, 419] on icon at bounding box center [208, 414] width 11 height 11
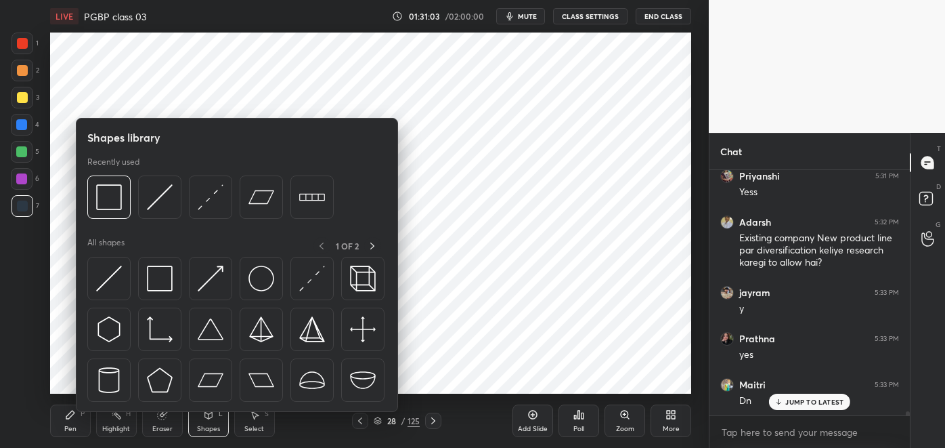
click at [314, 198] on img at bounding box center [312, 197] width 26 height 26
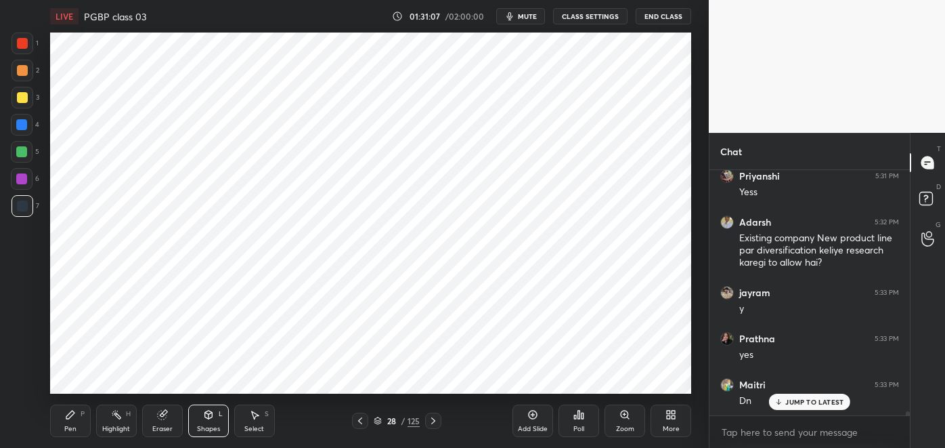
click at [70, 421] on div "Pen P" at bounding box center [70, 420] width 41 height 33
click at [26, 178] on div at bounding box center [21, 178] width 11 height 11
click at [117, 419] on icon at bounding box center [116, 414] width 11 height 11
click at [24, 205] on div at bounding box center [22, 205] width 11 height 11
click at [72, 415] on icon at bounding box center [70, 414] width 11 height 11
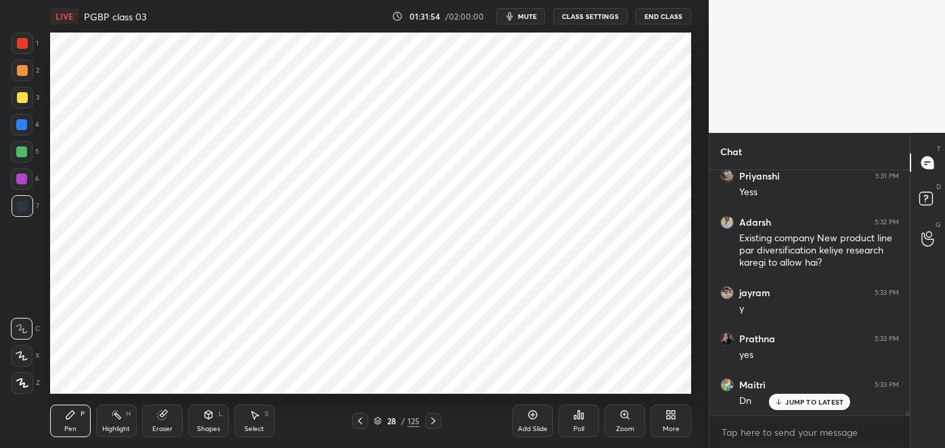
click at [21, 175] on div at bounding box center [21, 178] width 11 height 11
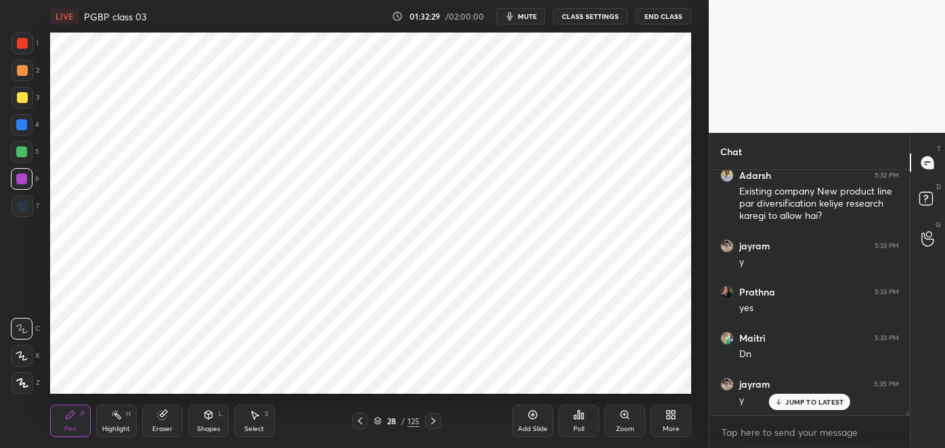
scroll to position [14576, 0]
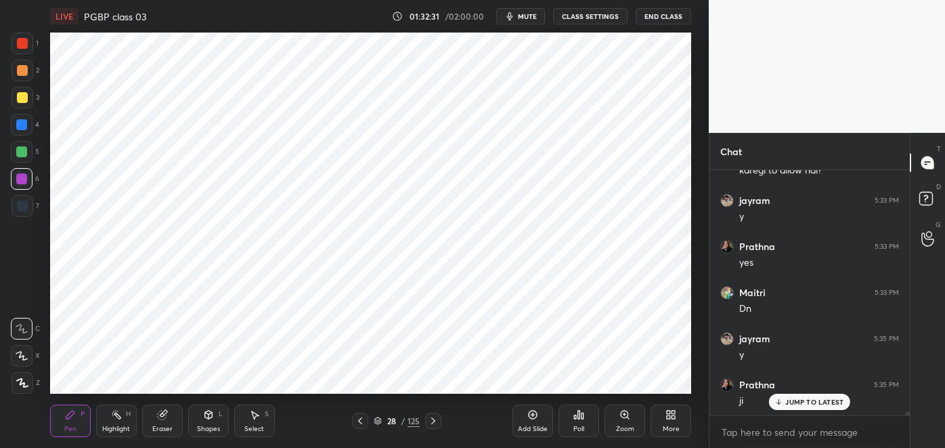
click at [23, 153] on div at bounding box center [21, 151] width 11 height 11
click at [27, 208] on div at bounding box center [22, 205] width 11 height 11
click at [22, 125] on div at bounding box center [21, 124] width 11 height 11
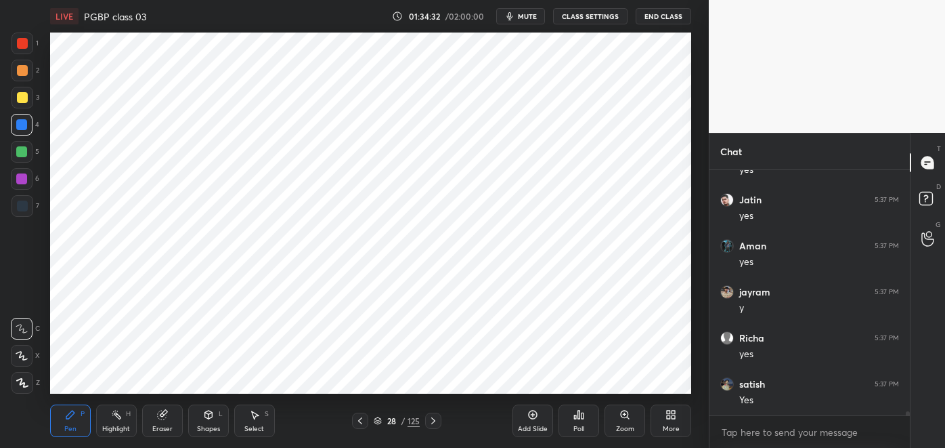
scroll to position [15220, 0]
click at [30, 208] on div at bounding box center [23, 206] width 22 height 22
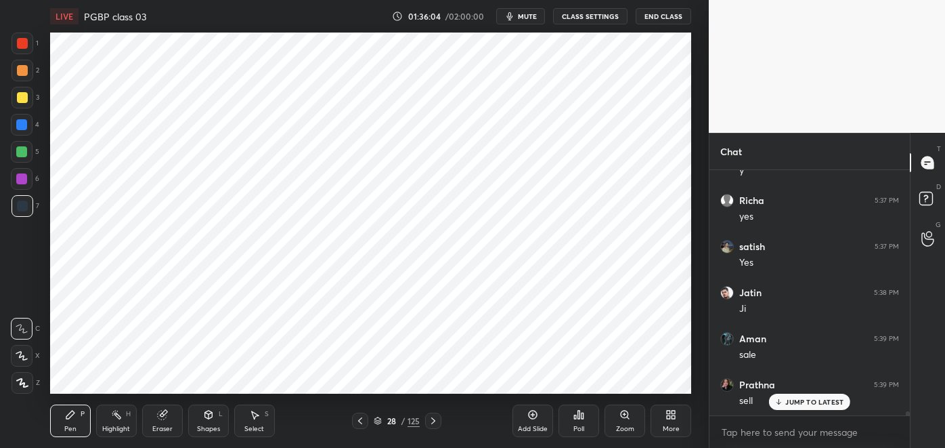
click at [156, 423] on div "Eraser" at bounding box center [162, 420] width 41 height 33
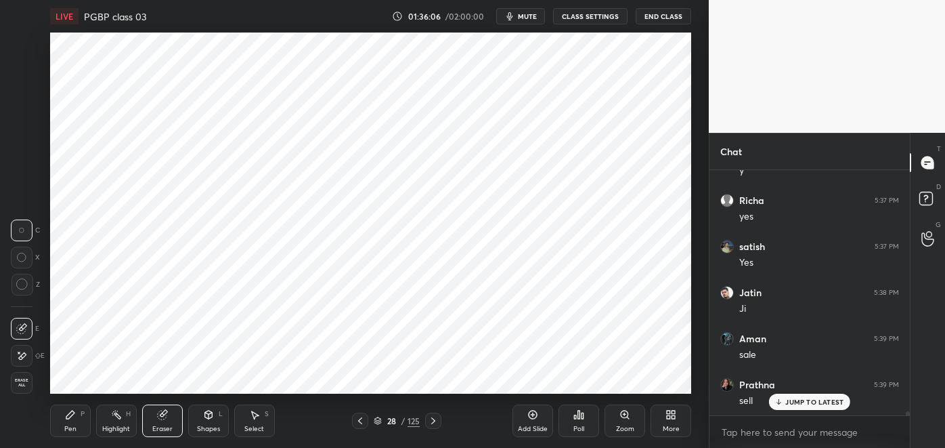
click at [66, 424] on div "Pen P" at bounding box center [70, 420] width 41 height 33
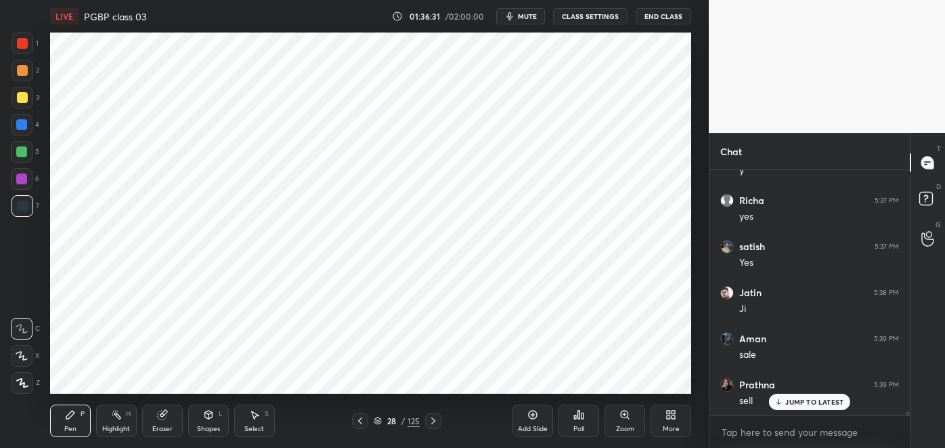
click at [116, 420] on icon at bounding box center [116, 414] width 11 height 11
click at [72, 422] on div "Pen P" at bounding box center [70, 420] width 41 height 33
click at [168, 420] on div "Eraser" at bounding box center [162, 420] width 41 height 33
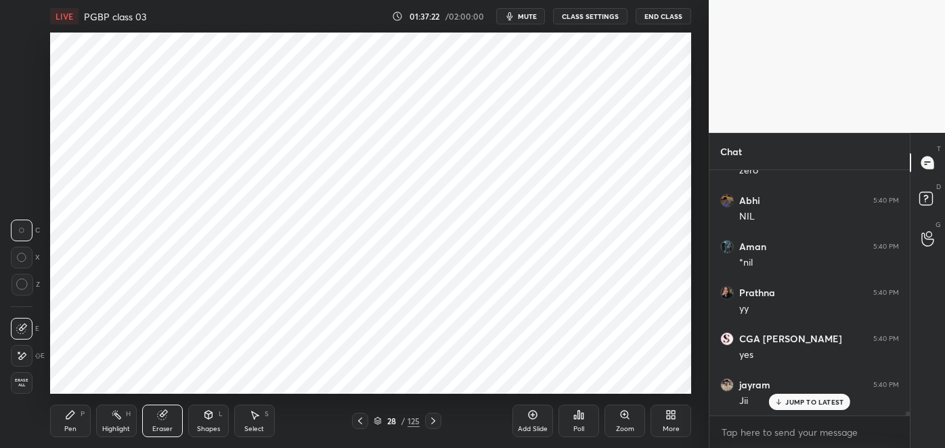
click at [77, 420] on div "Pen P" at bounding box center [70, 420] width 41 height 33
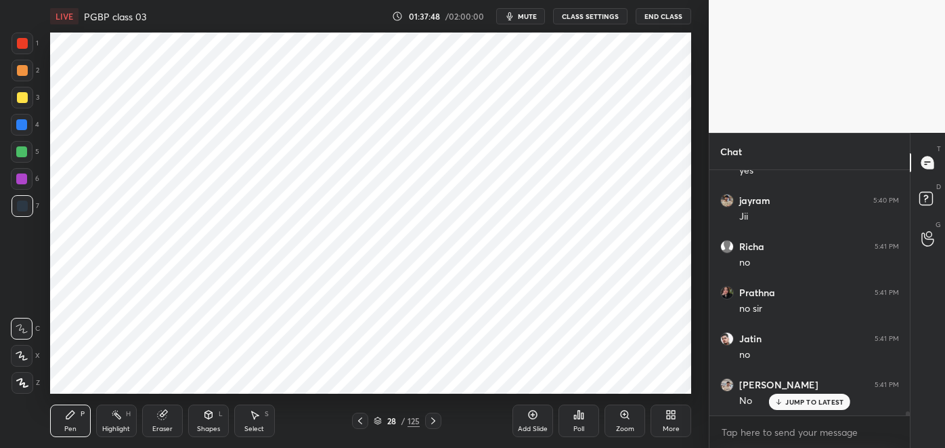
scroll to position [15912, 0]
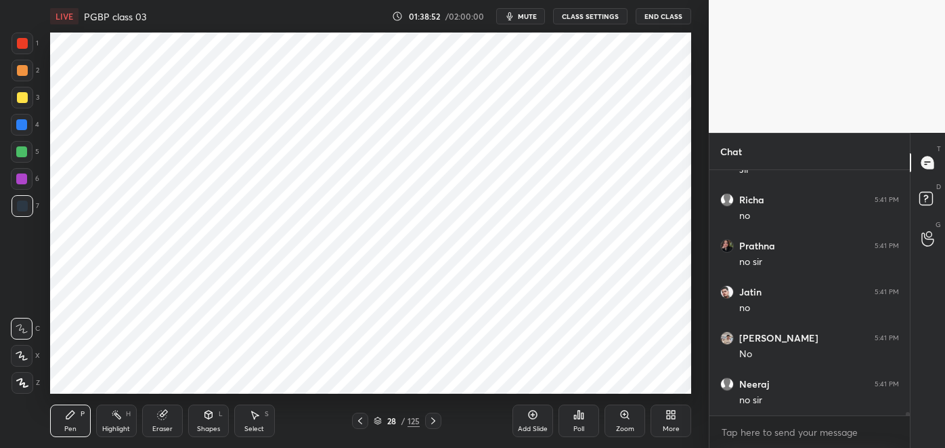
click at [547, 389] on div "Add Slide Poll Zoom More" at bounding box center [602, 421] width 179 height 76
click at [554, 387] on div "Add Slide Poll Zoom More" at bounding box center [602, 421] width 179 height 76
click at [560, 387] on div "Poll" at bounding box center [579, 421] width 41 height 76
click at [571, 386] on div "Poll" at bounding box center [579, 421] width 41 height 76
click at [116, 421] on div "Highlight H" at bounding box center [116, 420] width 41 height 33
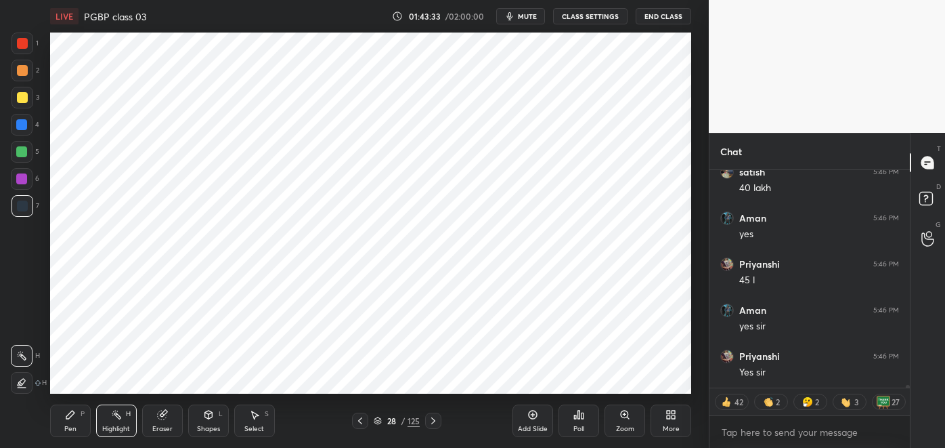
scroll to position [17470, 0]
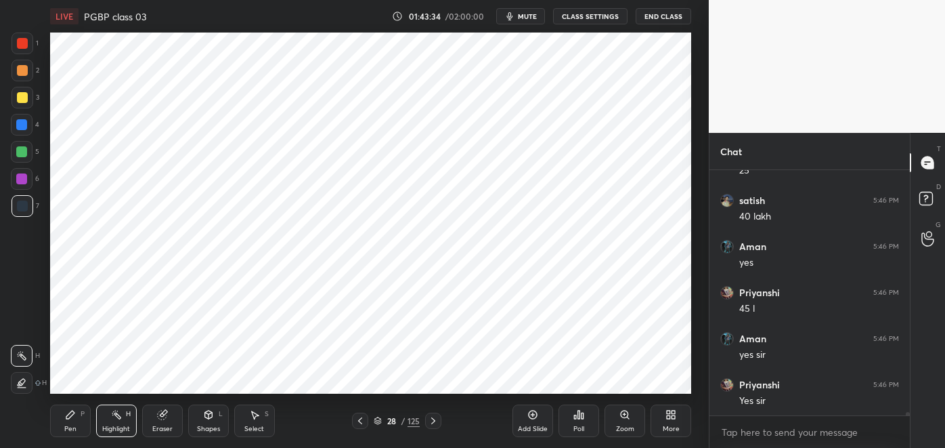
click at [433, 421] on icon at bounding box center [433, 420] width 11 height 11
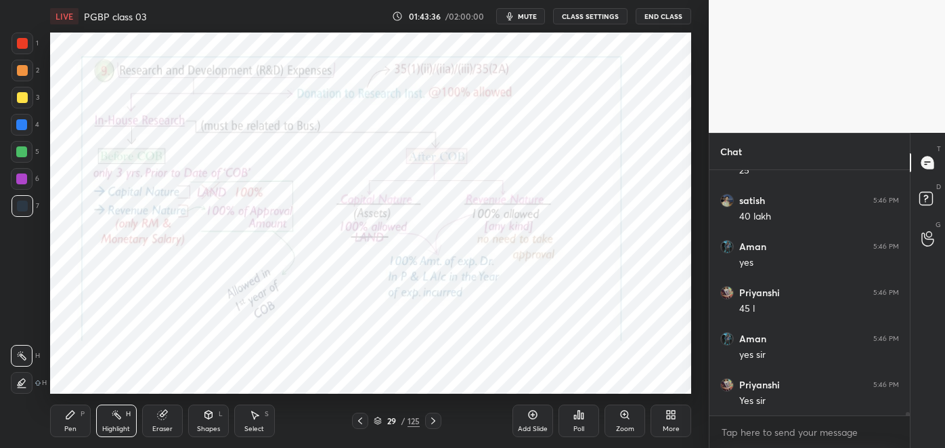
click at [433, 421] on icon at bounding box center [433, 420] width 11 height 11
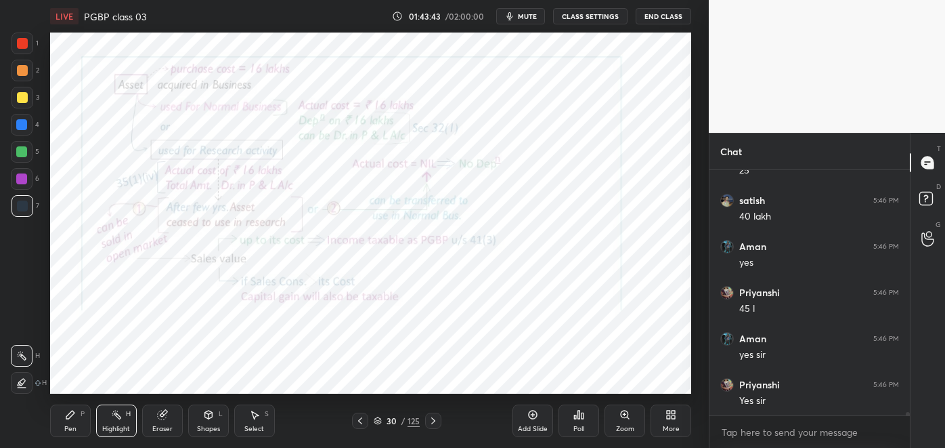
click at [25, 175] on div at bounding box center [21, 178] width 11 height 11
click at [20, 387] on icon at bounding box center [21, 382] width 11 height 11
click at [27, 41] on div at bounding box center [22, 43] width 11 height 11
click at [75, 419] on icon at bounding box center [70, 414] width 11 height 11
click at [117, 422] on div "Highlight H" at bounding box center [116, 420] width 41 height 33
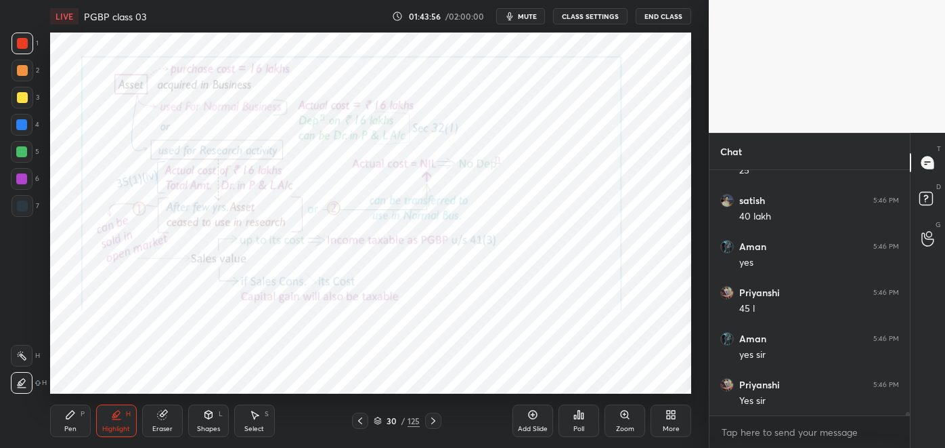
click at [26, 356] on icon at bounding box center [21, 355] width 11 height 11
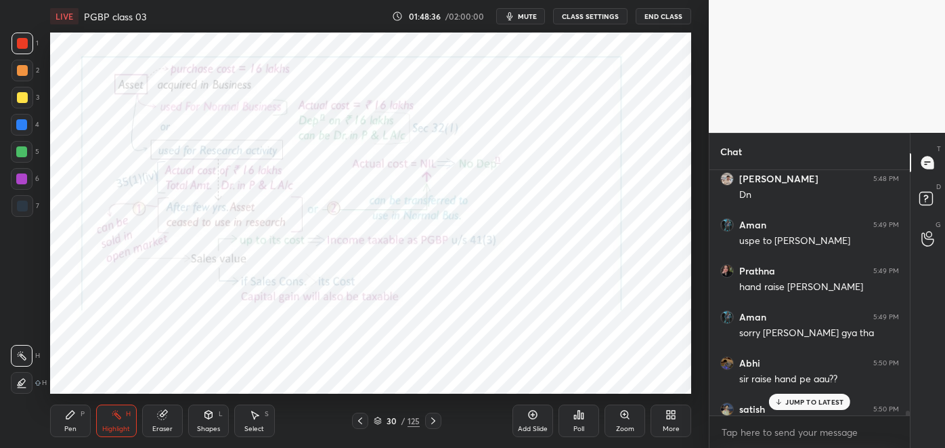
scroll to position [17851, 0]
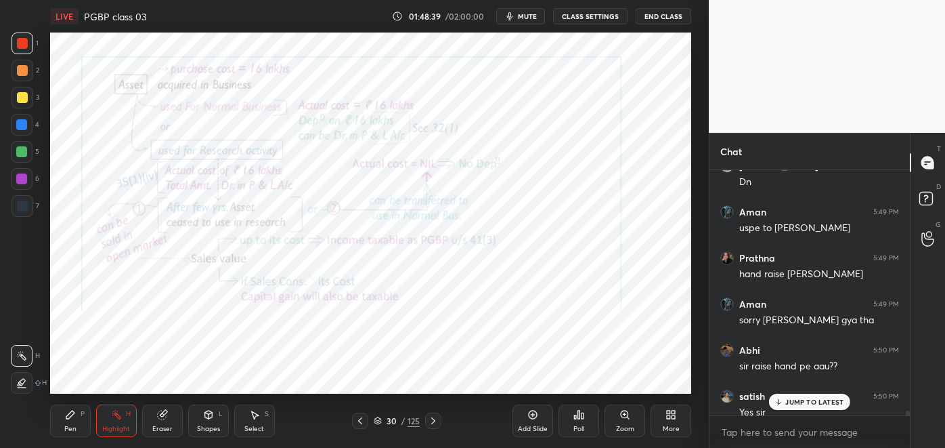
click at [74, 416] on icon at bounding box center [70, 414] width 11 height 11
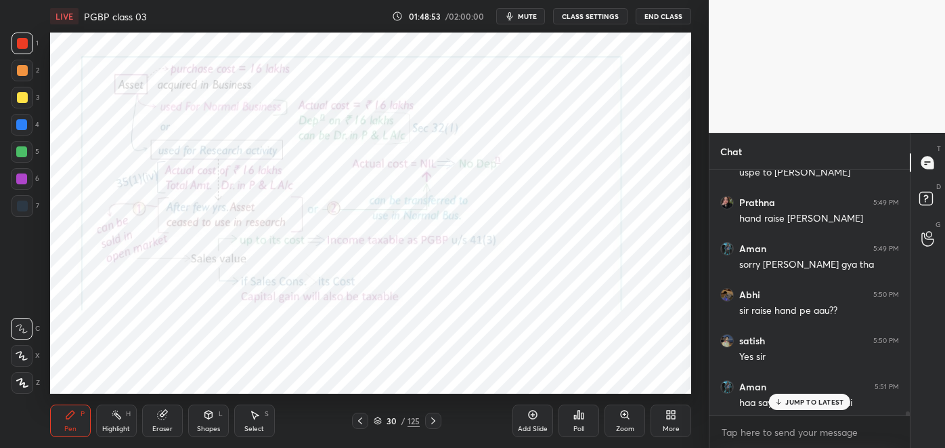
scroll to position [17956, 0]
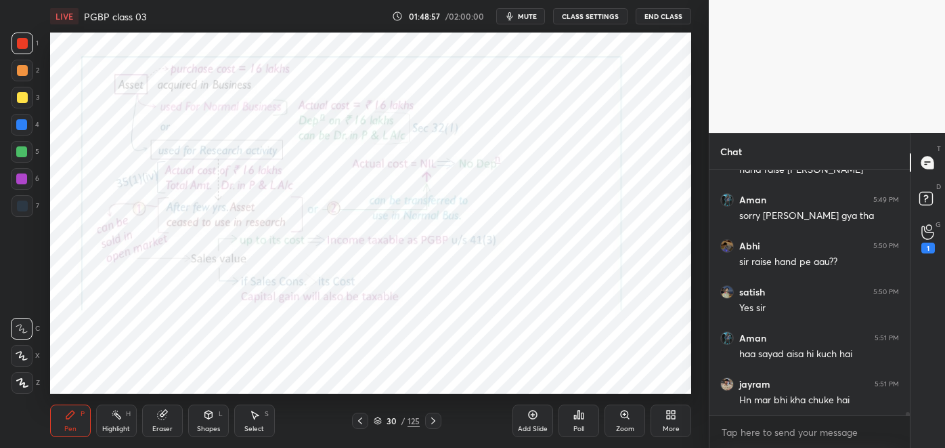
click at [932, 238] on icon at bounding box center [928, 232] width 13 height 16
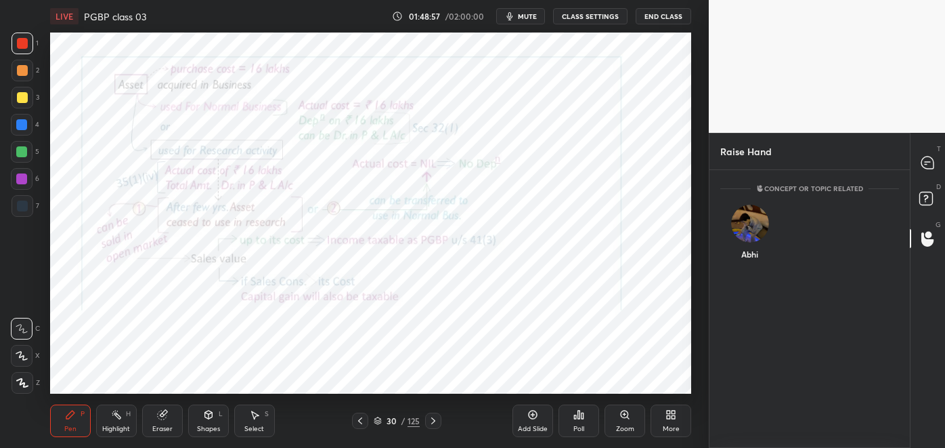
scroll to position [4, 3]
click at [750, 256] on div "Abhi" at bounding box center [750, 235] width 59 height 79
click at [751, 257] on button "INVITE" at bounding box center [750, 264] width 47 height 18
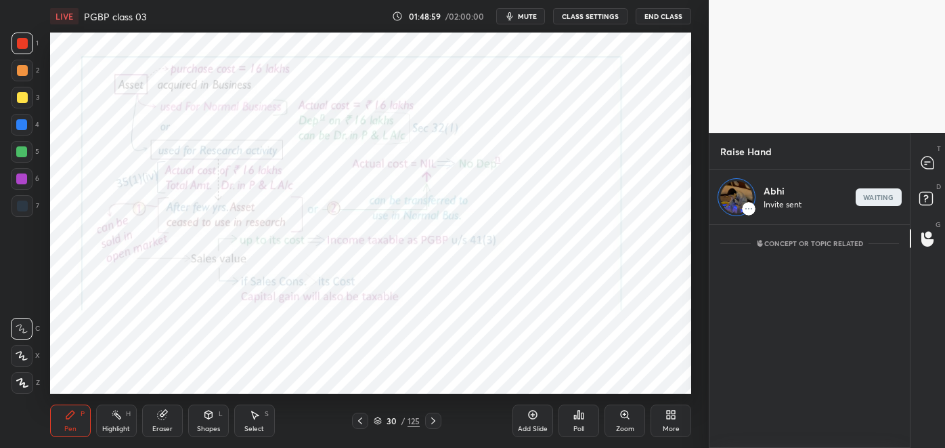
click at [926, 164] on icon at bounding box center [926, 164] width 2 height 0
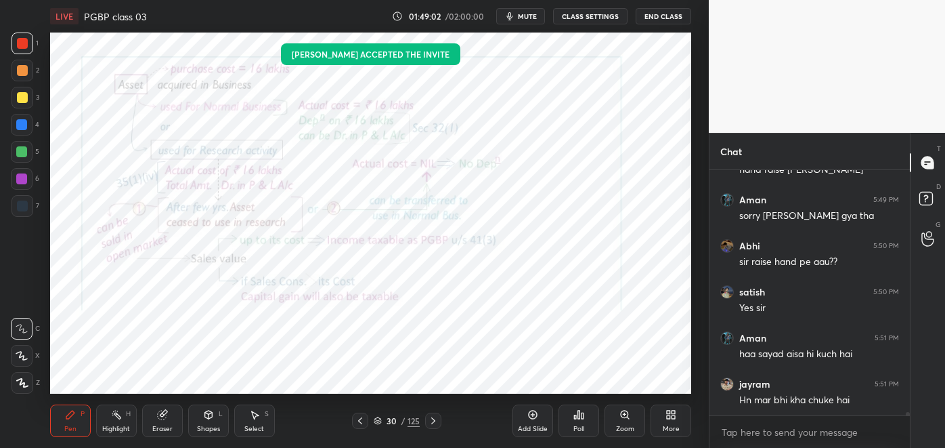
scroll to position [273, 196]
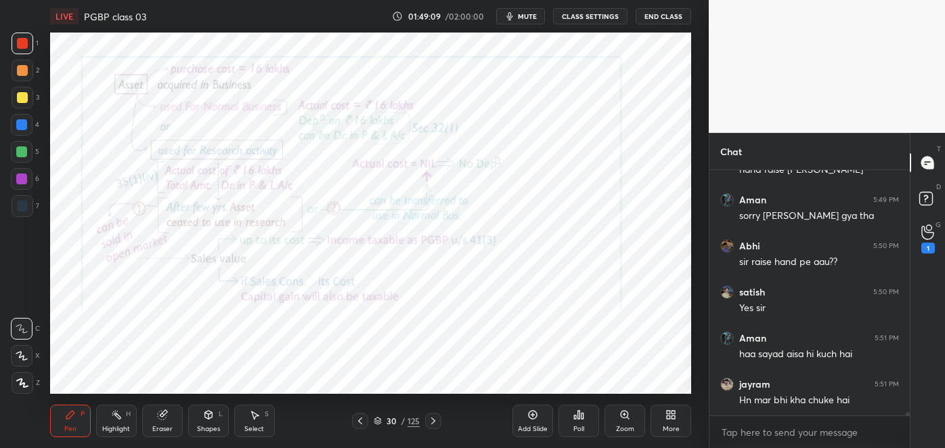
click at [433, 421] on icon at bounding box center [433, 420] width 11 height 11
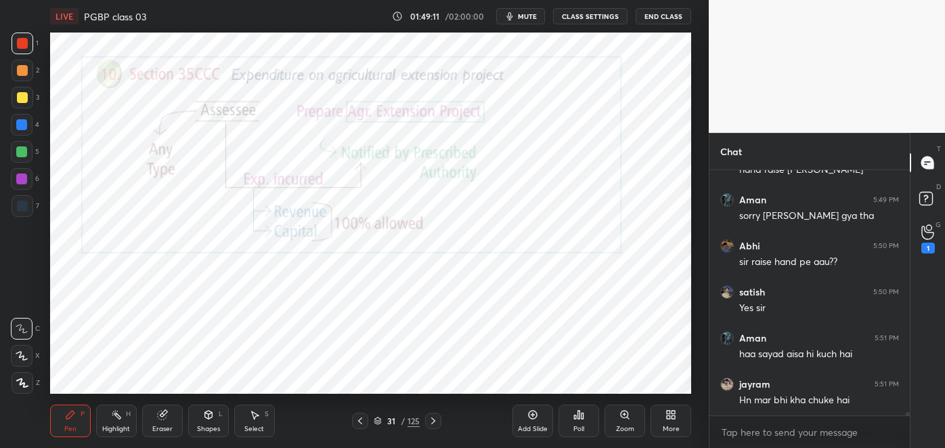
click at [119, 424] on div "Highlight H" at bounding box center [116, 420] width 41 height 33
click at [922, 248] on div "1" at bounding box center [929, 247] width 14 height 11
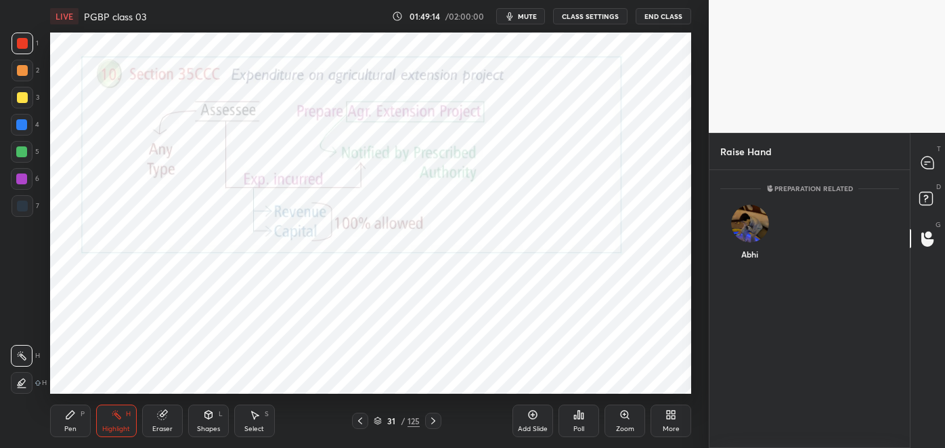
scroll to position [4, 3]
click at [744, 253] on div "Abhi" at bounding box center [750, 235] width 59 height 79
click at [755, 262] on button "INVITE" at bounding box center [750, 264] width 47 height 18
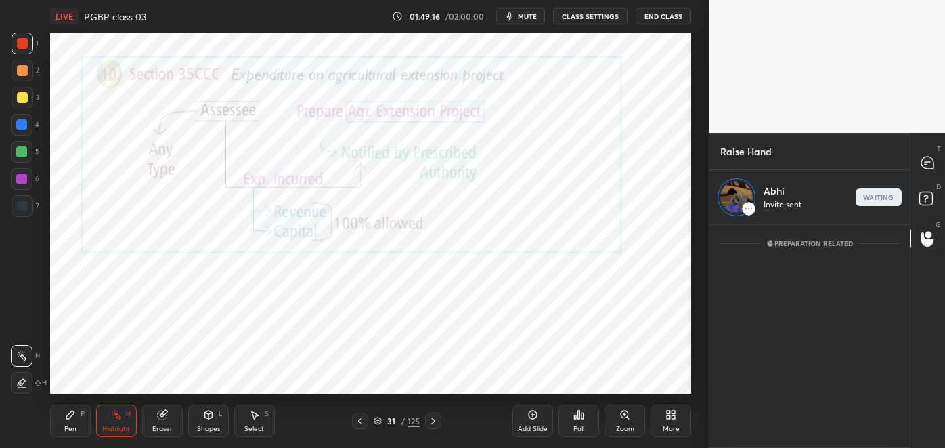
scroll to position [5, 3]
click at [922, 165] on icon at bounding box center [928, 162] width 12 height 12
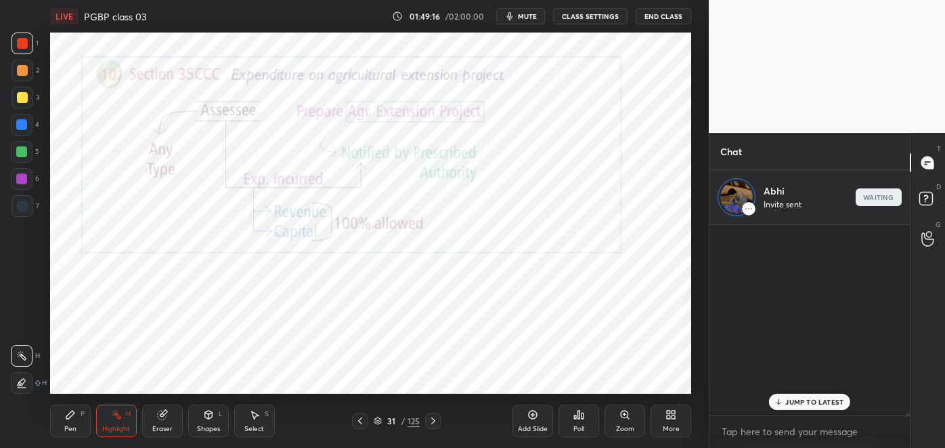
scroll to position [186, 196]
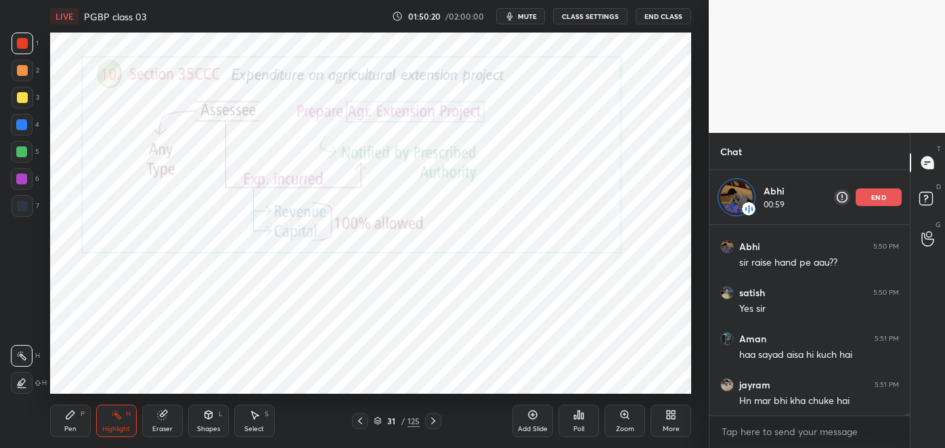
click at [861, 202] on div "end" at bounding box center [879, 197] width 46 height 18
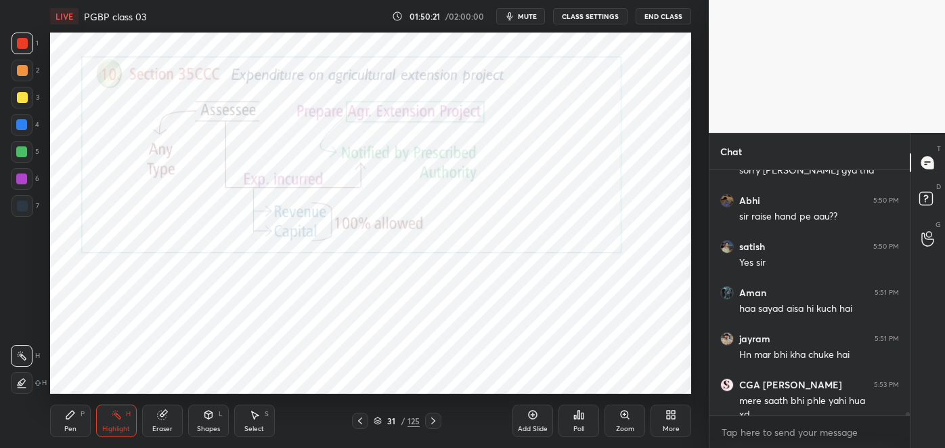
scroll to position [18015, 0]
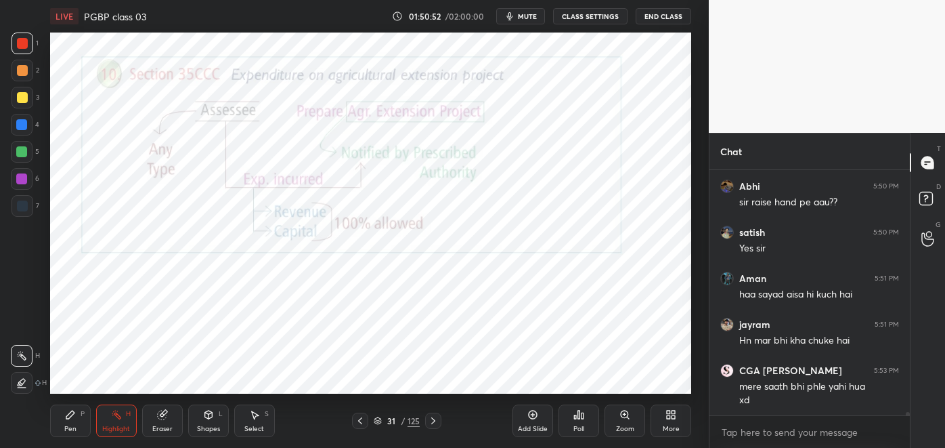
click at [77, 414] on div "Pen P" at bounding box center [70, 420] width 41 height 33
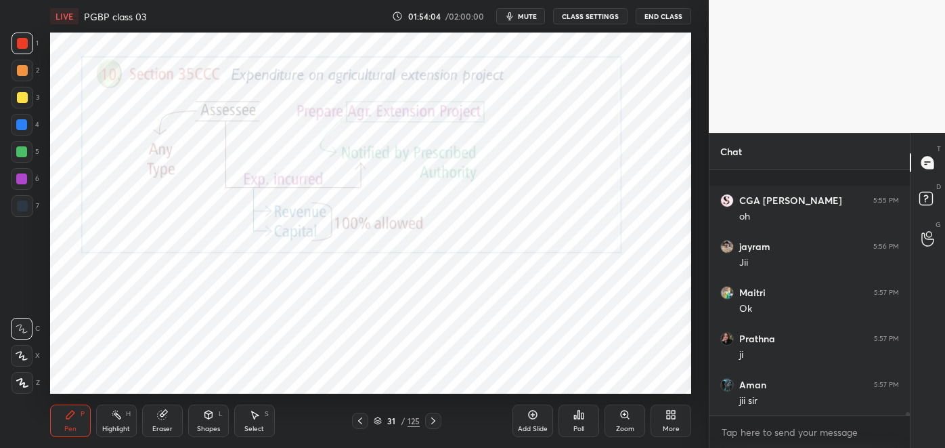
scroll to position [18337, 0]
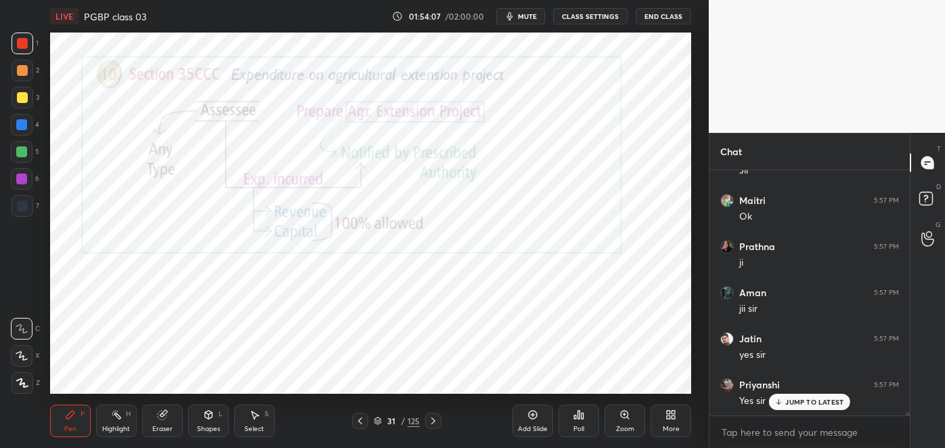
click at [433, 422] on icon at bounding box center [433, 420] width 11 height 11
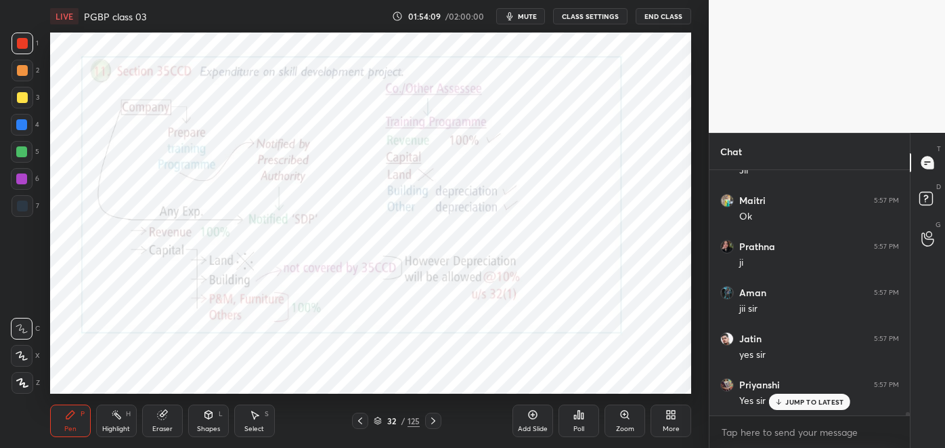
click at [354, 423] on div at bounding box center [360, 420] width 16 height 16
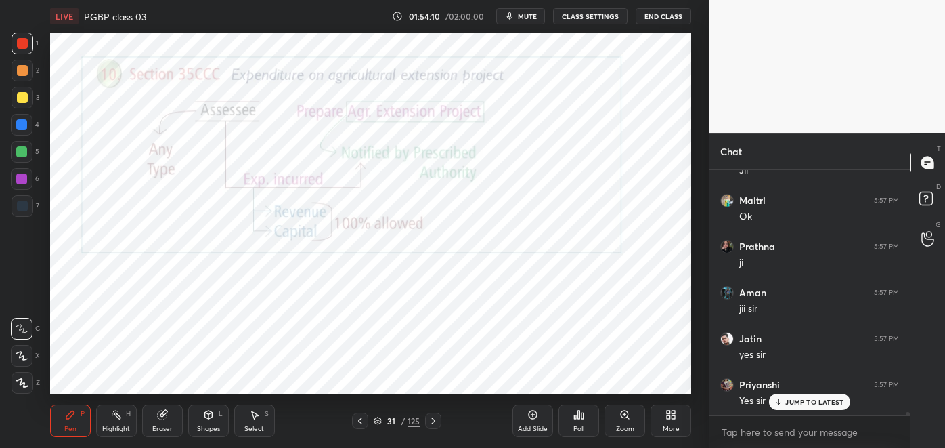
click at [533, 414] on icon at bounding box center [533, 414] width 4 height 4
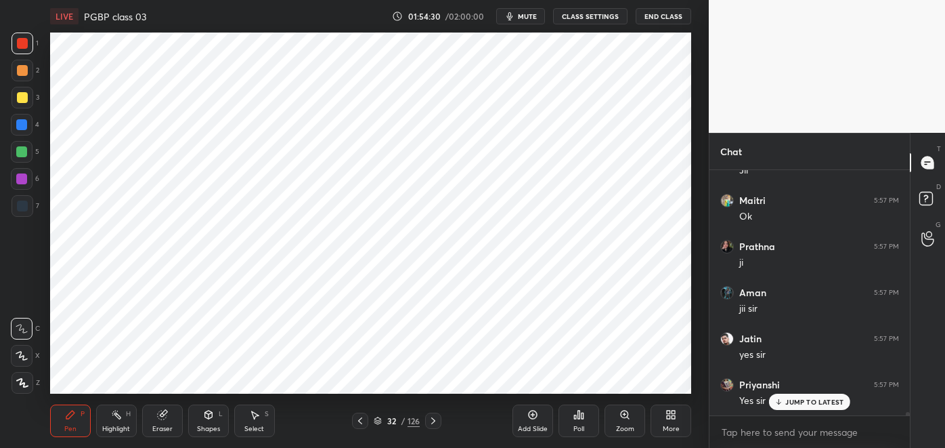
click at [358, 428] on div at bounding box center [360, 420] width 16 height 16
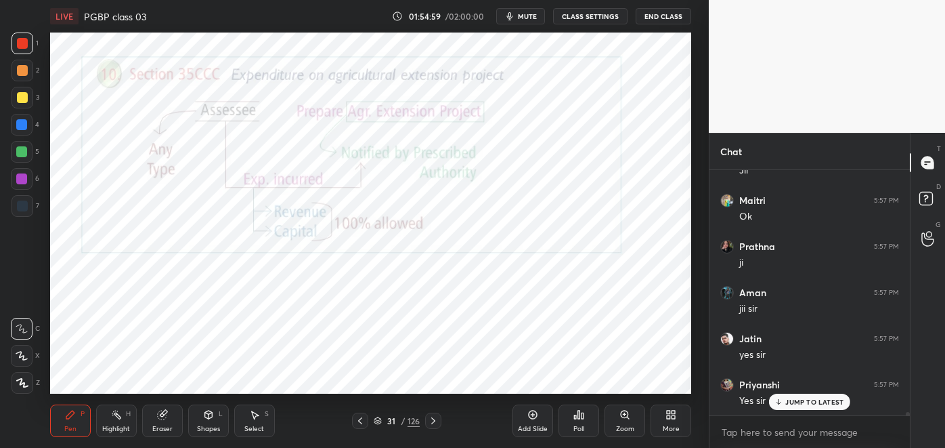
scroll to position [18384, 0]
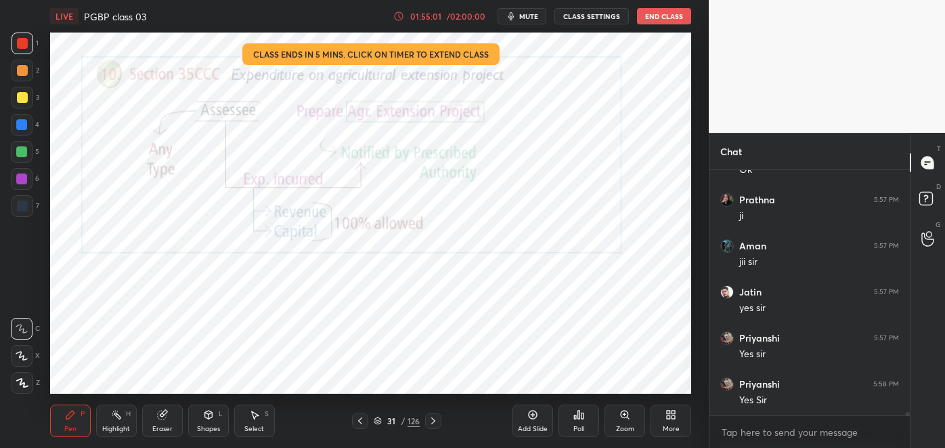
click at [456, 12] on div "/ 02:00:00" at bounding box center [466, 16] width 42 height 8
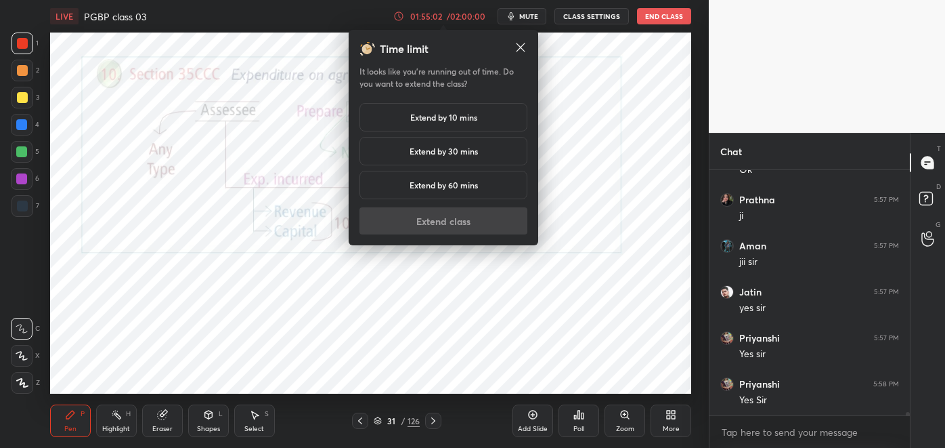
click at [452, 121] on h5 "Extend by 10 mins" at bounding box center [443, 117] width 67 height 12
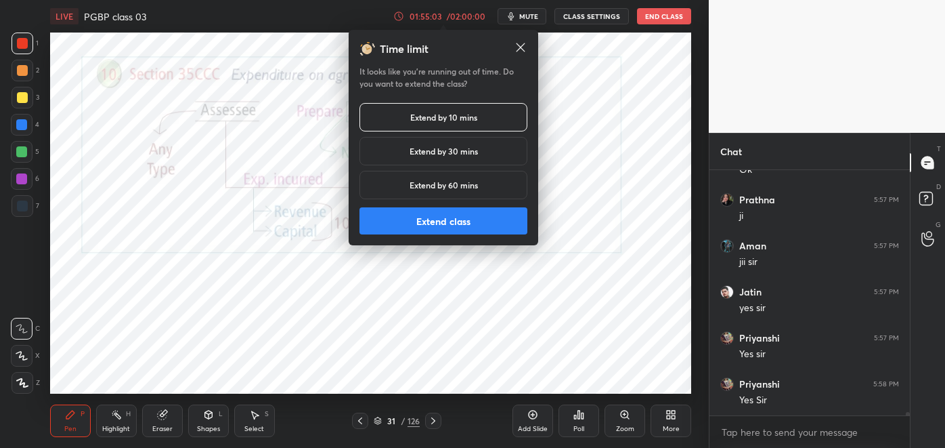
click at [460, 219] on button "Extend class" at bounding box center [444, 220] width 168 height 27
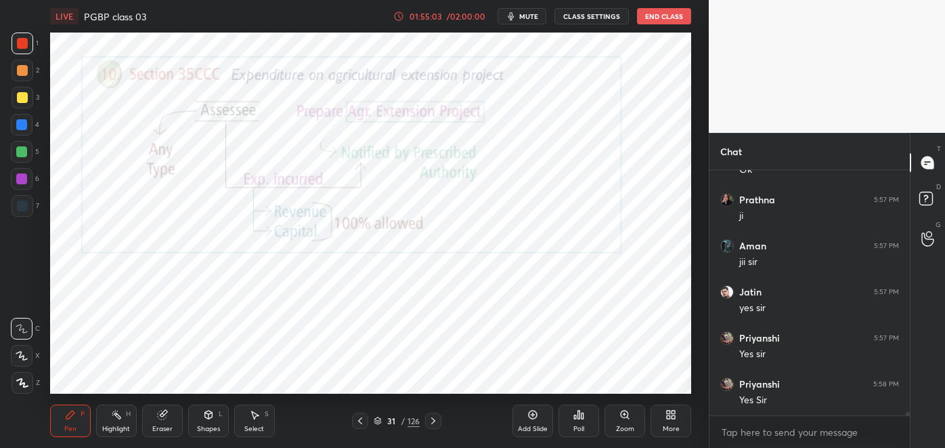
click at [433, 420] on icon at bounding box center [433, 420] width 11 height 11
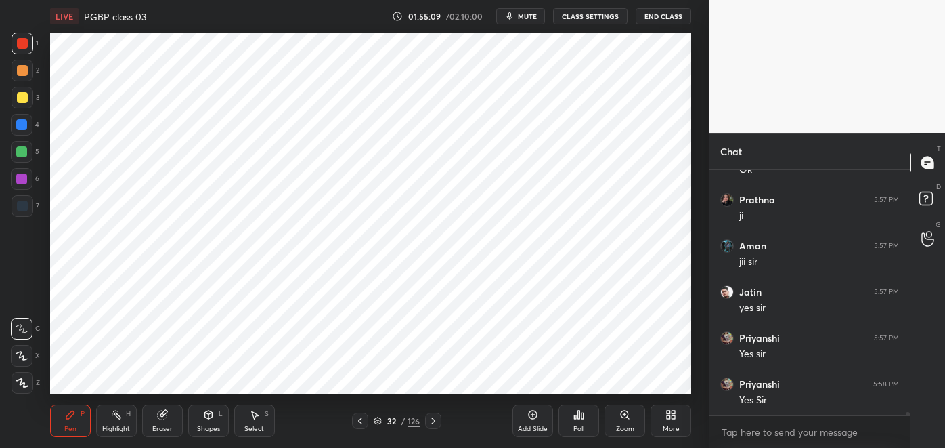
click at [357, 419] on icon at bounding box center [360, 420] width 11 height 11
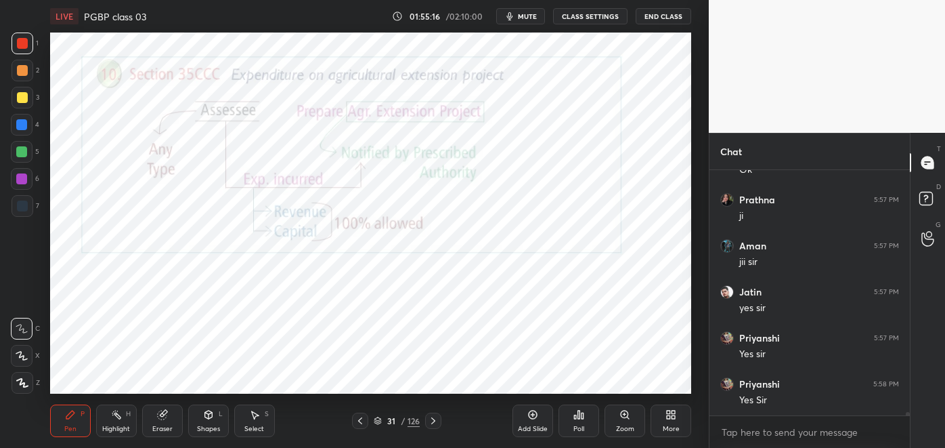
click at [429, 423] on icon at bounding box center [433, 420] width 11 height 11
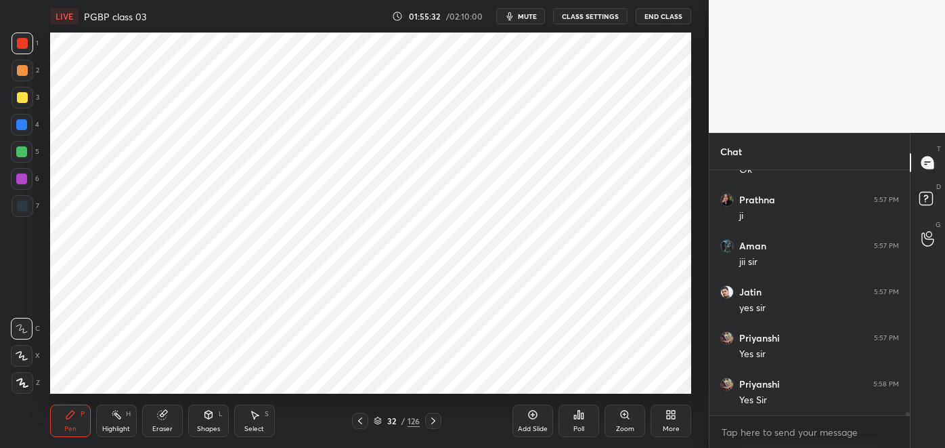
scroll to position [18429, 0]
click at [25, 126] on div at bounding box center [21, 124] width 11 height 11
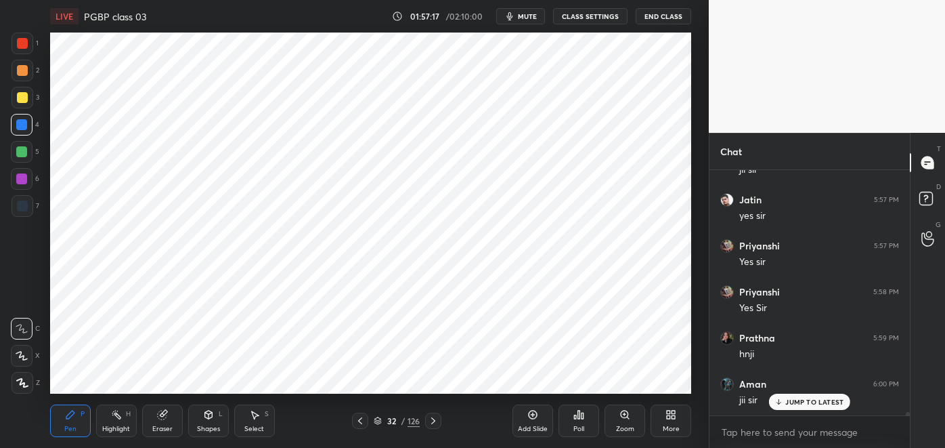
scroll to position [18521, 0]
click at [119, 422] on div "Highlight H" at bounding box center [116, 420] width 41 height 33
click at [74, 416] on icon at bounding box center [70, 414] width 11 height 11
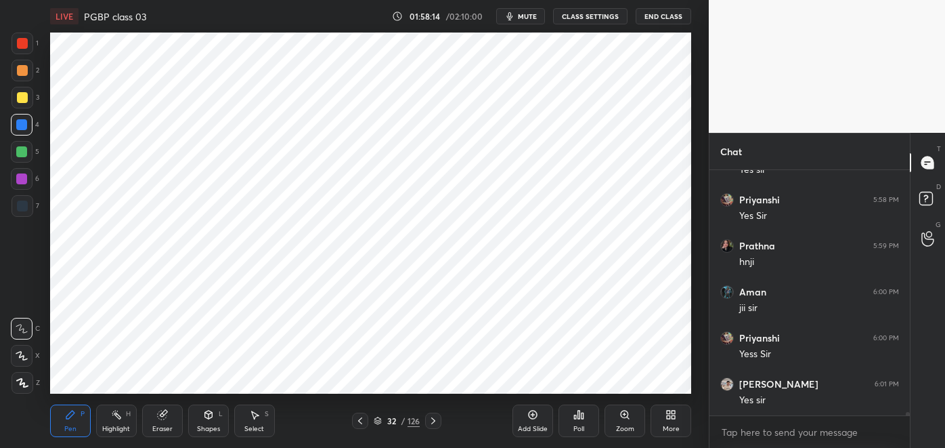
click at [25, 207] on div at bounding box center [22, 205] width 11 height 11
click at [119, 421] on div "Highlight H" at bounding box center [116, 420] width 41 height 33
click at [60, 424] on div "Pen P" at bounding box center [70, 420] width 41 height 33
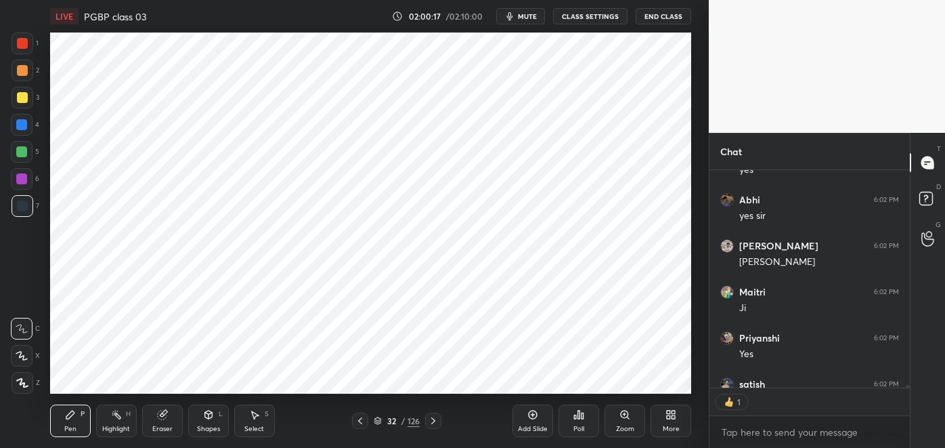
scroll to position [18844, 0]
click at [433, 421] on icon at bounding box center [433, 420] width 11 height 11
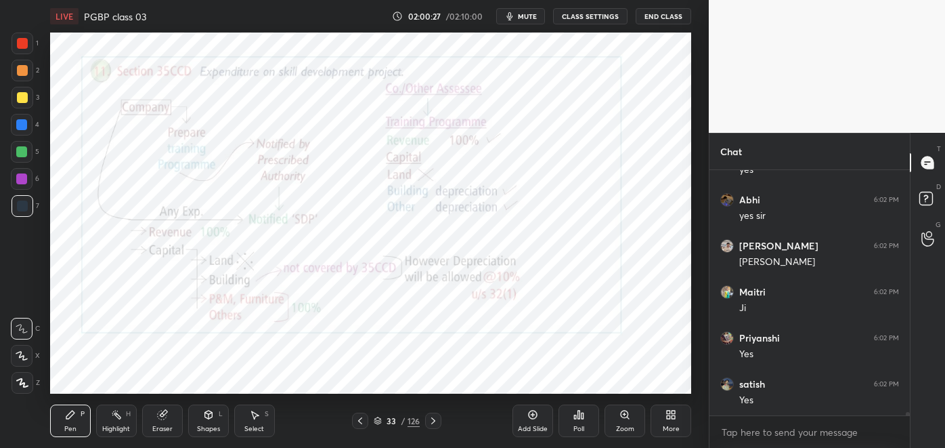
click at [120, 428] on div "Highlight" at bounding box center [116, 428] width 28 height 7
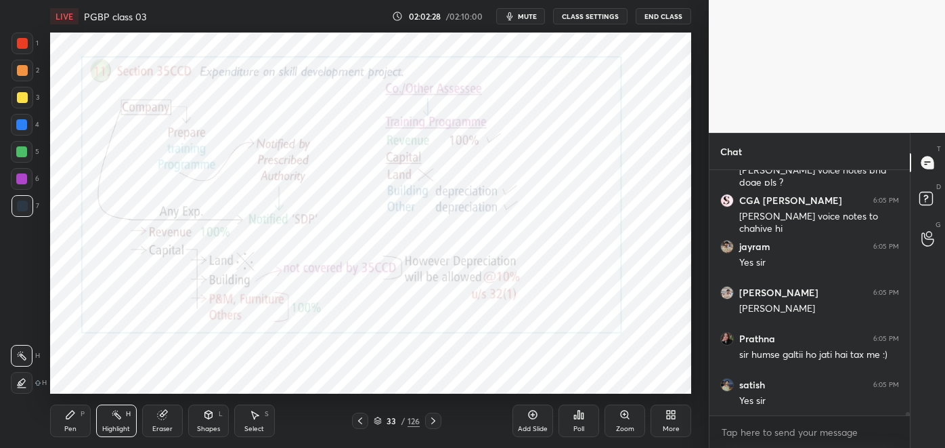
scroll to position [19397, 0]
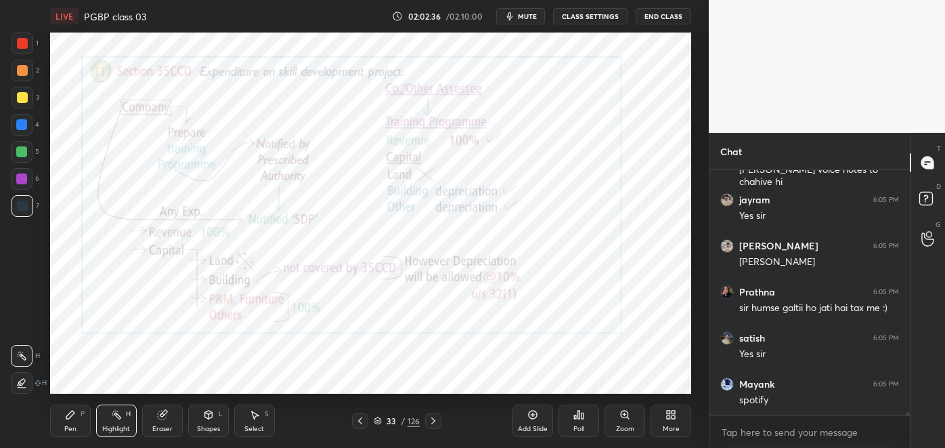
click at [667, 16] on button "End Class" at bounding box center [664, 16] width 56 height 16
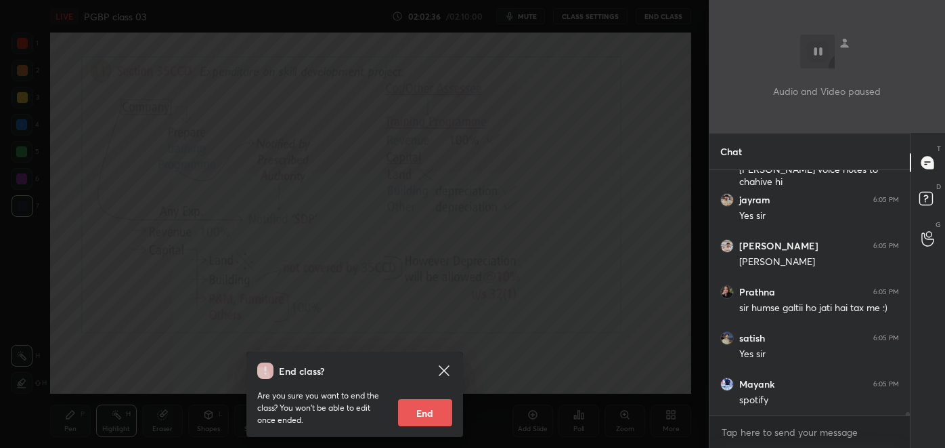
scroll to position [19442, 0]
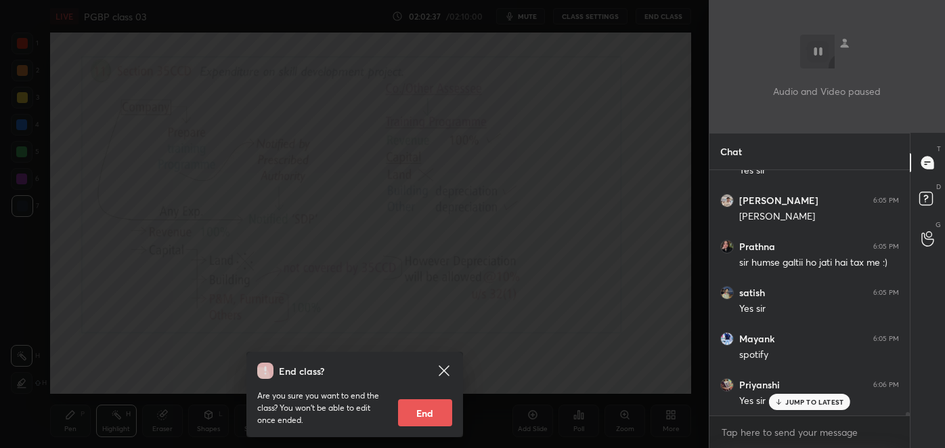
click at [423, 412] on button "End" at bounding box center [425, 412] width 54 height 27
type textarea "x"
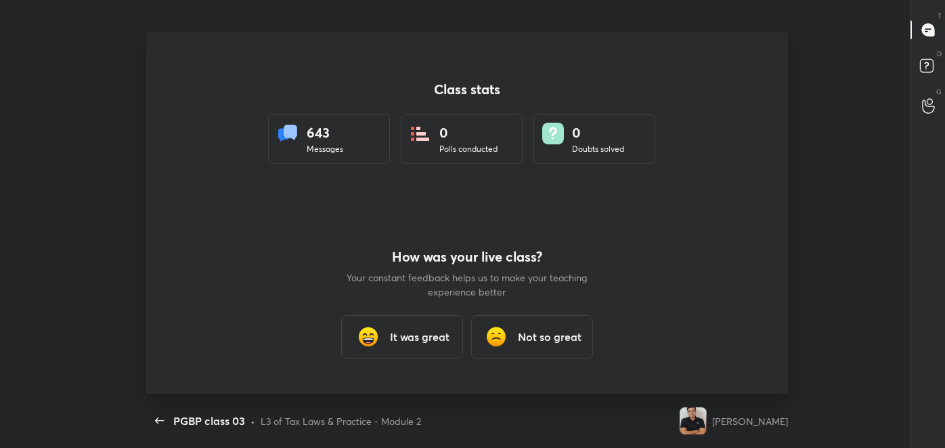
scroll to position [361, 934]
